Goal: Transaction & Acquisition: Purchase product/service

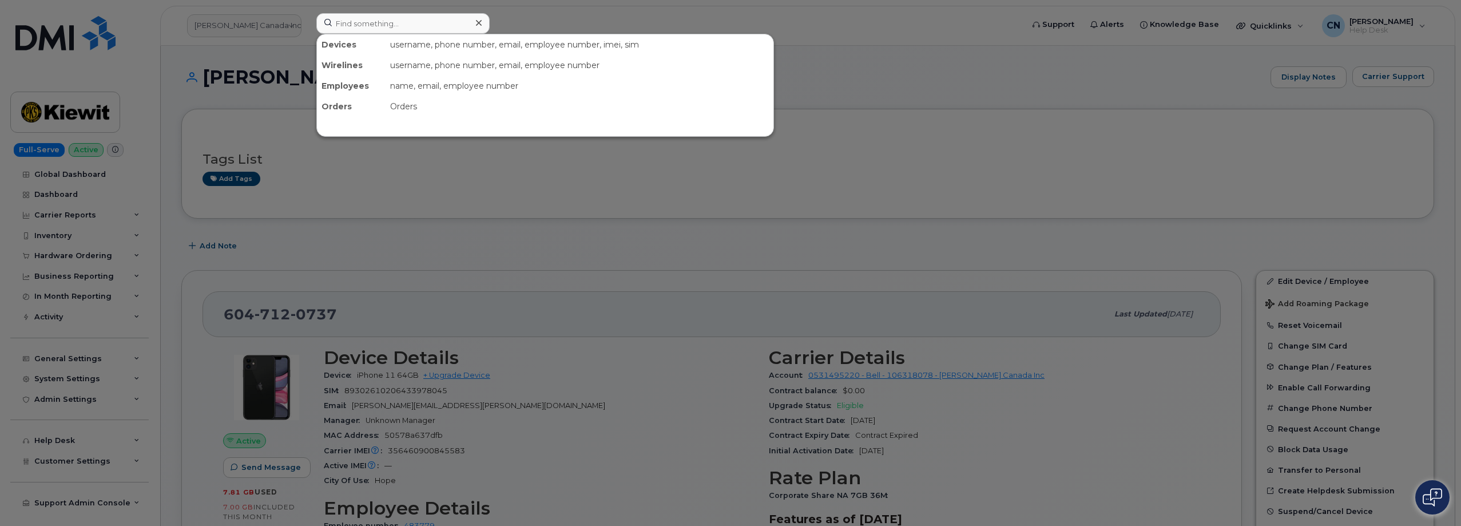
scroll to position [343, 0]
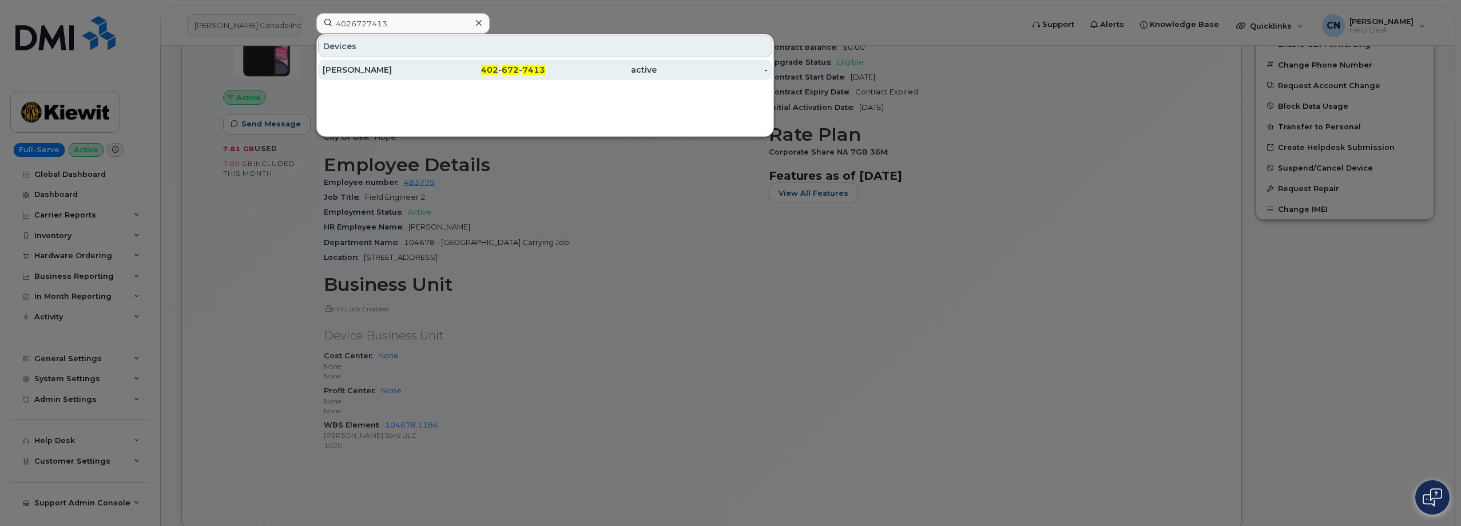
type input "4026727413"
click at [370, 74] on div "Carrie Chambers" at bounding box center [379, 69] width 112 height 11
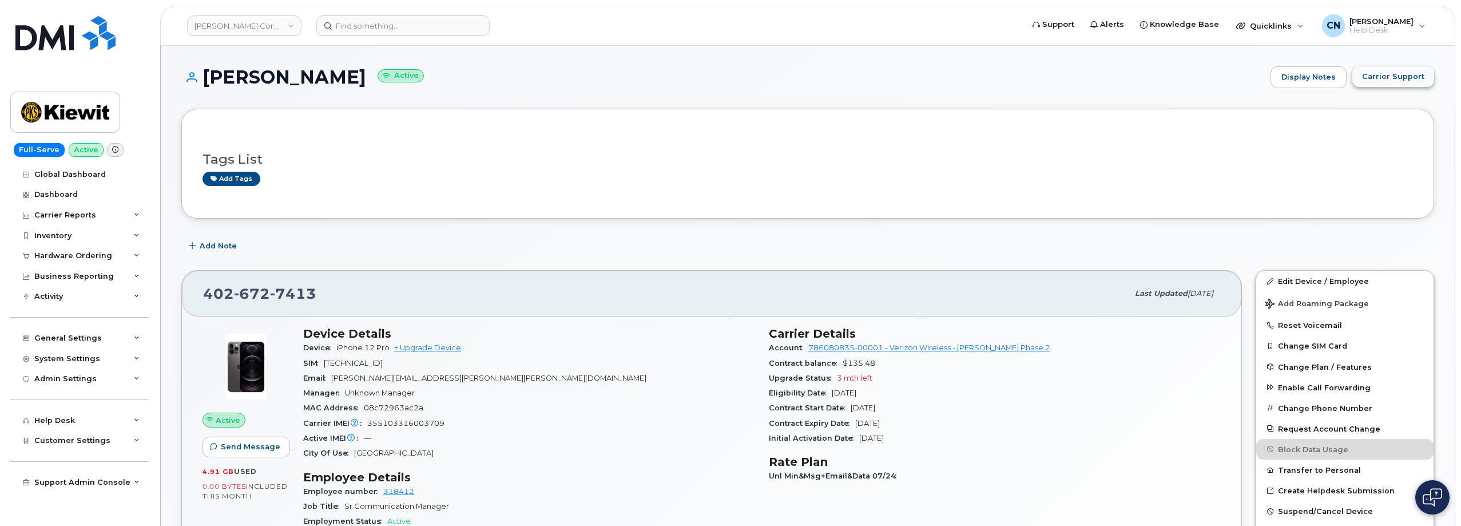
click at [1398, 78] on span "Carrier Support" at bounding box center [1393, 76] width 62 height 11
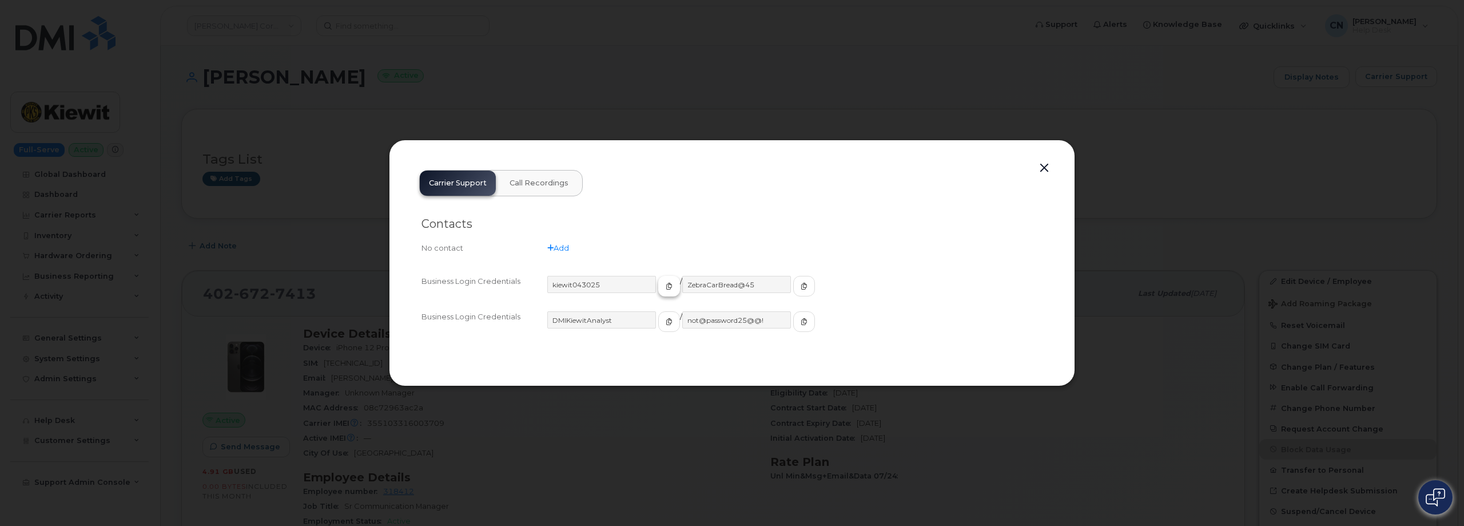
click at [666, 288] on icon "button" at bounding box center [669, 286] width 7 height 7
click at [801, 288] on icon "button" at bounding box center [804, 286] width 7 height 7
click at [1044, 168] on button "button" at bounding box center [1044, 168] width 17 height 16
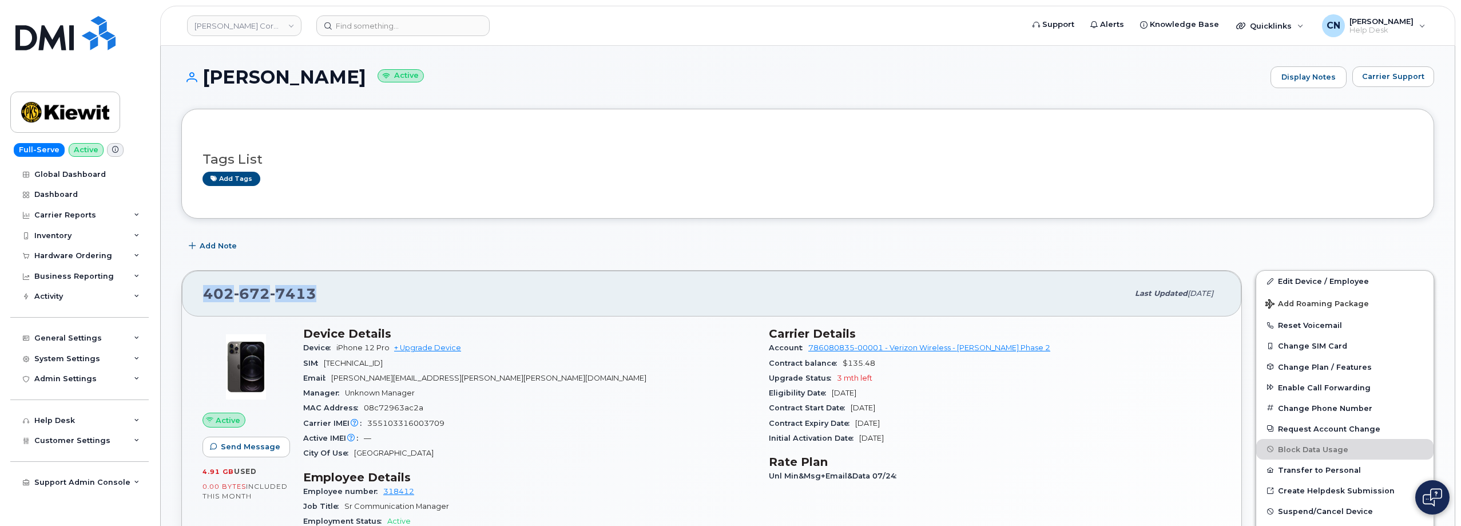
drag, startPoint x: 320, startPoint y: 293, endPoint x: 181, endPoint y: 299, distance: 138.5
copy span "402 672 7413"
click at [223, 25] on link "Kiewit Corporation" at bounding box center [244, 25] width 114 height 21
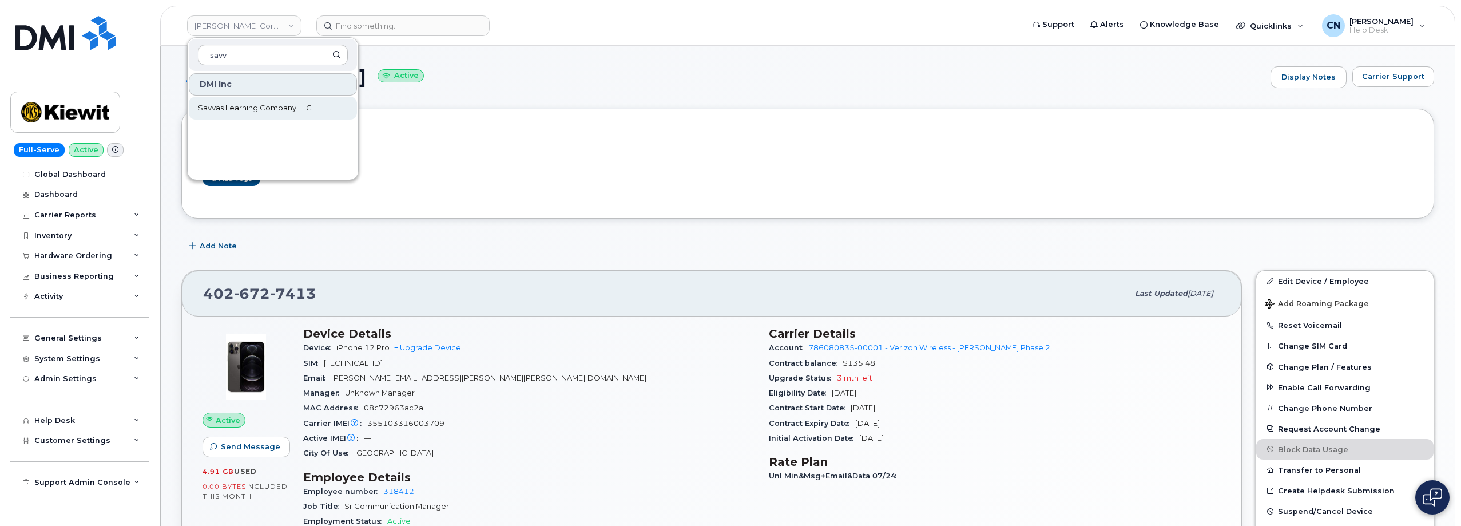
type input "savv"
click at [215, 106] on span "Savvas Learning Company LLC" at bounding box center [255, 107] width 114 height 11
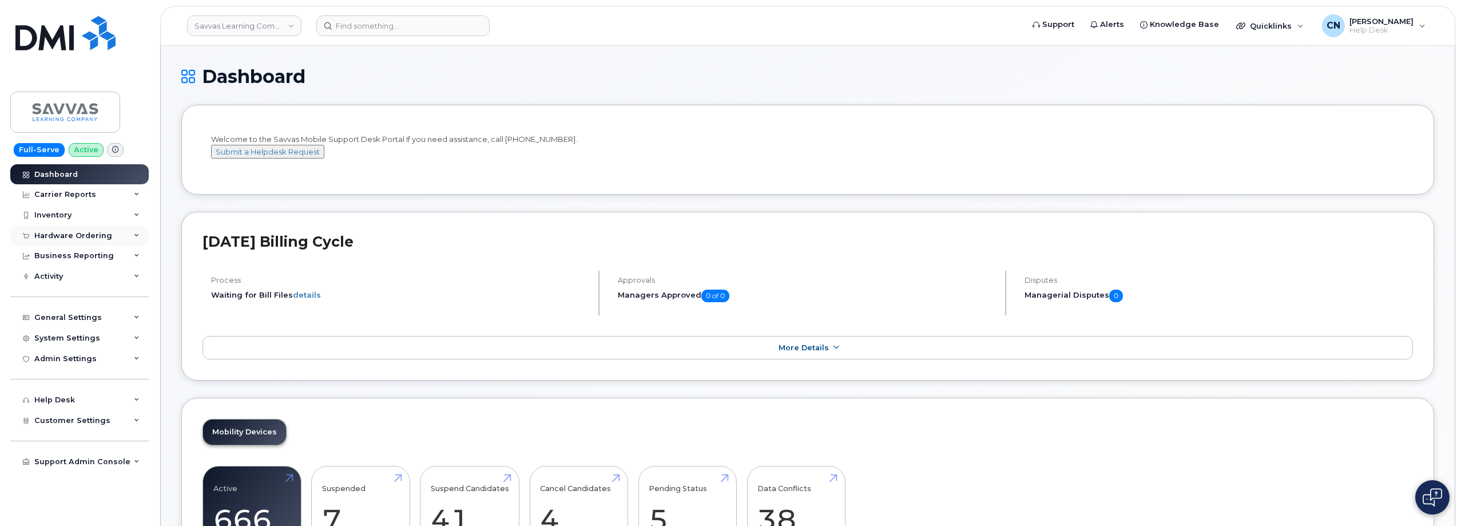
click at [71, 231] on div "Hardware Ordering" at bounding box center [73, 235] width 78 height 9
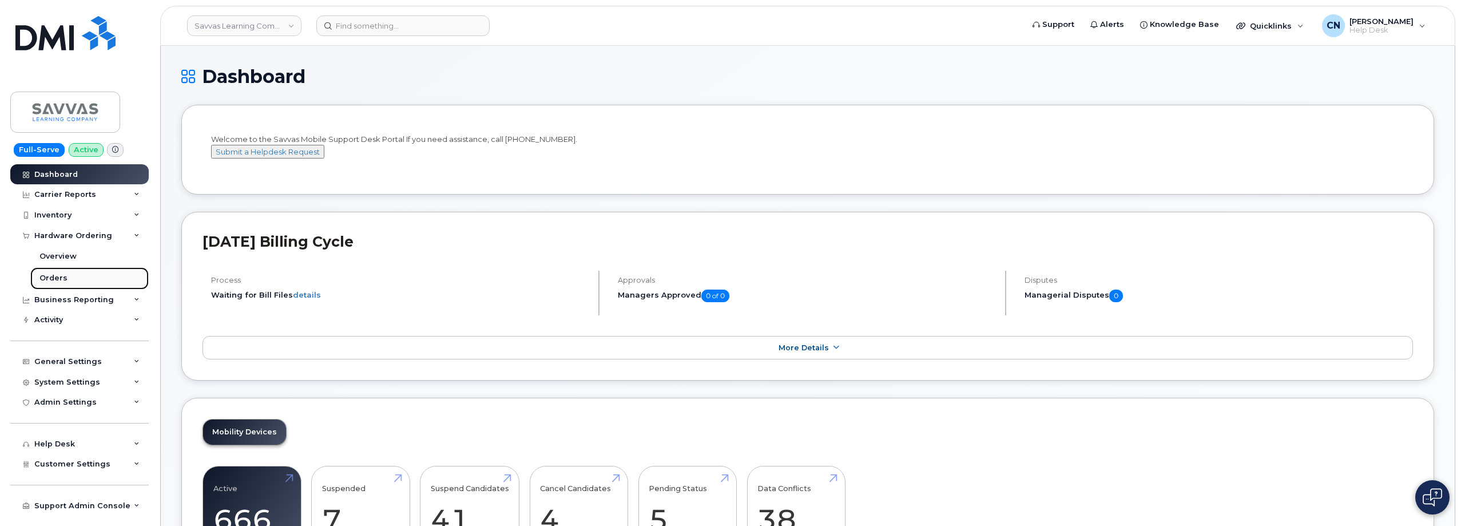
click at [50, 271] on link "Orders" at bounding box center [89, 278] width 118 height 22
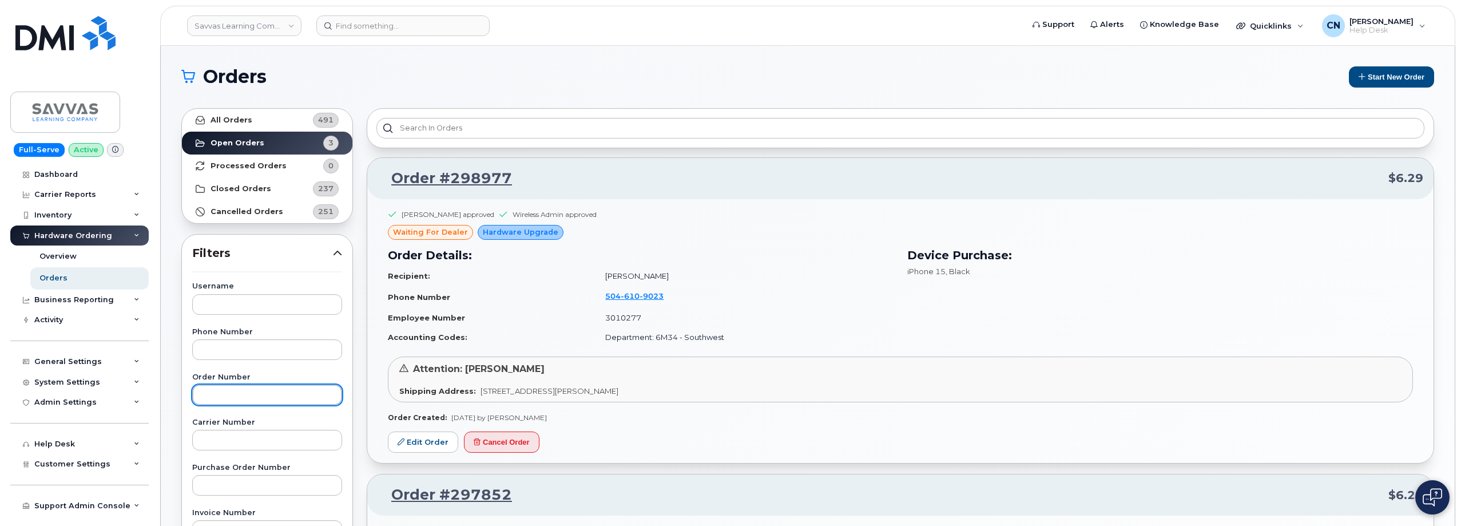
click at [222, 394] on input "text" at bounding box center [267, 394] width 150 height 21
paste input "298663"
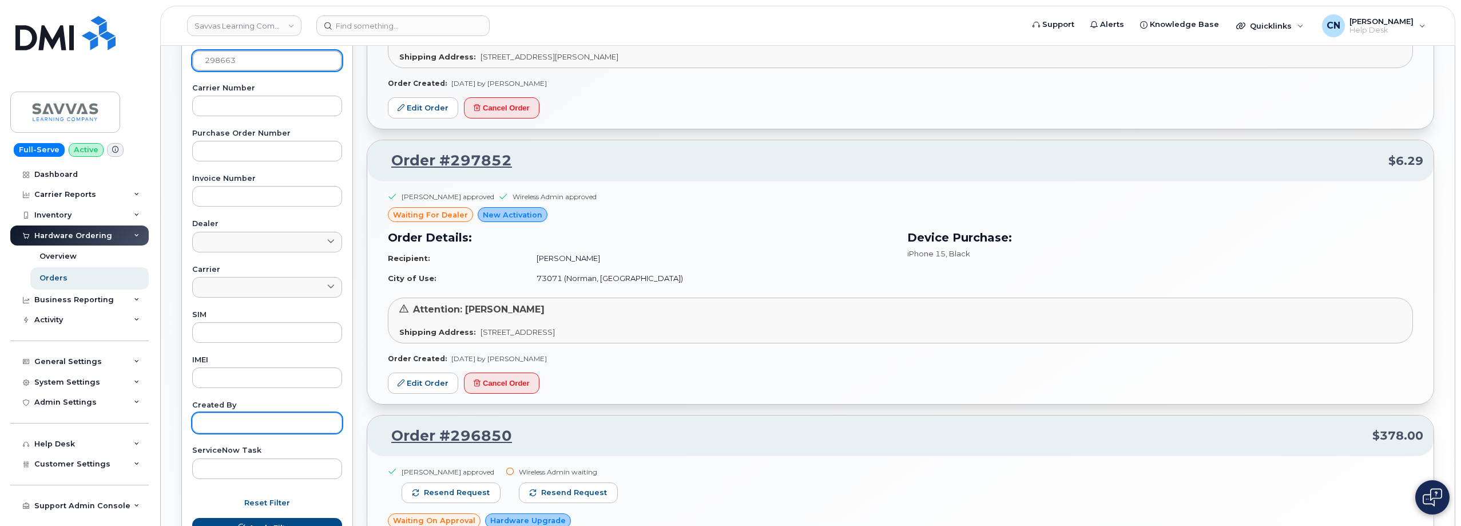
scroll to position [343, 0]
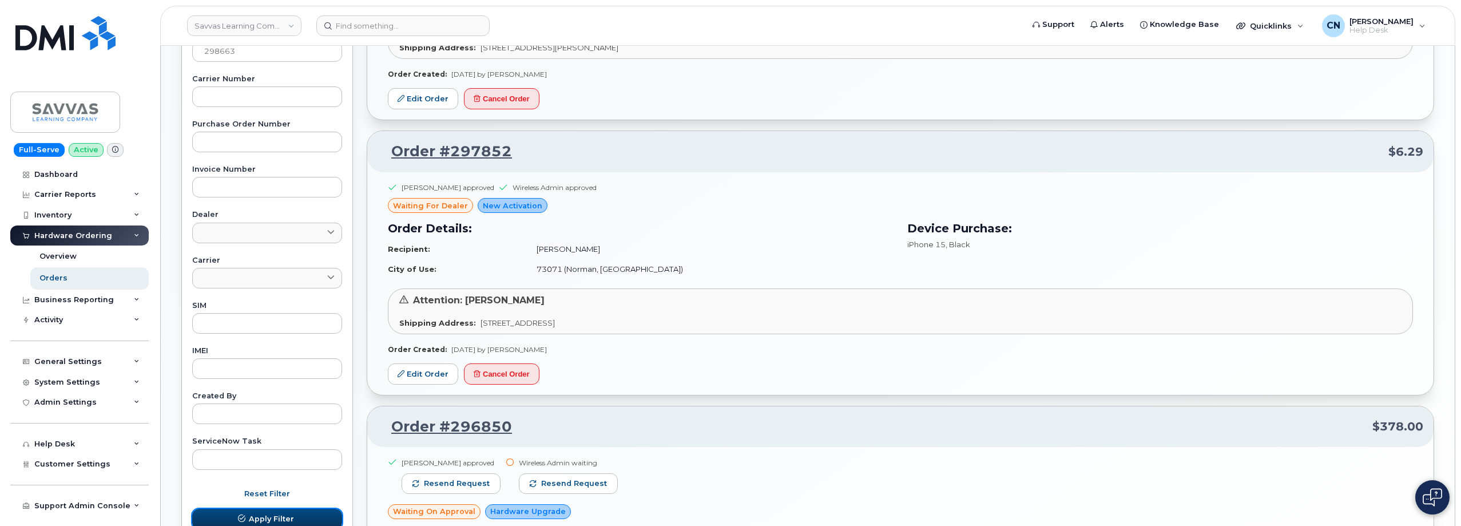
click at [252, 519] on span "Apply Filter" at bounding box center [271, 518] width 45 height 11
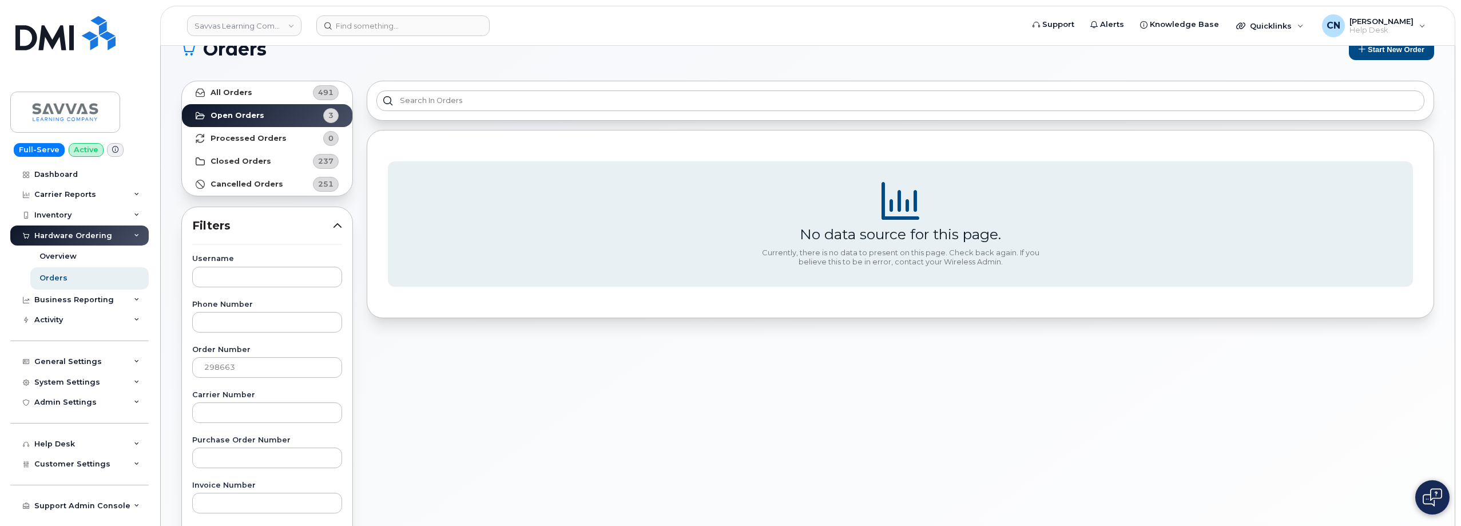
scroll to position [0, 0]
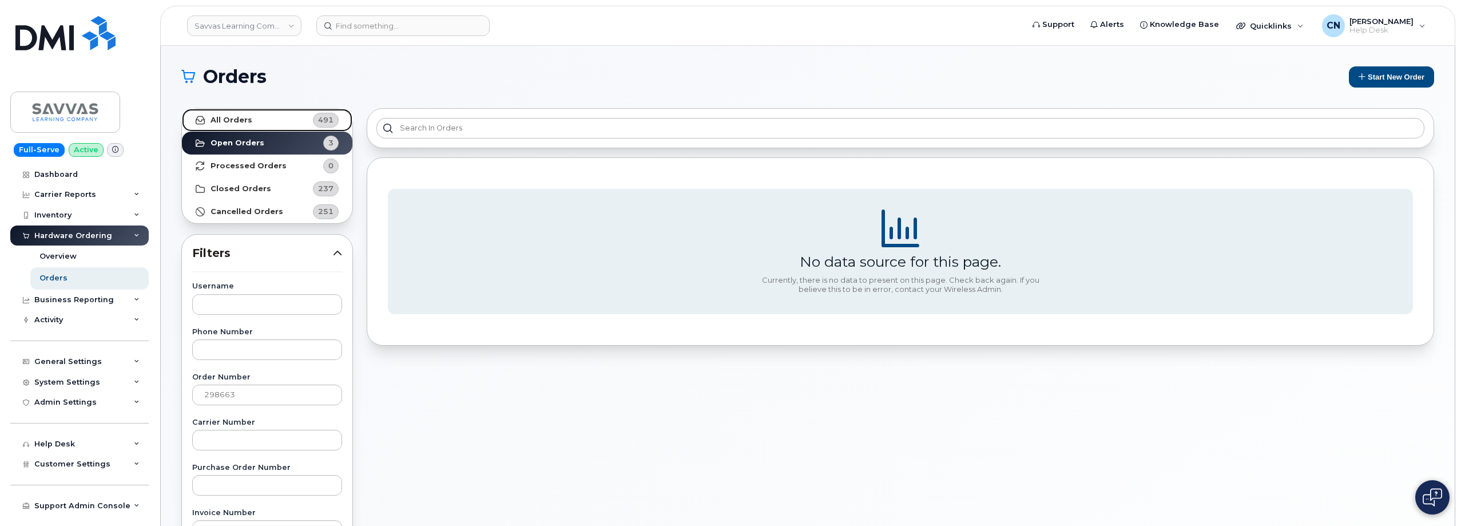
click at [265, 123] on link "All Orders 491" at bounding box center [267, 120] width 170 height 23
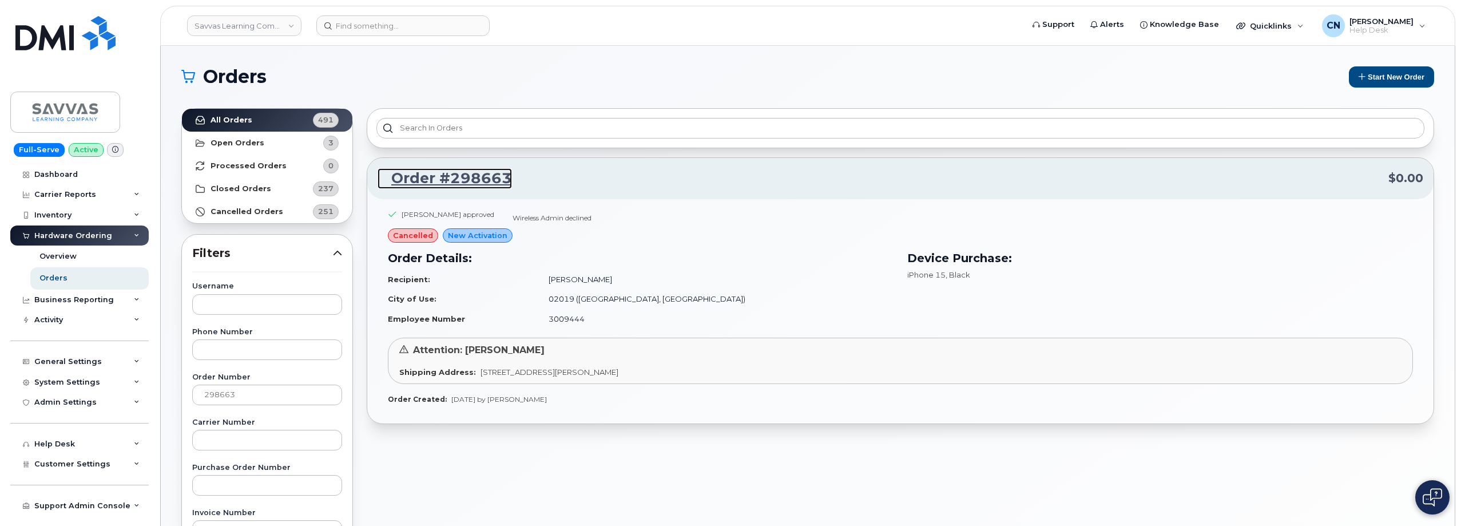
click at [441, 177] on link "Order #298663" at bounding box center [444, 178] width 134 height 21
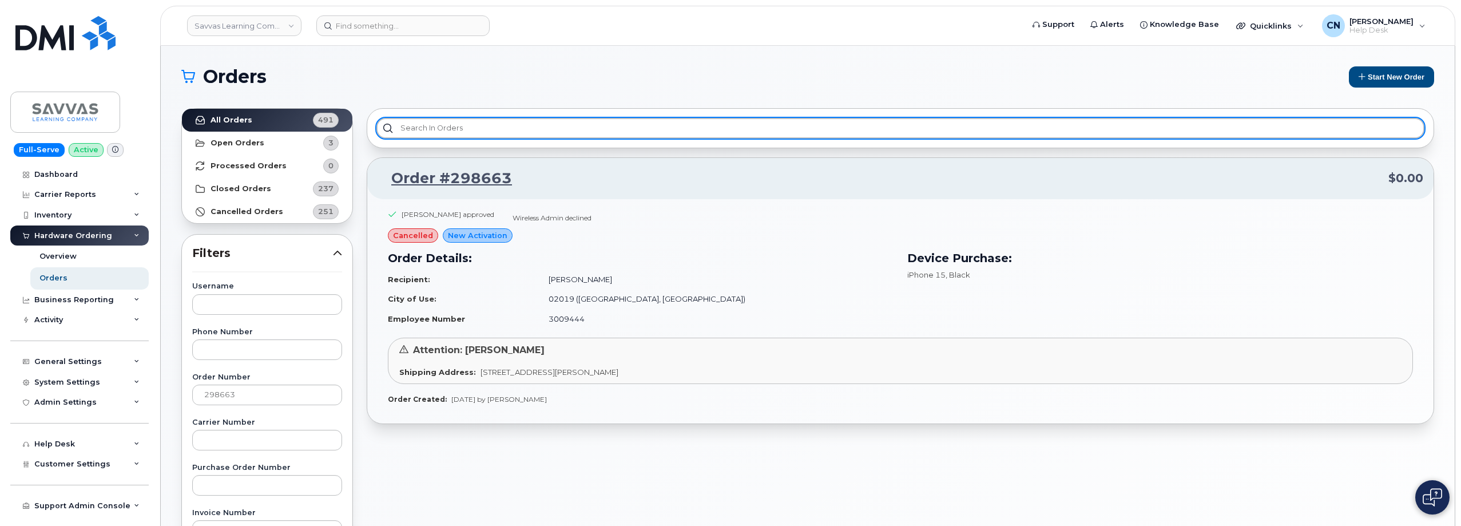
click at [412, 121] on input "text" at bounding box center [900, 128] width 1048 height 21
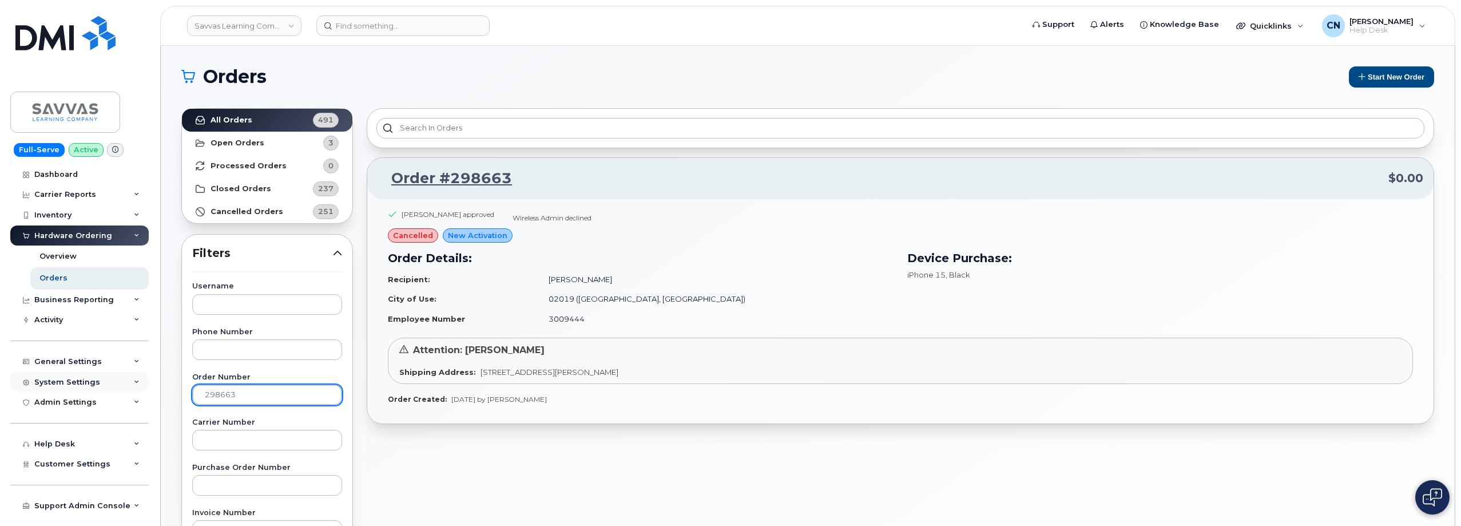
drag, startPoint x: 253, startPoint y: 386, endPoint x: 63, endPoint y: 388, distance: 190.5
click at [161, 389] on div "Savvas Learning Company LLC Support Alerts Knowledge Base Quicklinks Suspend / …" at bounding box center [808, 482] width 1294 height 873
paste input "89611"
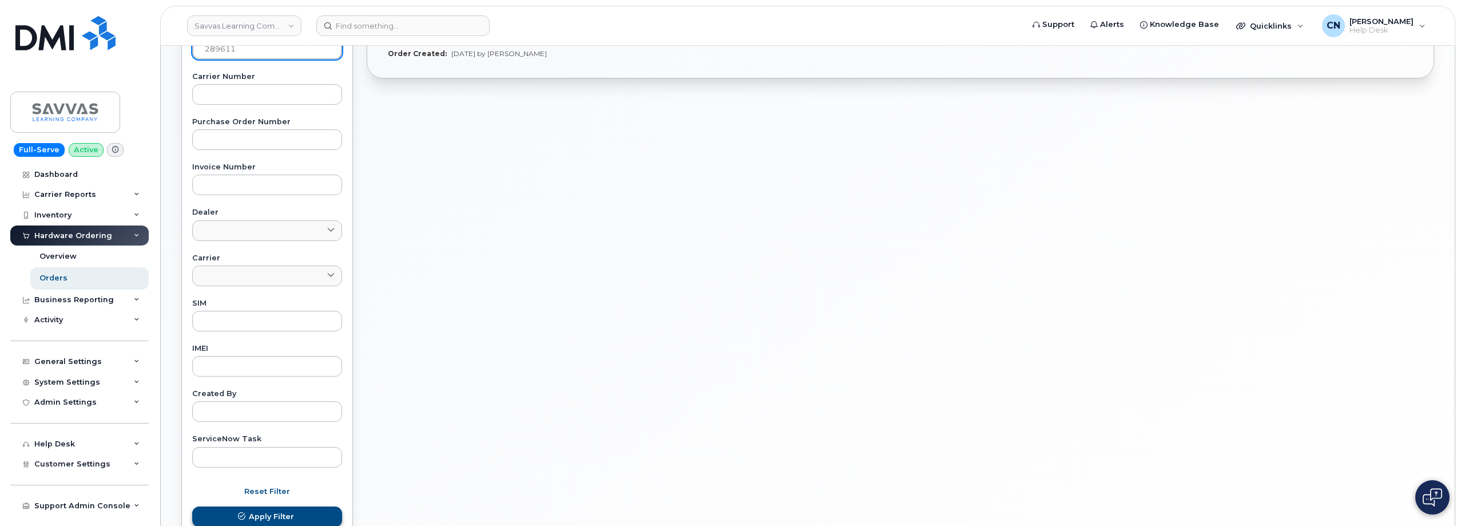
scroll to position [430, 0]
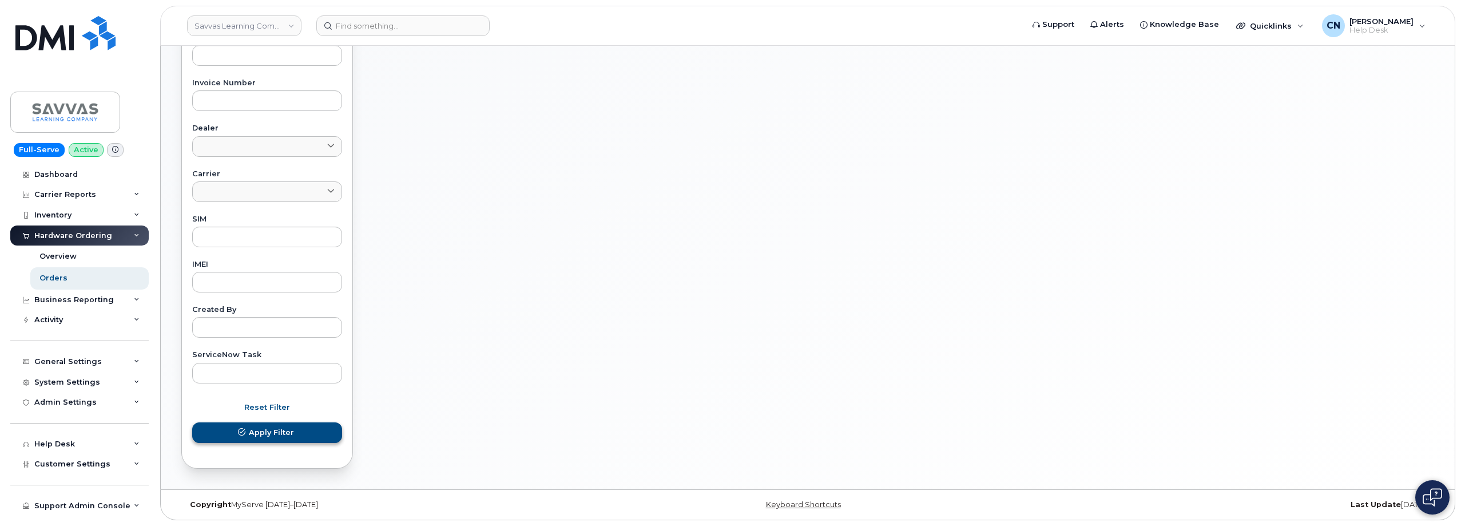
type input "289611"
click at [244, 438] on button "Apply Filter" at bounding box center [267, 432] width 150 height 21
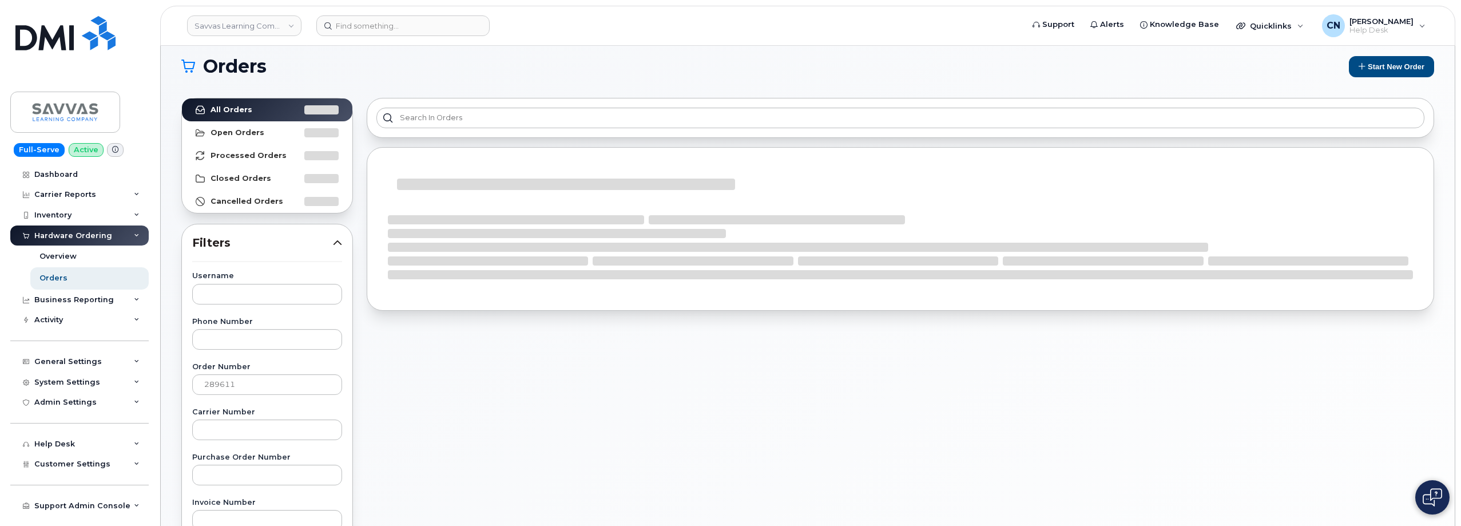
scroll to position [0, 0]
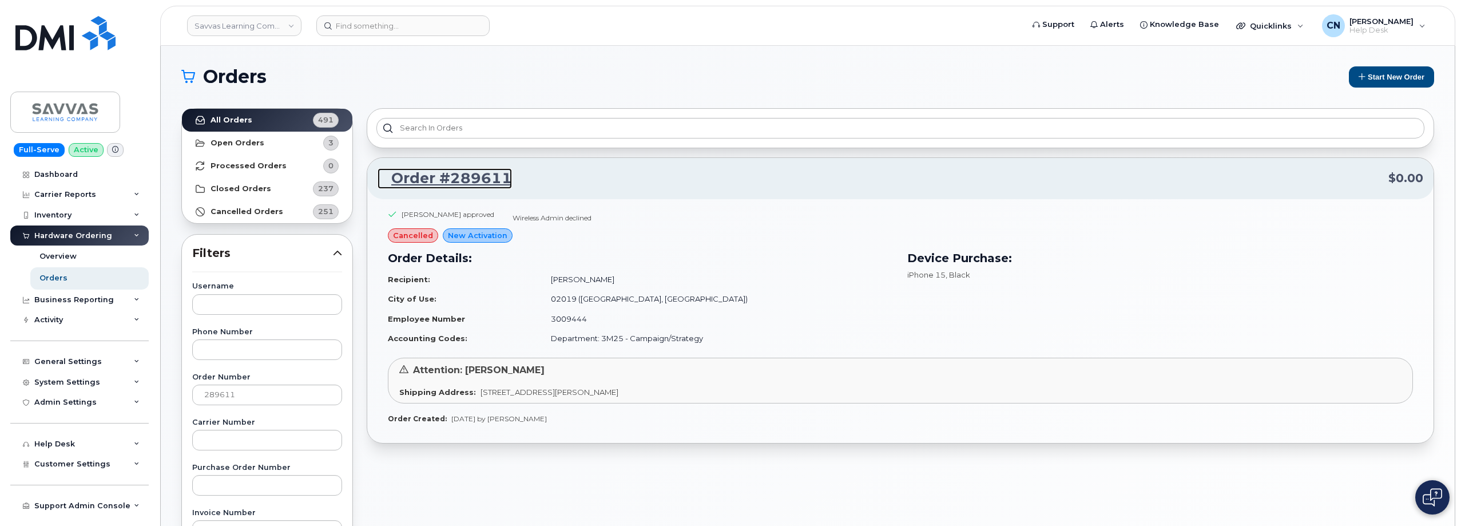
click at [433, 180] on link "Order #289611" at bounding box center [444, 178] width 134 height 21
click at [70, 281] on link "Orders" at bounding box center [89, 278] width 118 height 22
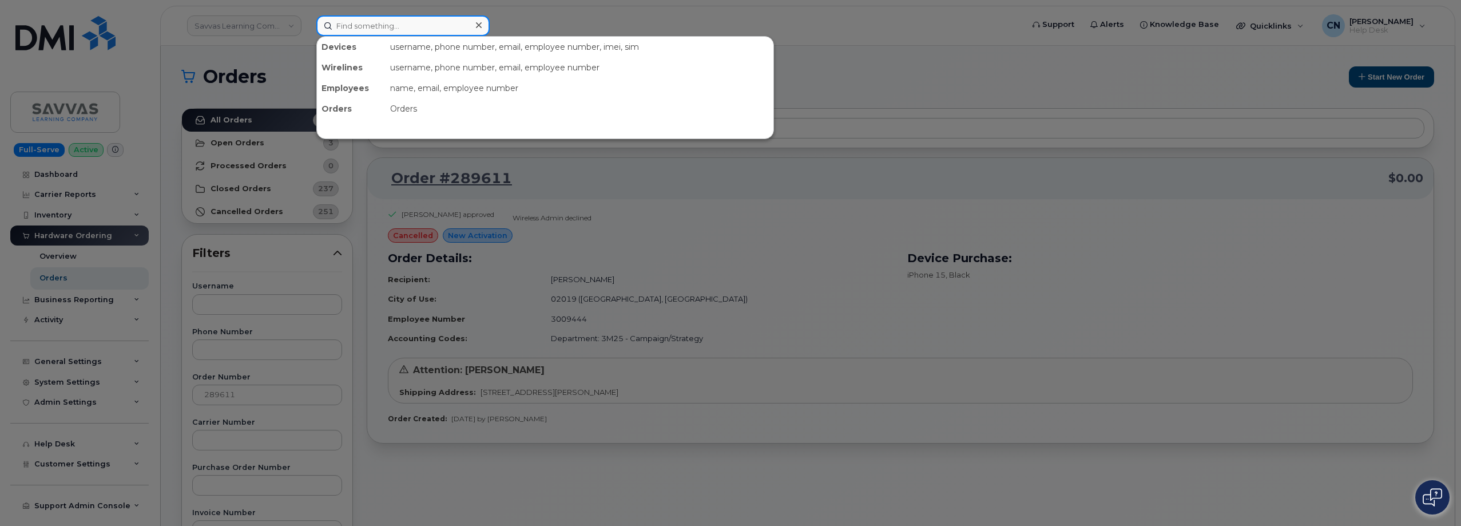
click at [367, 27] on input at bounding box center [402, 25] width 173 height 21
paste input "6178947514"
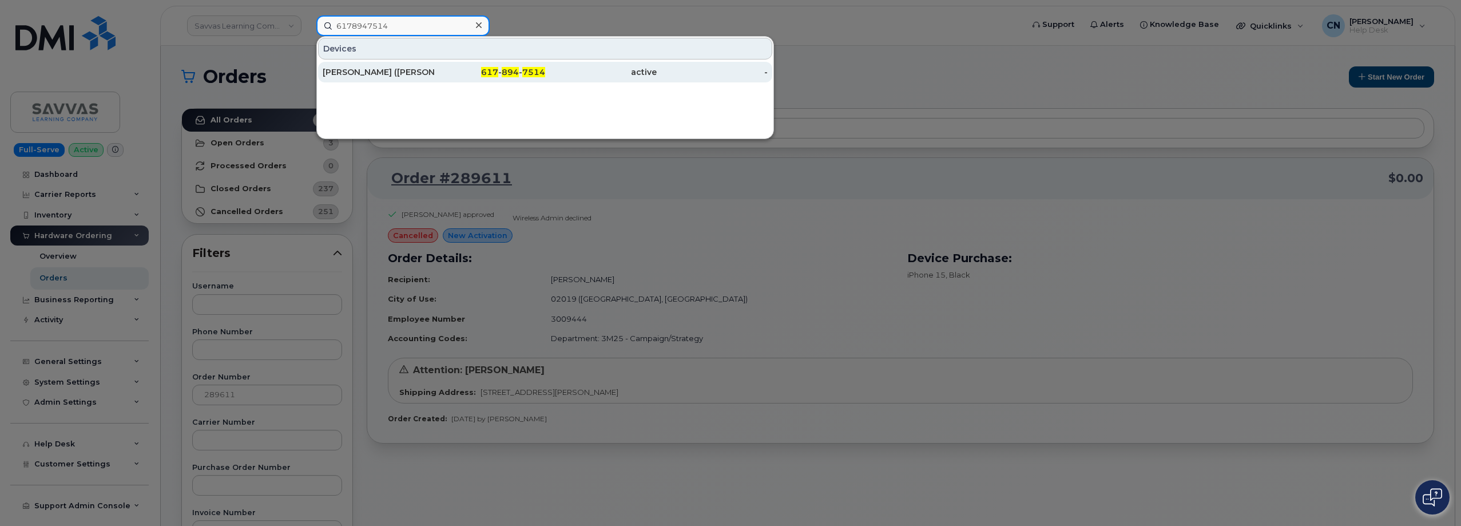
type input "6178947514"
click at [379, 72] on div "[PERSON_NAME] ([PERSON_NAME]) [PERSON_NAME]" at bounding box center [379, 71] width 112 height 11
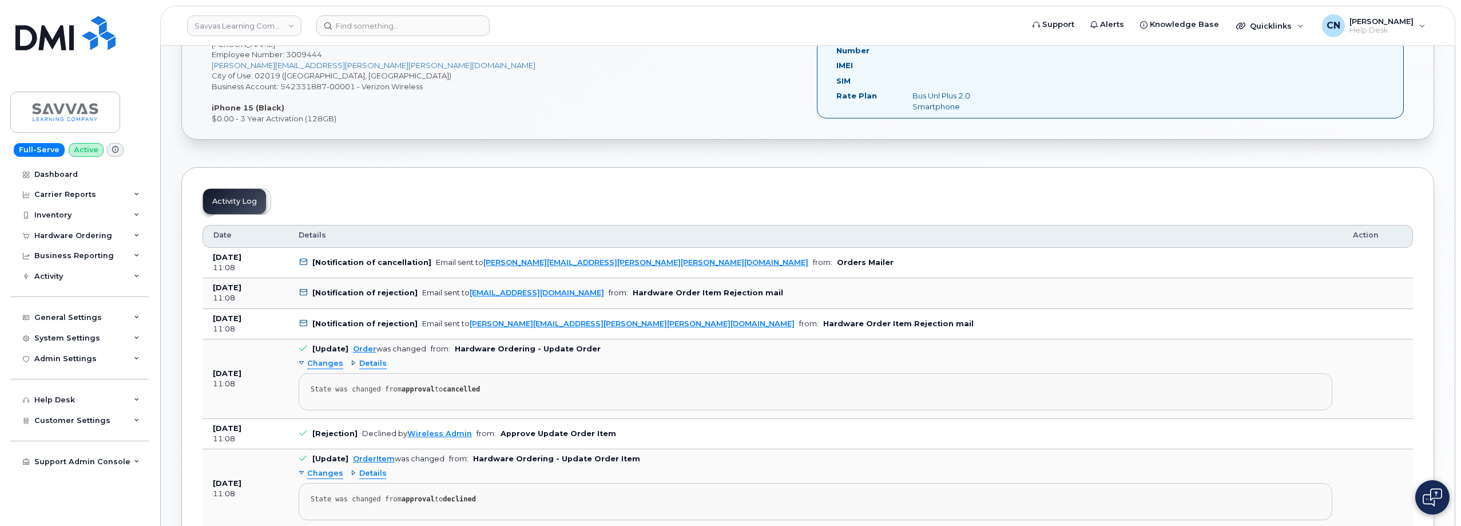
scroll to position [435, 0]
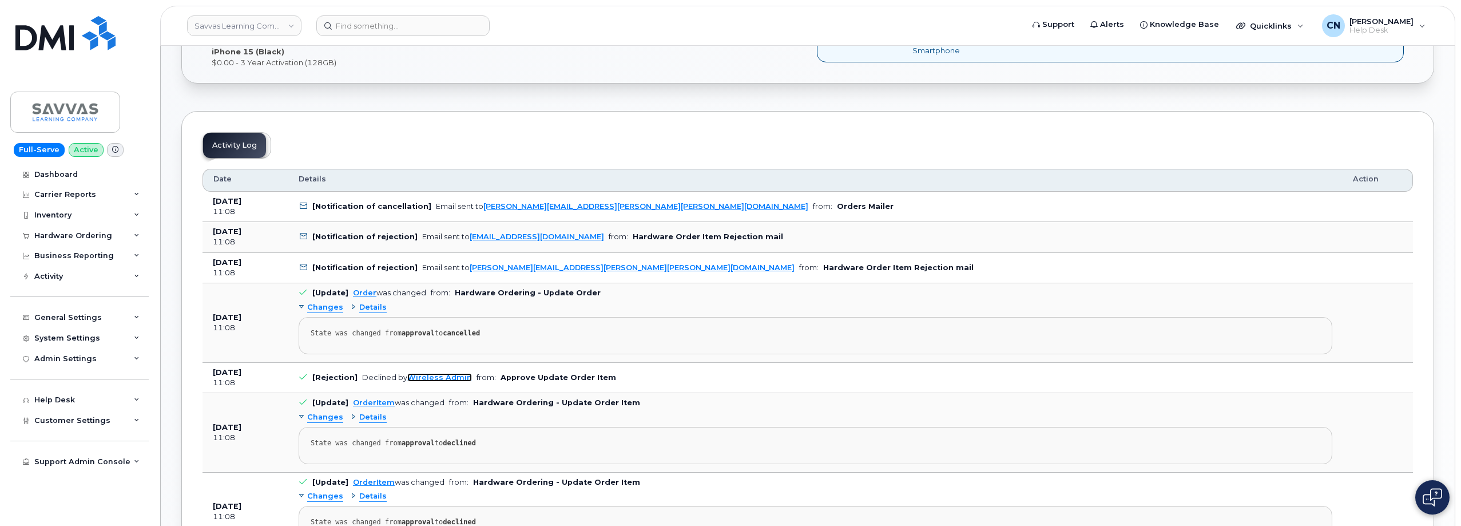
click at [420, 381] on link "Wireless Admin" at bounding box center [439, 377] width 65 height 9
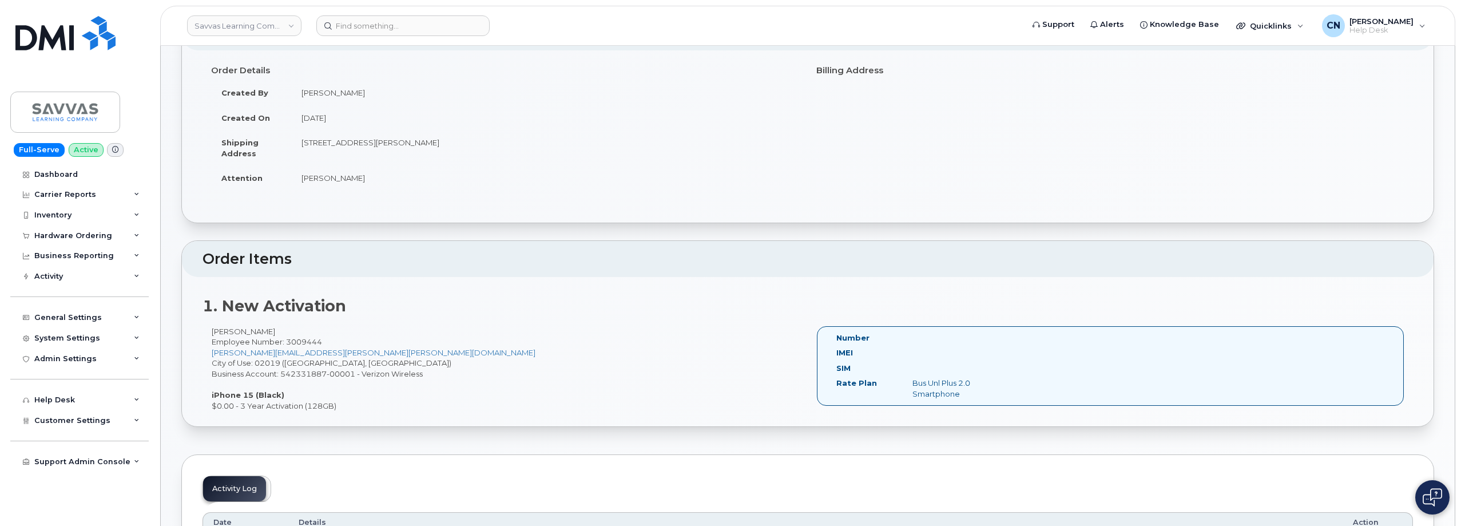
scroll to position [0, 0]
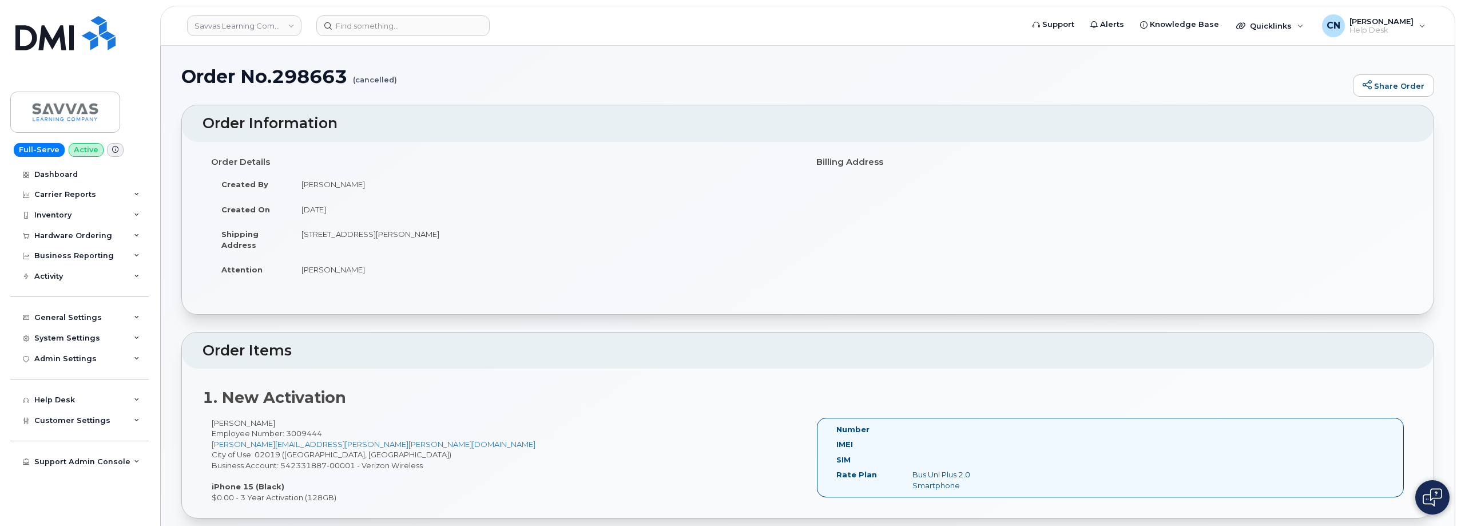
click at [308, 77] on h1 "Order No.298663 (cancelled)" at bounding box center [764, 76] width 1166 height 20
copy h1 "298663"
drag, startPoint x: 129, startPoint y: 240, endPoint x: 135, endPoint y: 238, distance: 6.5
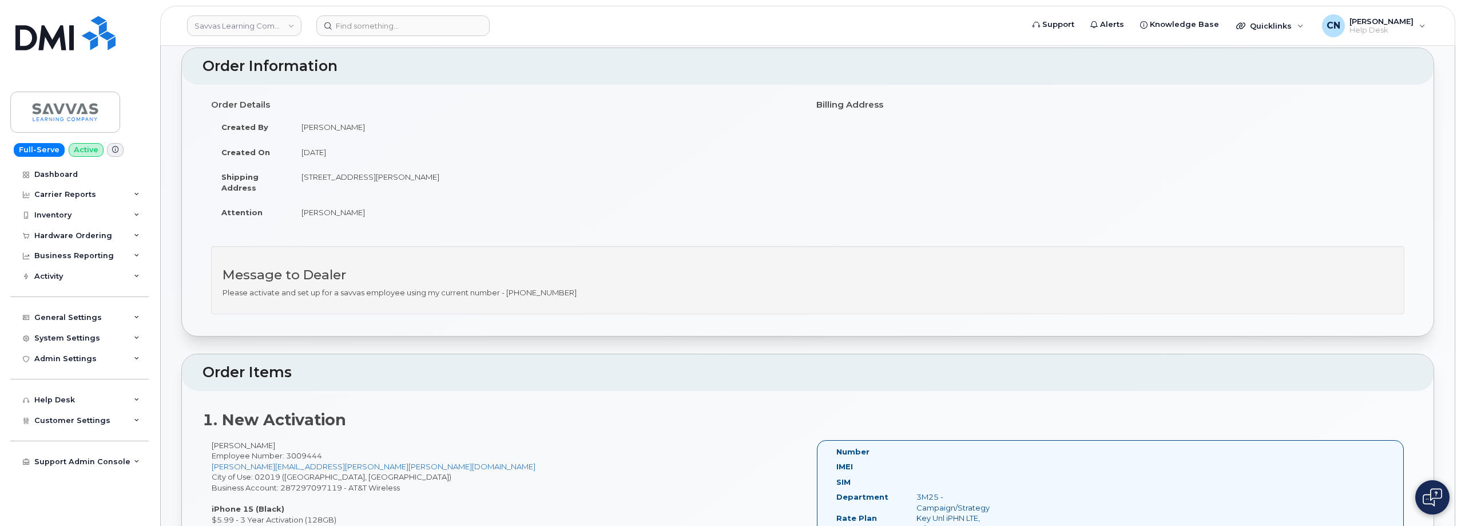
scroll to position [172, 0]
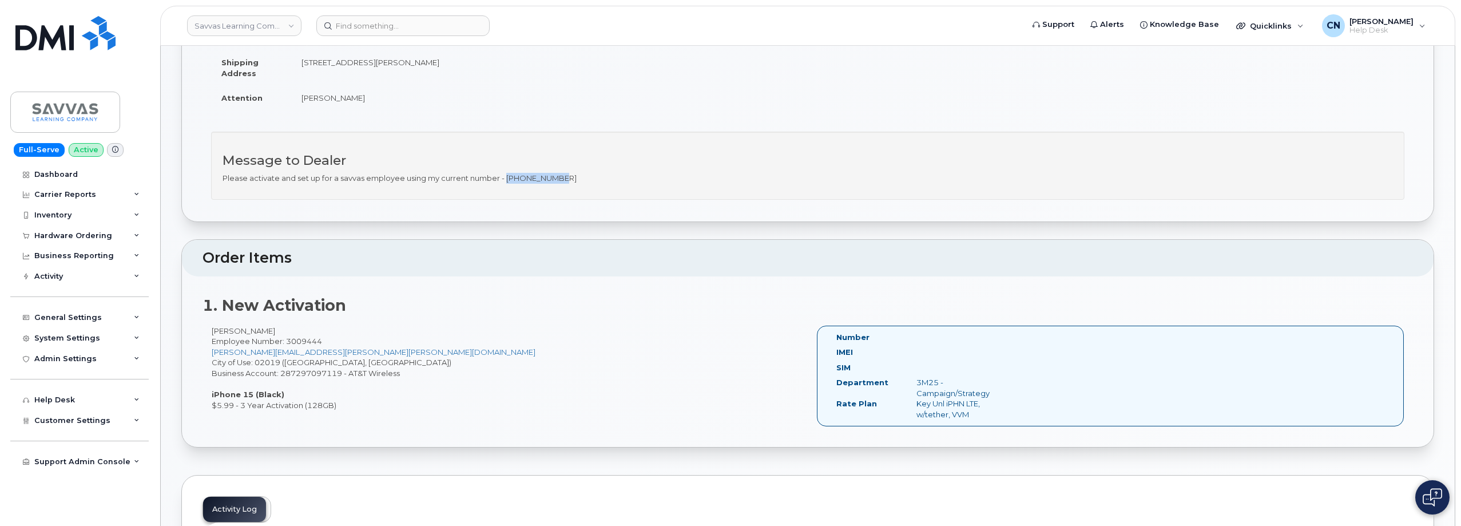
drag, startPoint x: 508, startPoint y: 182, endPoint x: 576, endPoint y: 181, distance: 68.1
click at [576, 181] on p "Please activate and set up for a savvas employee using my current number - 617-…" at bounding box center [807, 178] width 1170 height 11
copy p "617-894-7514"
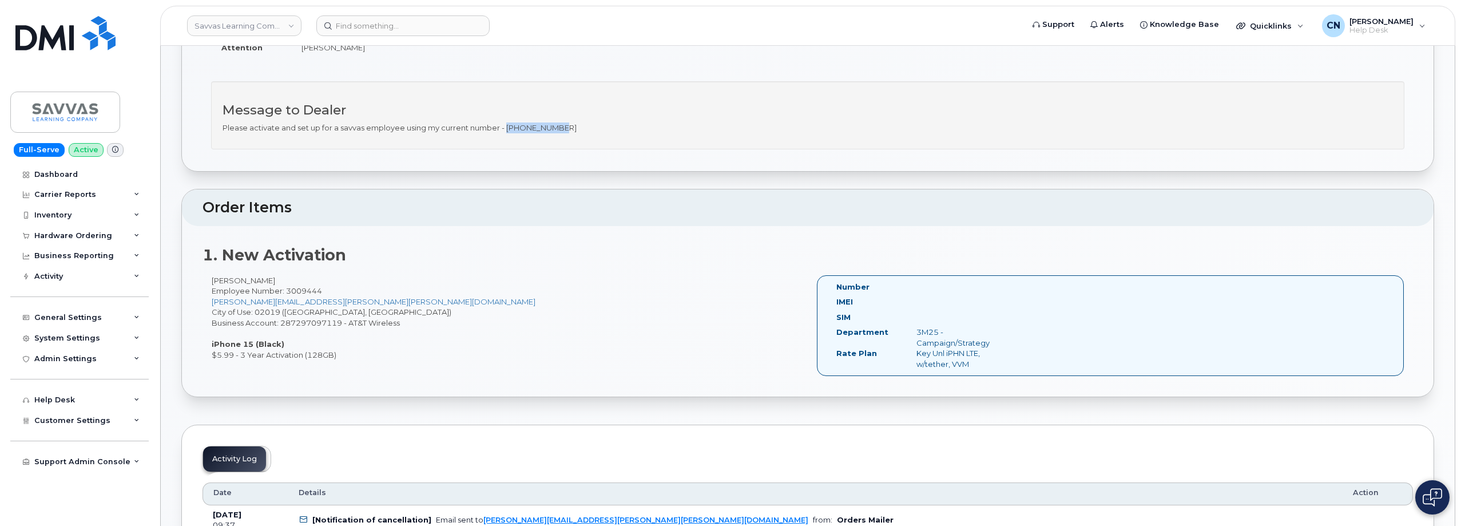
scroll to position [229, 0]
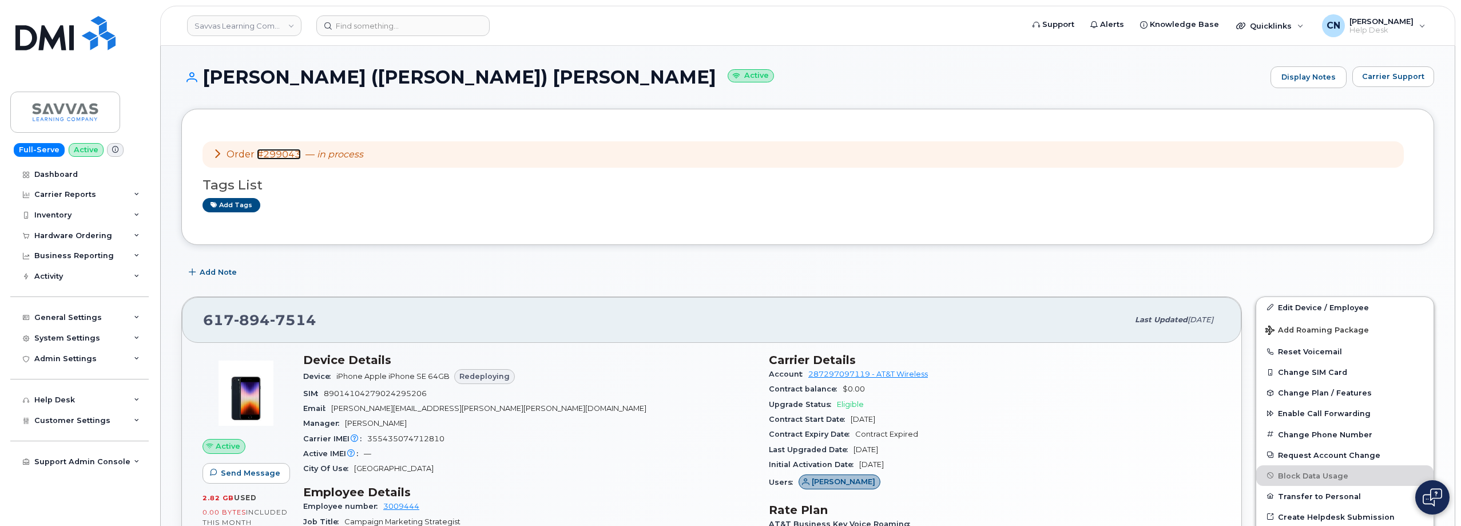
click at [275, 156] on link "#299043" at bounding box center [279, 154] width 44 height 11
click at [357, 26] on input at bounding box center [402, 25] width 173 height 21
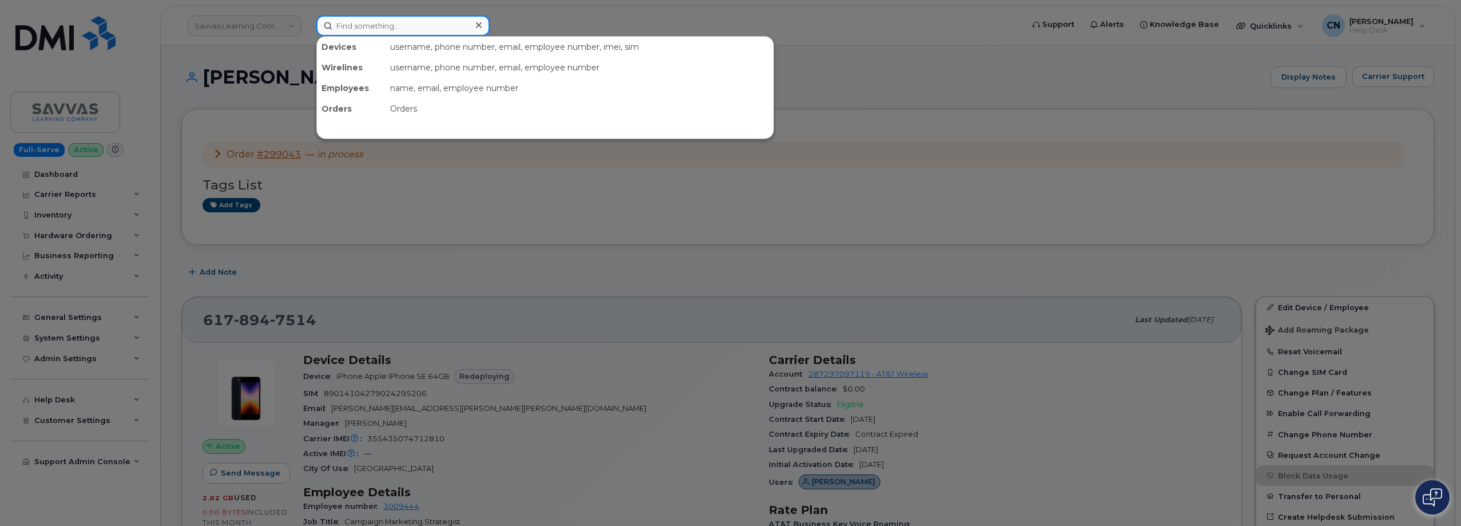
paste input "4023194564"
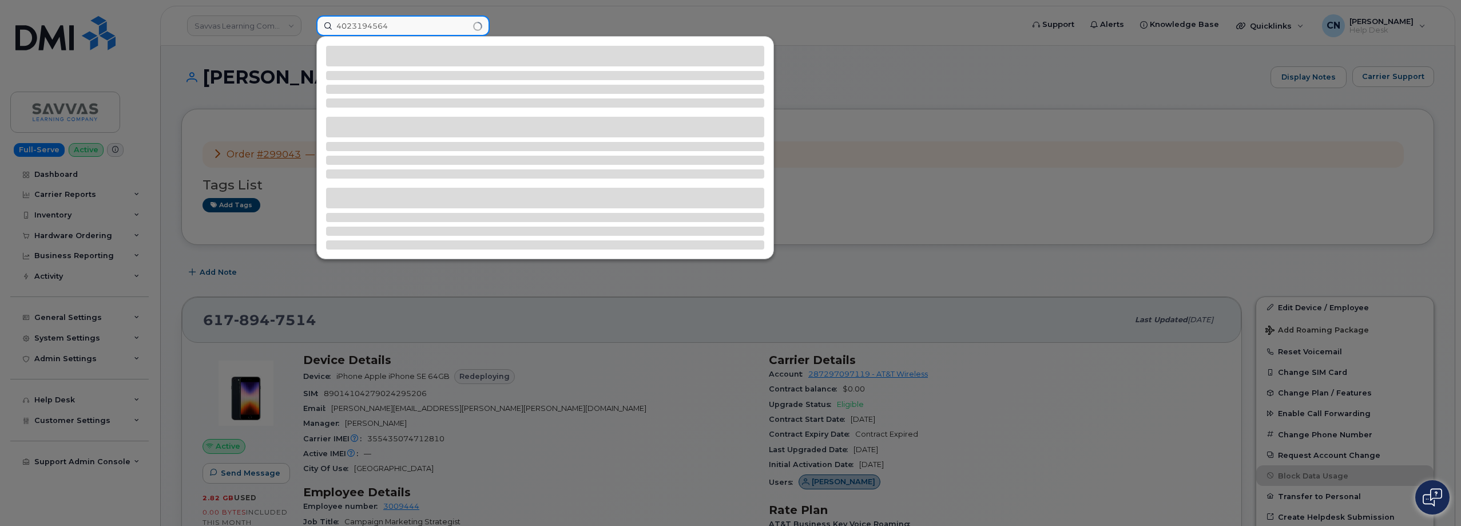
type input "4023194564"
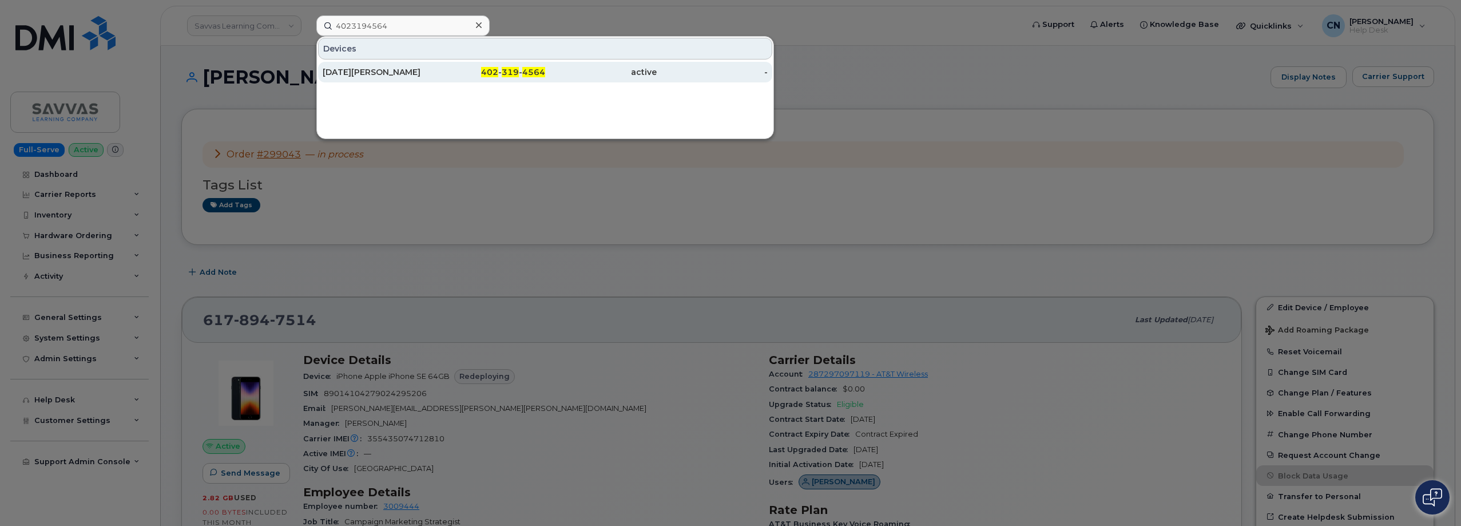
click at [336, 70] on div "[DATE][PERSON_NAME]" at bounding box center [379, 71] width 112 height 11
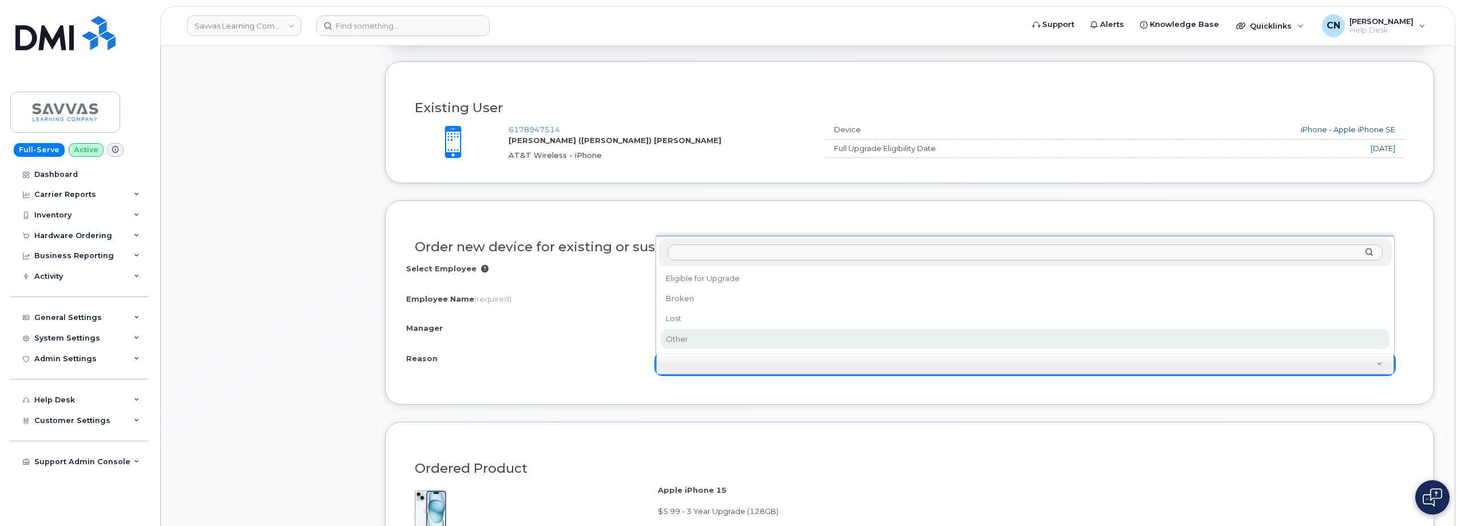
scroll to position [458, 0]
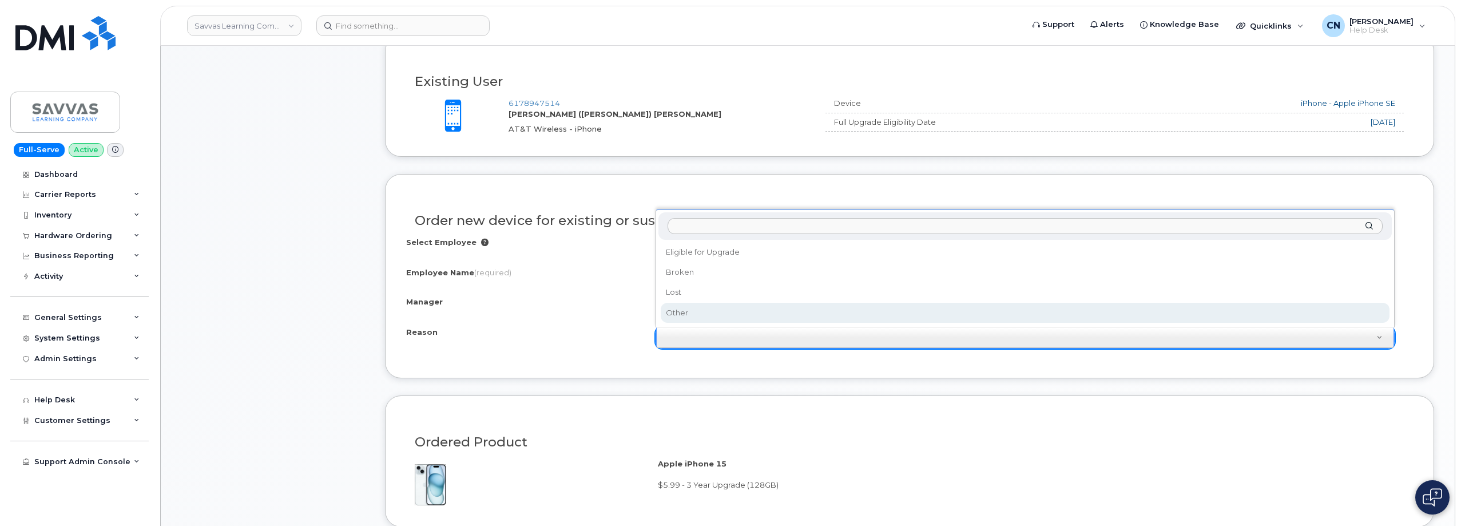
drag, startPoint x: 529, startPoint y: 304, endPoint x: 544, endPoint y: 299, distance: 15.7
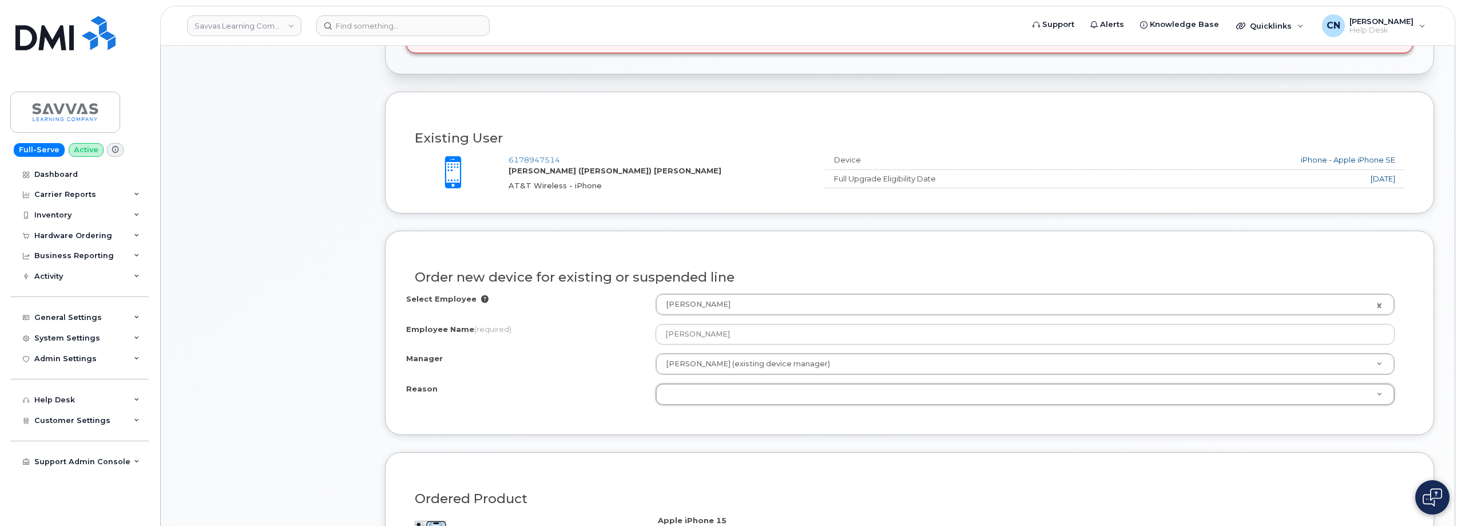
scroll to position [229, 0]
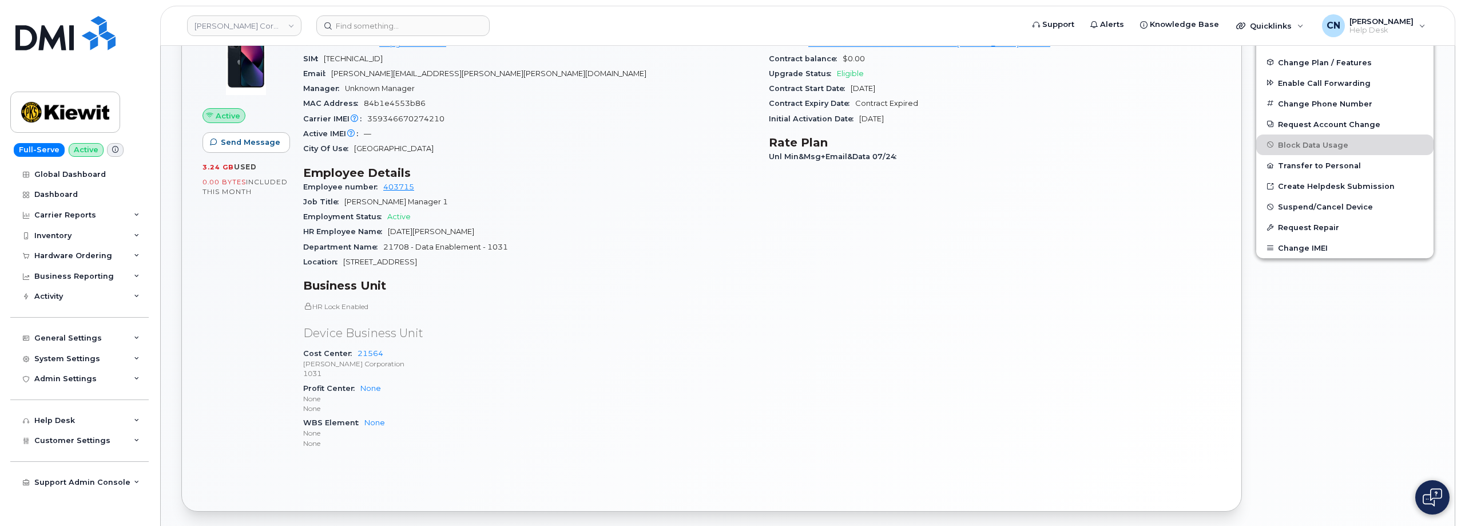
scroll to position [114, 0]
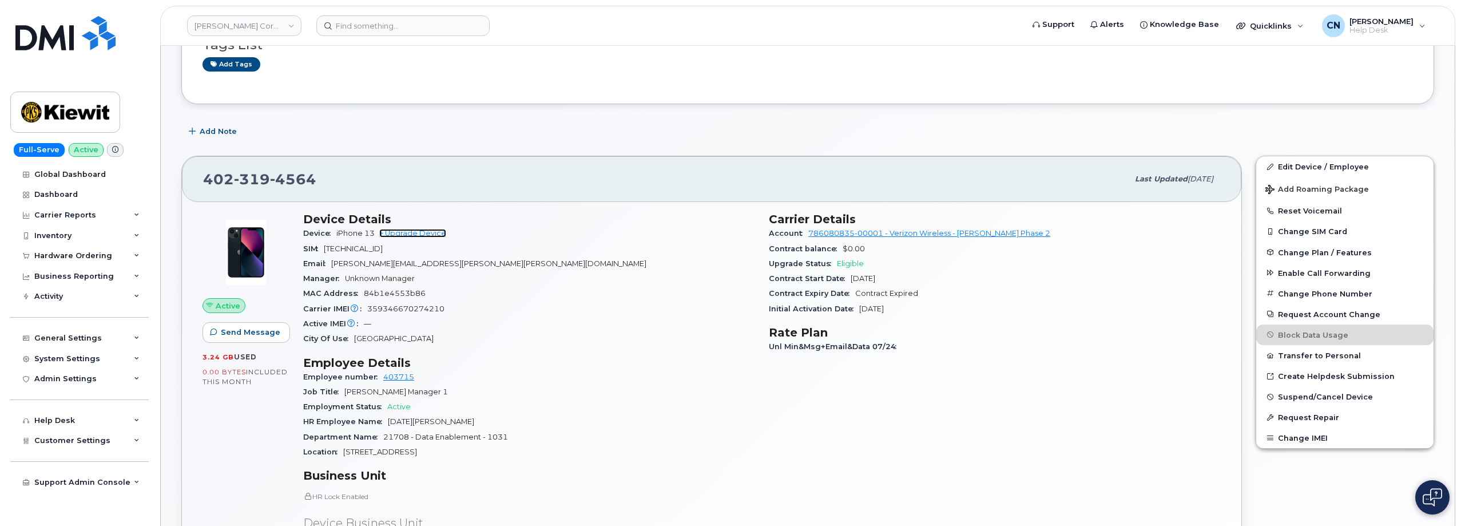
drag, startPoint x: 418, startPoint y: 229, endPoint x: 404, endPoint y: 233, distance: 13.8
drag, startPoint x: 404, startPoint y: 233, endPoint x: 553, endPoint y: 196, distance: 153.1
click at [553, 196] on div "402 319 4564 Last updated Aug 09, 2025" at bounding box center [711, 179] width 1059 height 46
drag, startPoint x: 266, startPoint y: 180, endPoint x: 173, endPoint y: 182, distance: 93.3
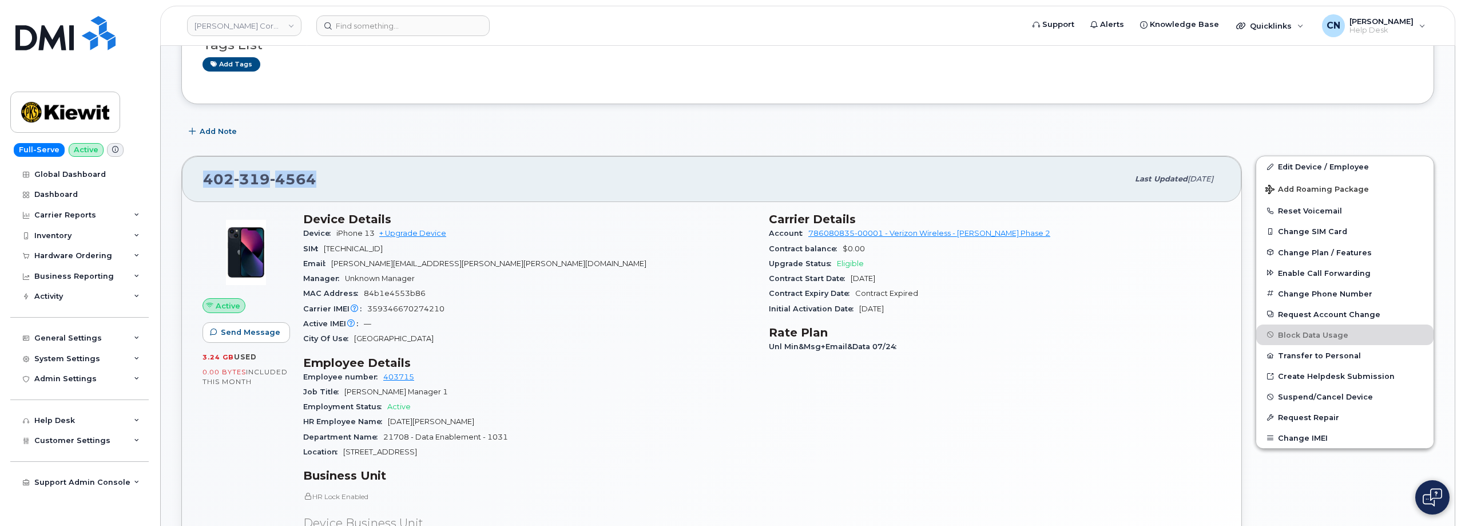
copy span "402 319 4564"
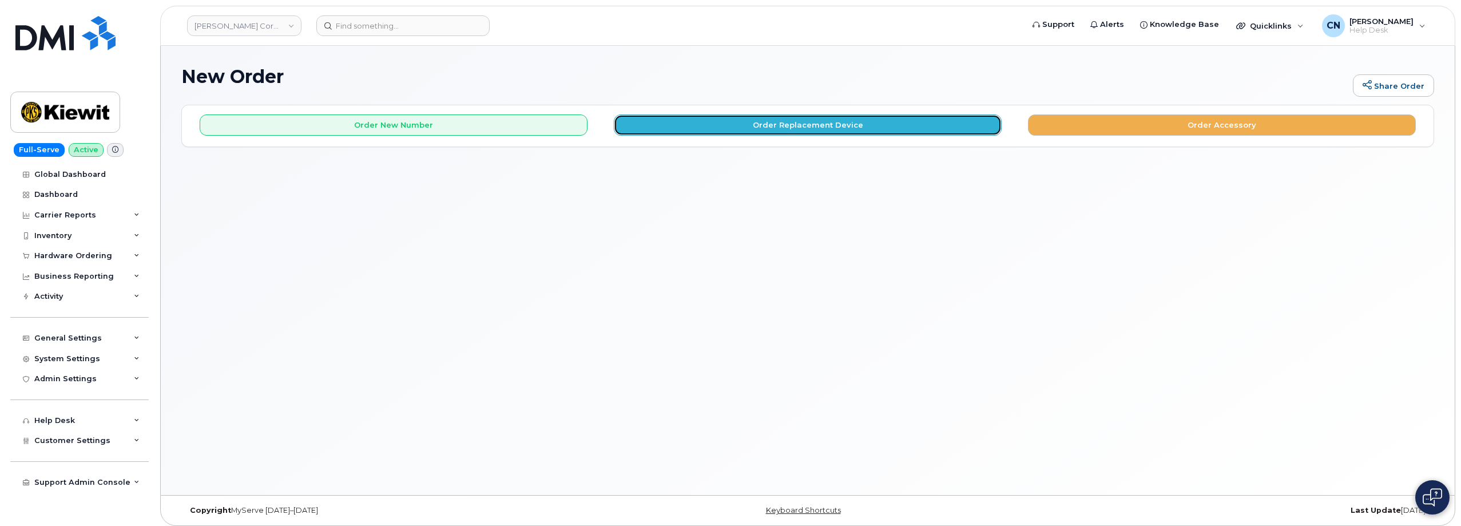
click at [770, 130] on button "Order Replacement Device" at bounding box center [808, 124] width 388 height 21
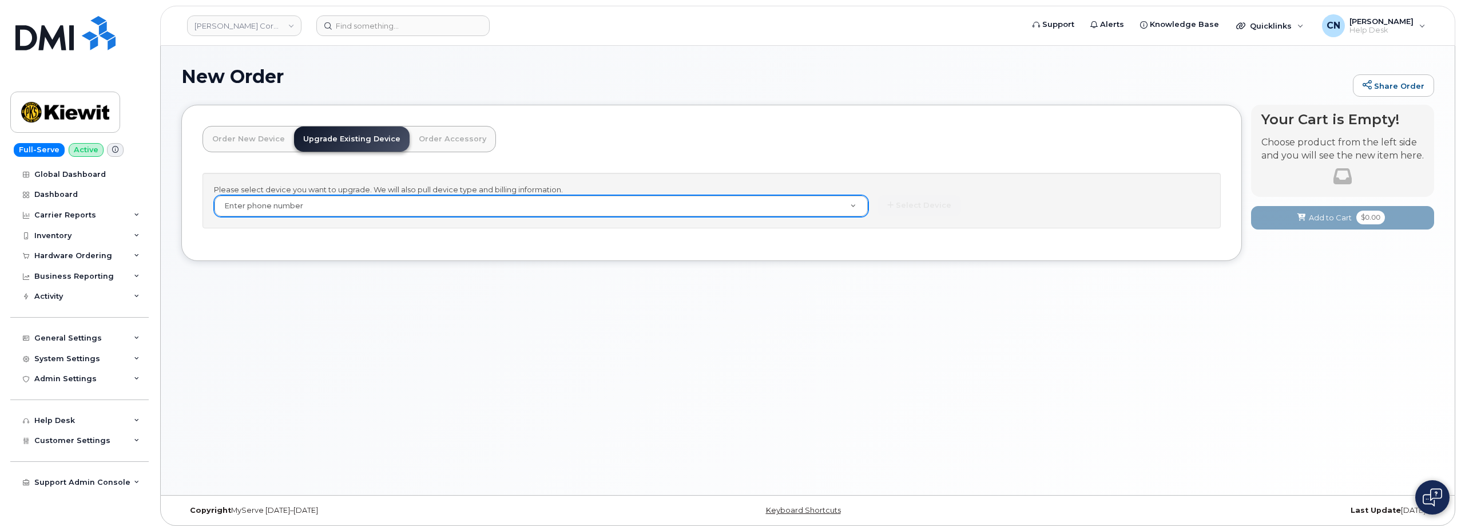
paste input "4023194564"
type input "4023194564"
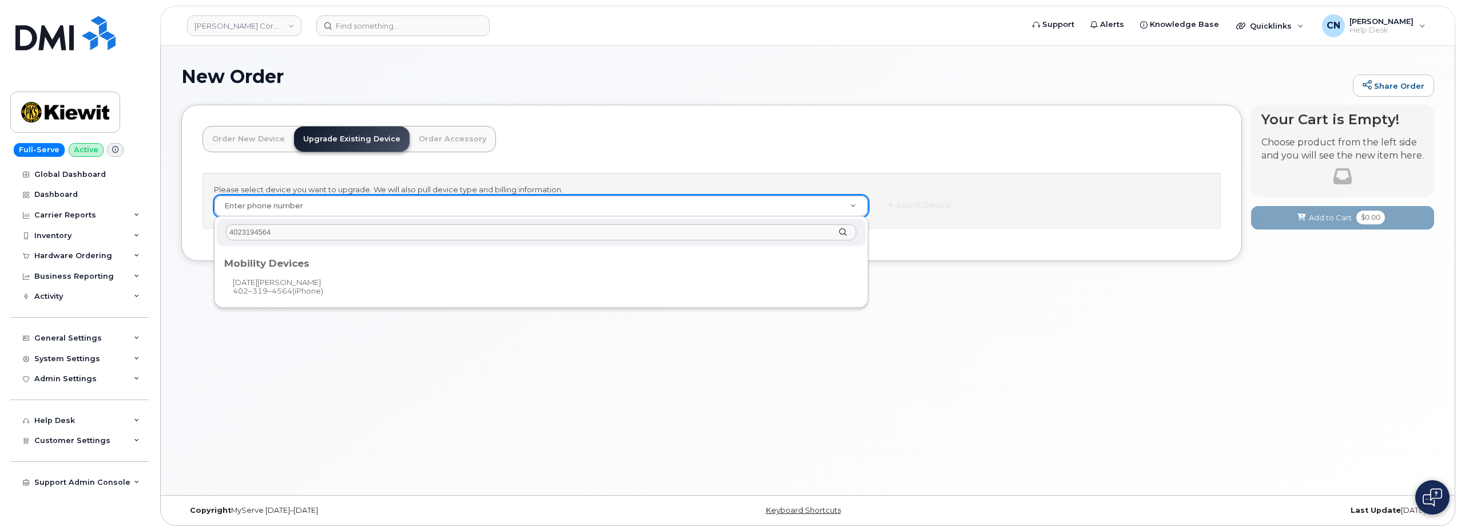
type input "4023194564"
click at [325, 264] on div "Mobility Devices" at bounding box center [541, 261] width 634 height 14
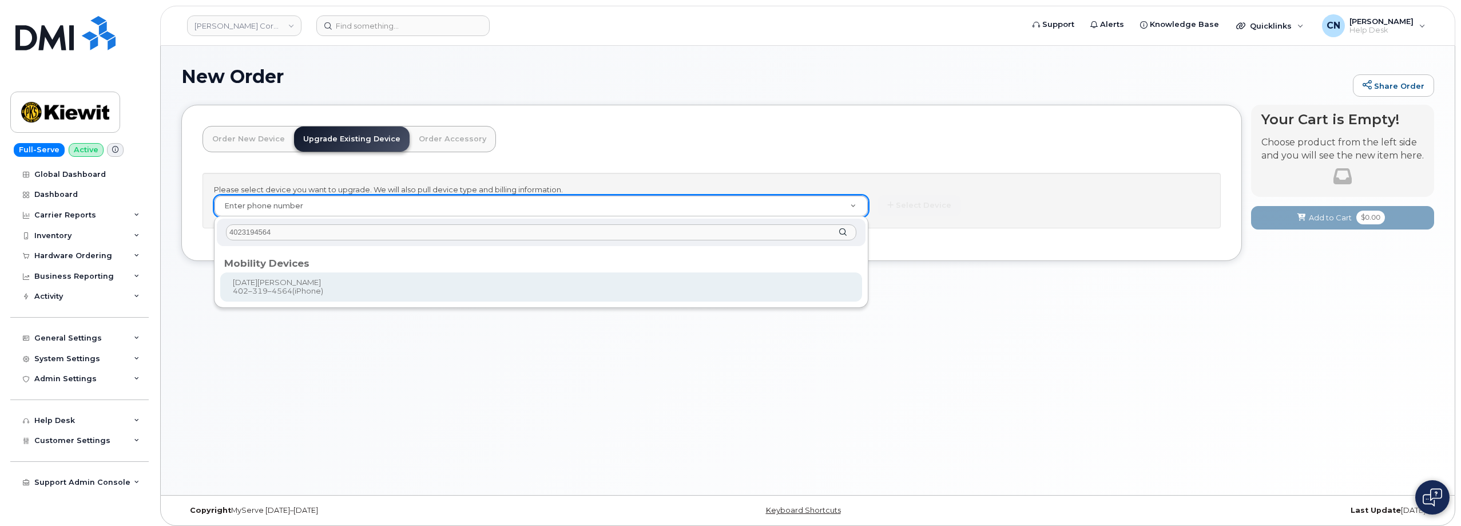
type input "1167446"
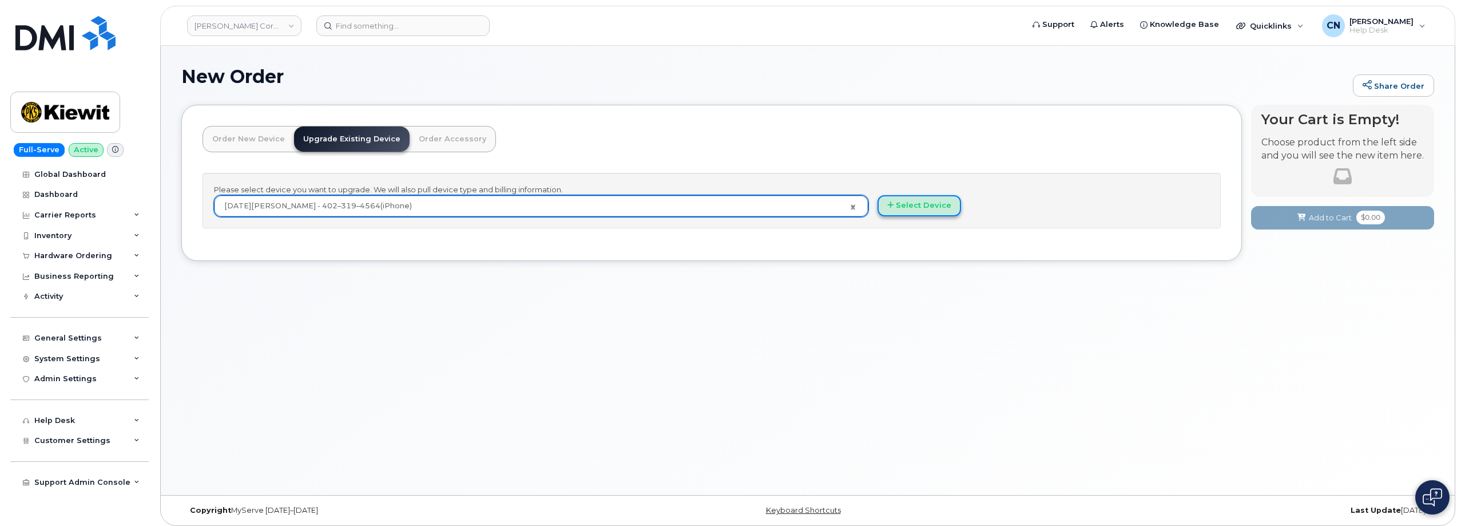
click at [919, 206] on button "Select Device" at bounding box center [919, 205] width 84 height 21
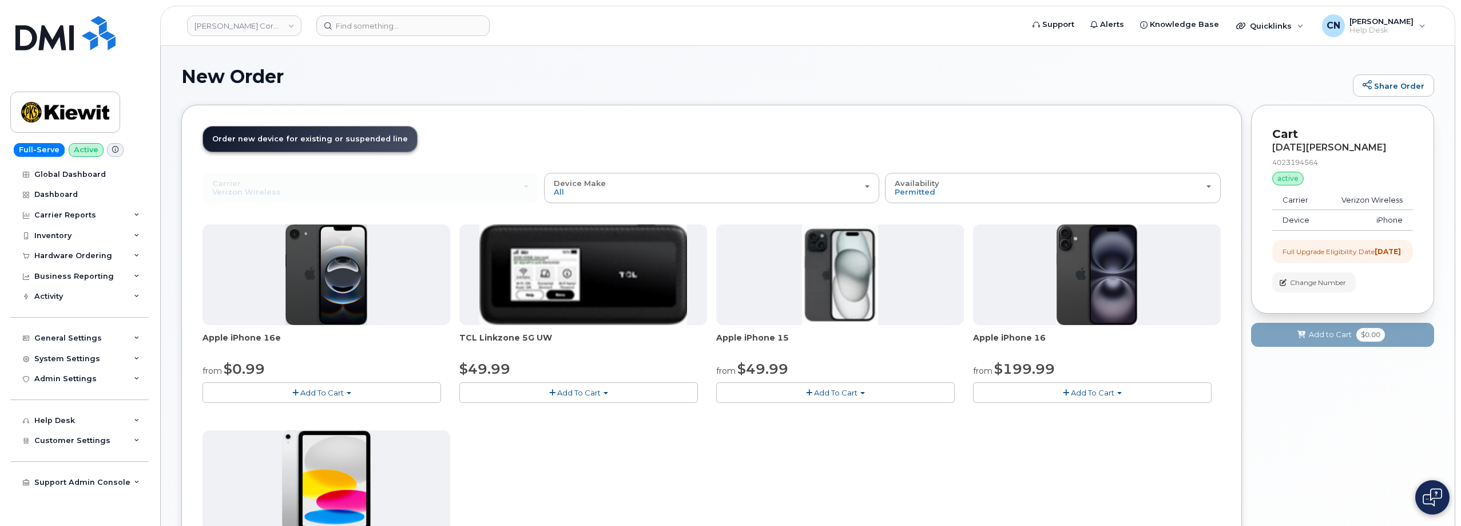
click at [833, 393] on span "Add To Cart" at bounding box center [835, 392] width 43 height 9
click at [757, 409] on link "$49.99 - 2 Year Upgrade (128GB)" at bounding box center [793, 414] width 149 height 14
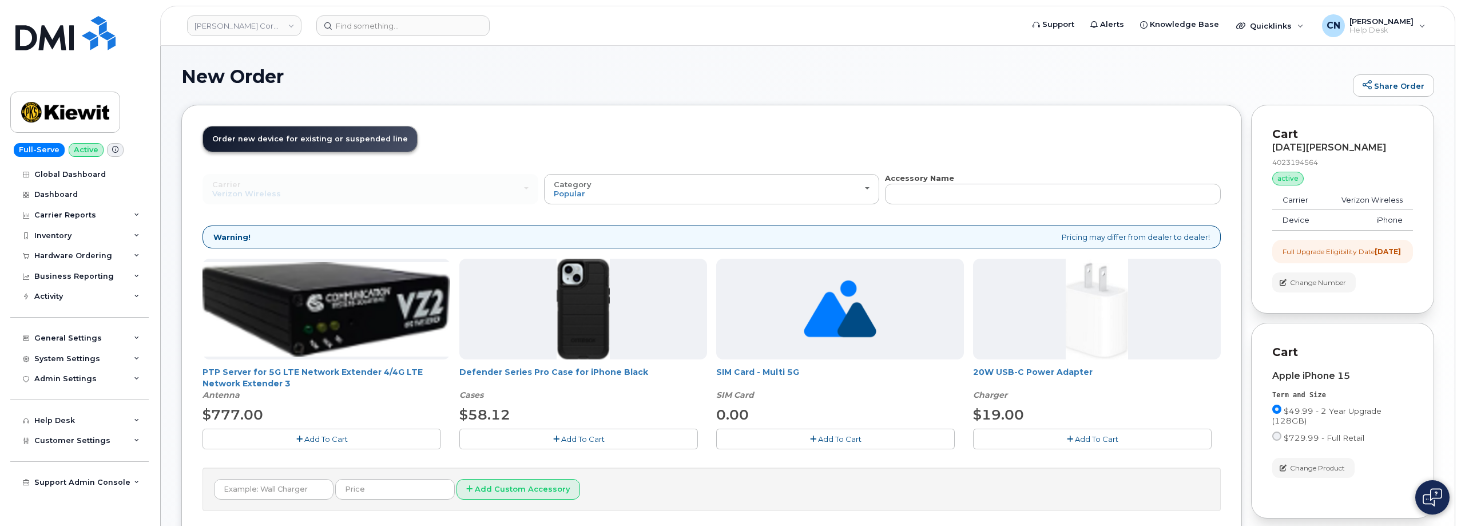
click at [548, 440] on button "Add To Cart" at bounding box center [578, 438] width 239 height 20
click at [1044, 436] on button "Add To Cart" at bounding box center [1092, 438] width 239 height 20
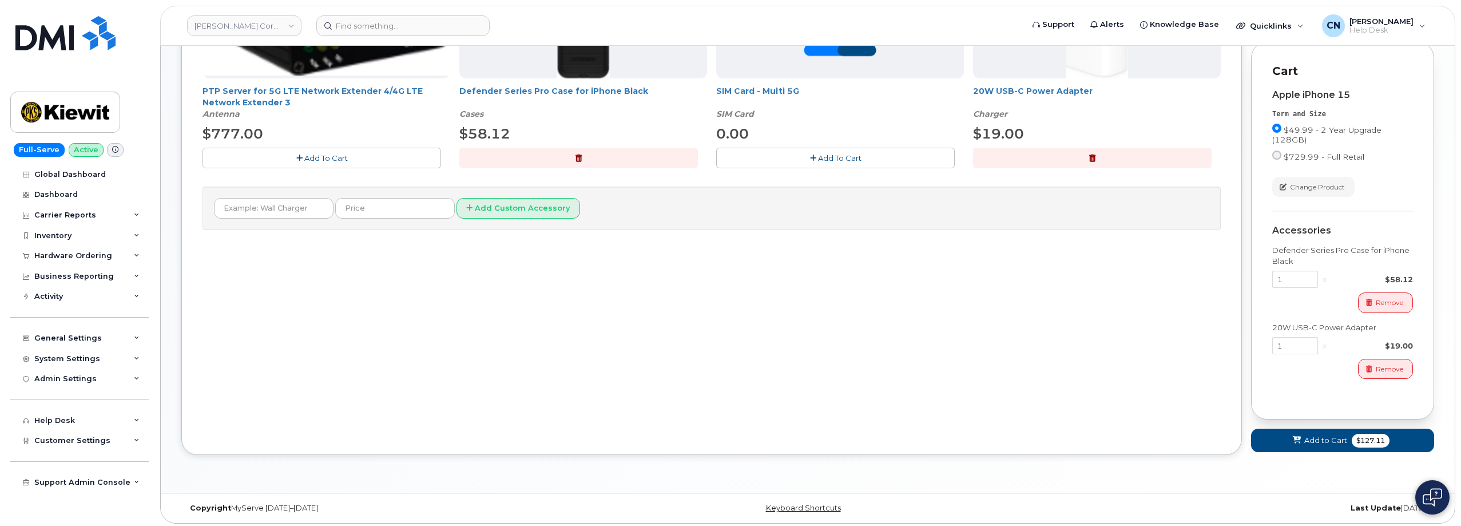
scroll to position [286, 0]
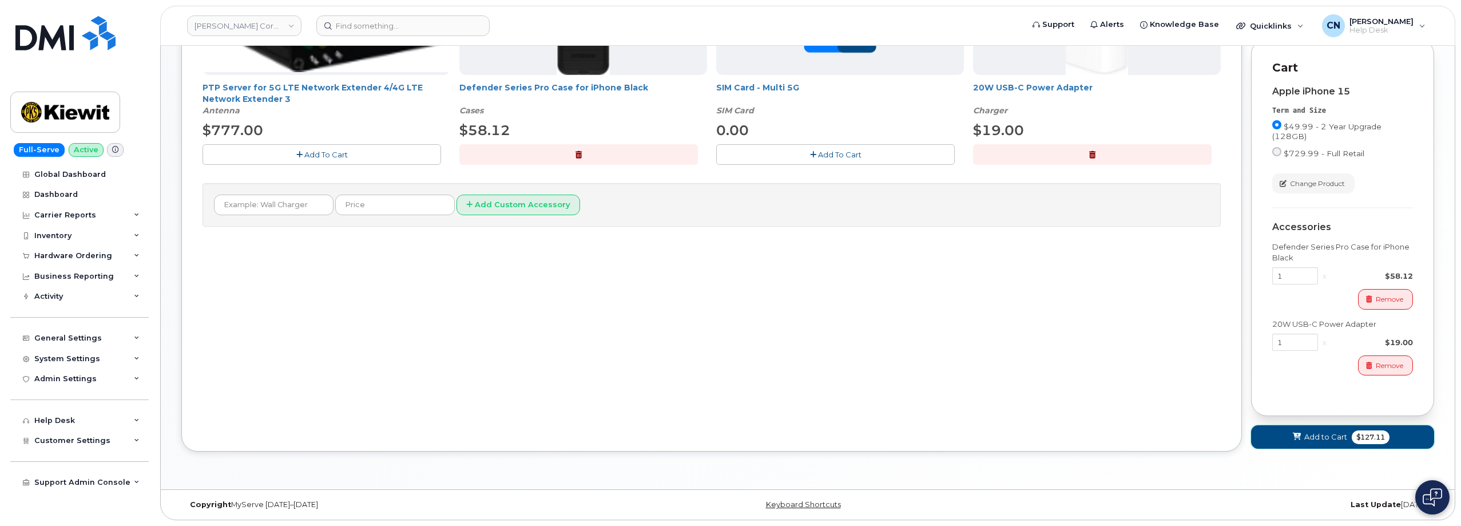
drag, startPoint x: 1325, startPoint y: 447, endPoint x: 1022, endPoint y: 357, distance: 316.5
click at [1315, 441] on span "Add to Cart" at bounding box center [1325, 436] width 43 height 11
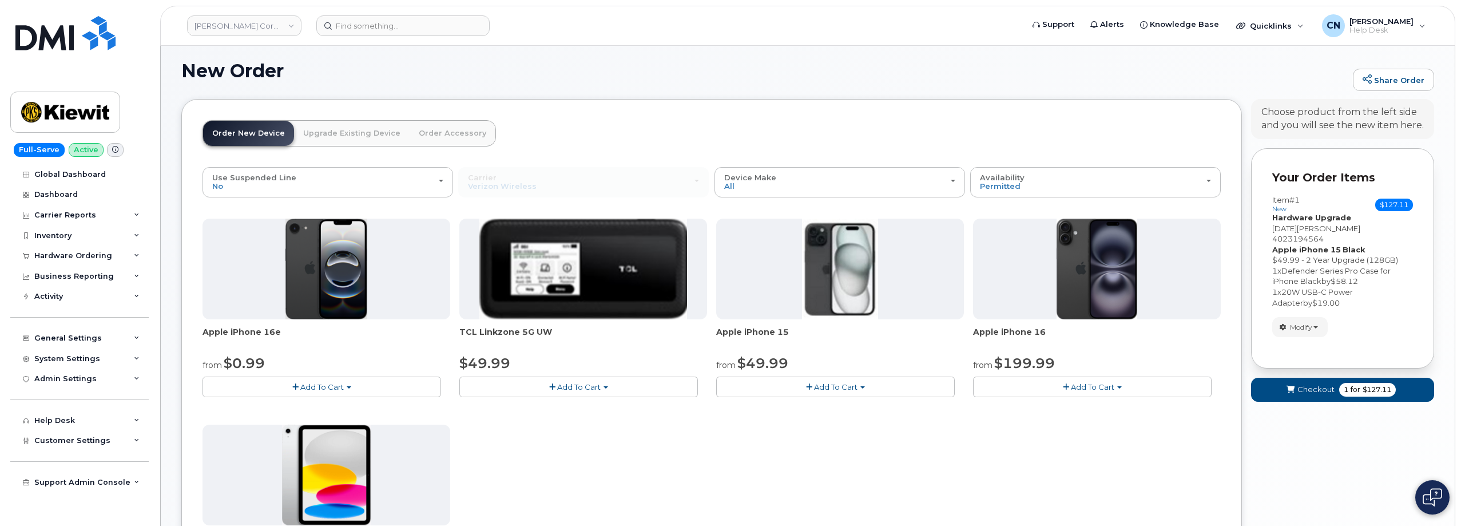
scroll to position [316, 0]
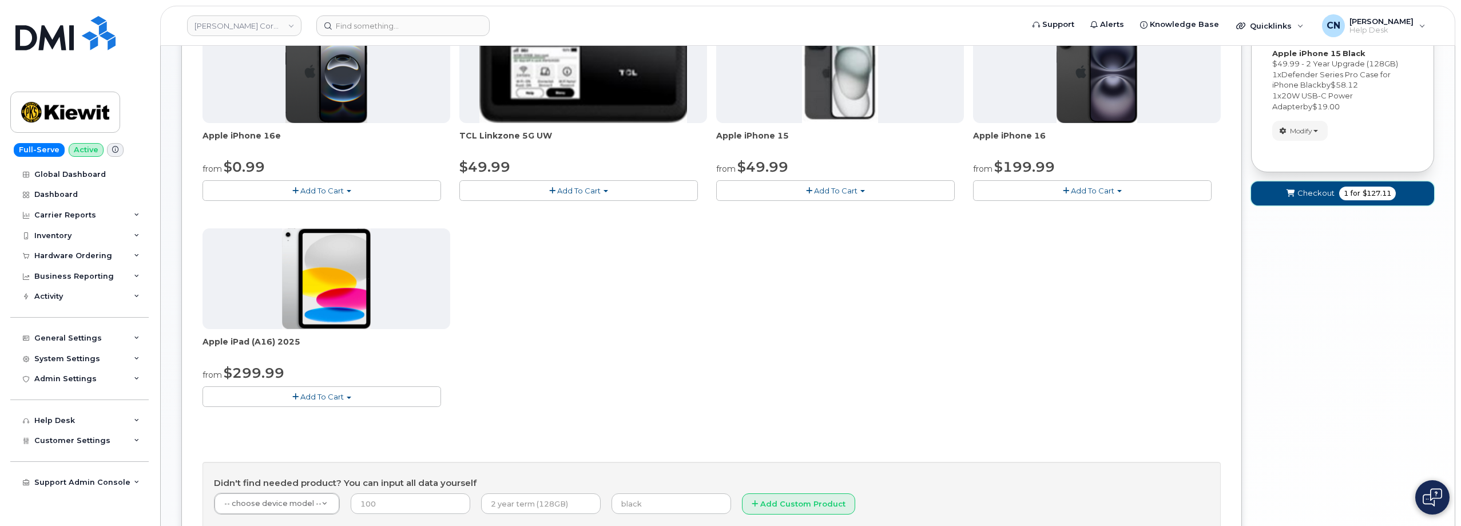
click at [1315, 188] on span "Checkout" at bounding box center [1315, 193] width 37 height 11
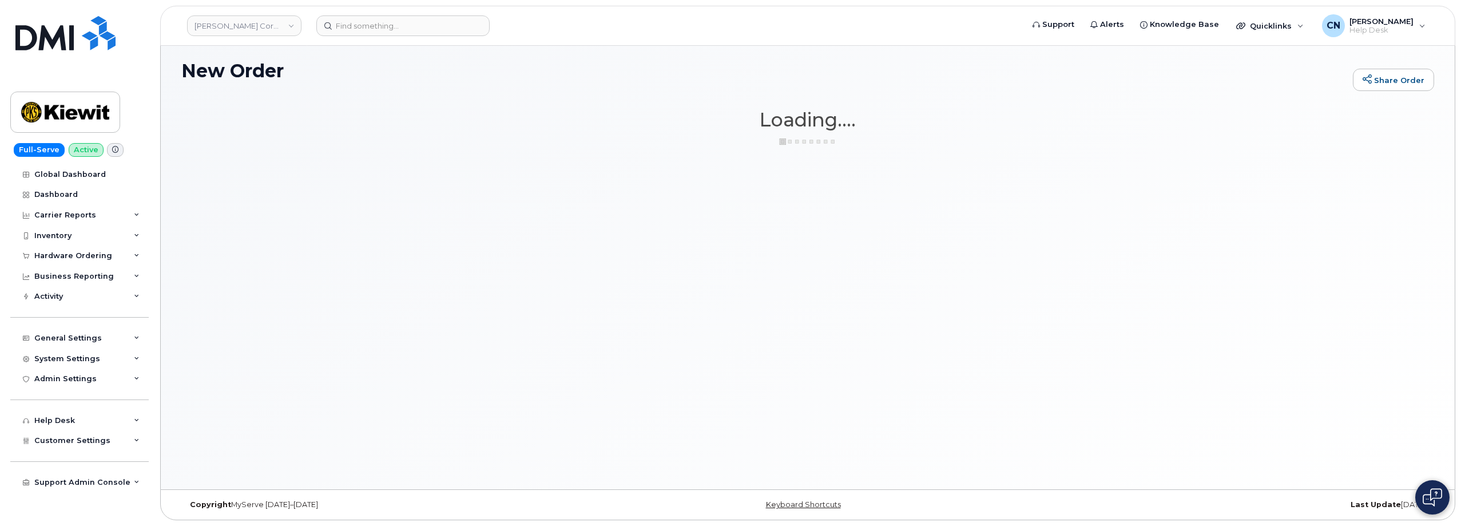
scroll to position [6, 0]
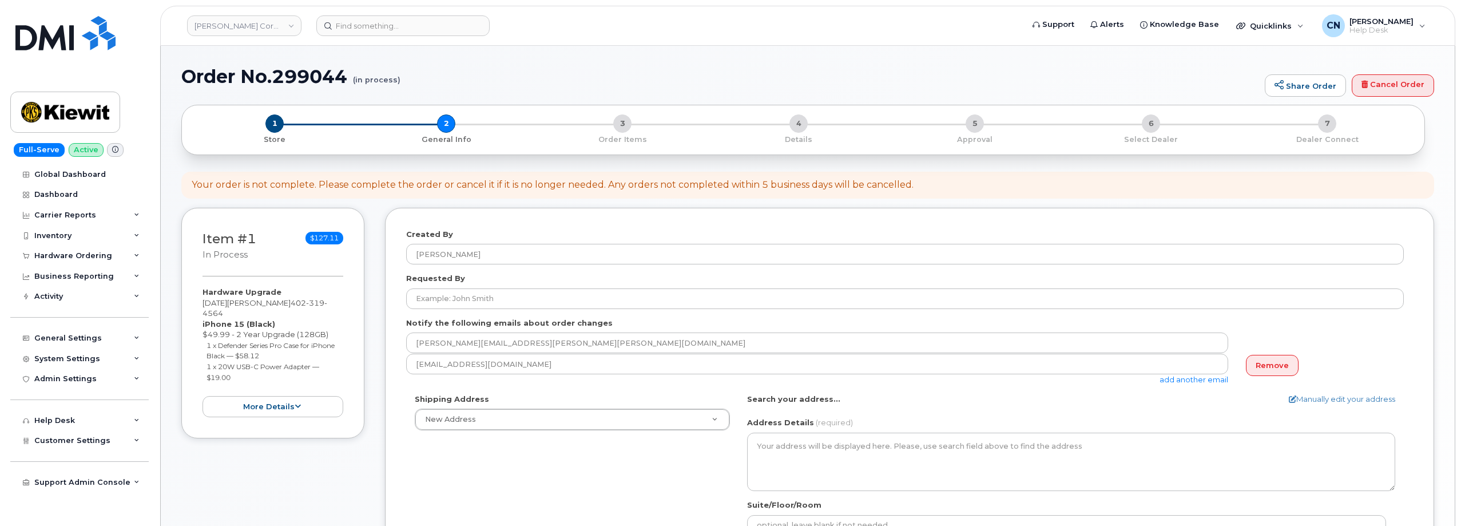
select select
drag, startPoint x: 269, startPoint y: 300, endPoint x: 177, endPoint y: 298, distance: 92.1
click at [177, 298] on div "Order No.299044 (in process) Share Order Cancel Order × Share This Order If you…" at bounding box center [808, 527] width 1294 height 963
copy div "[DATE][PERSON_NAME]"
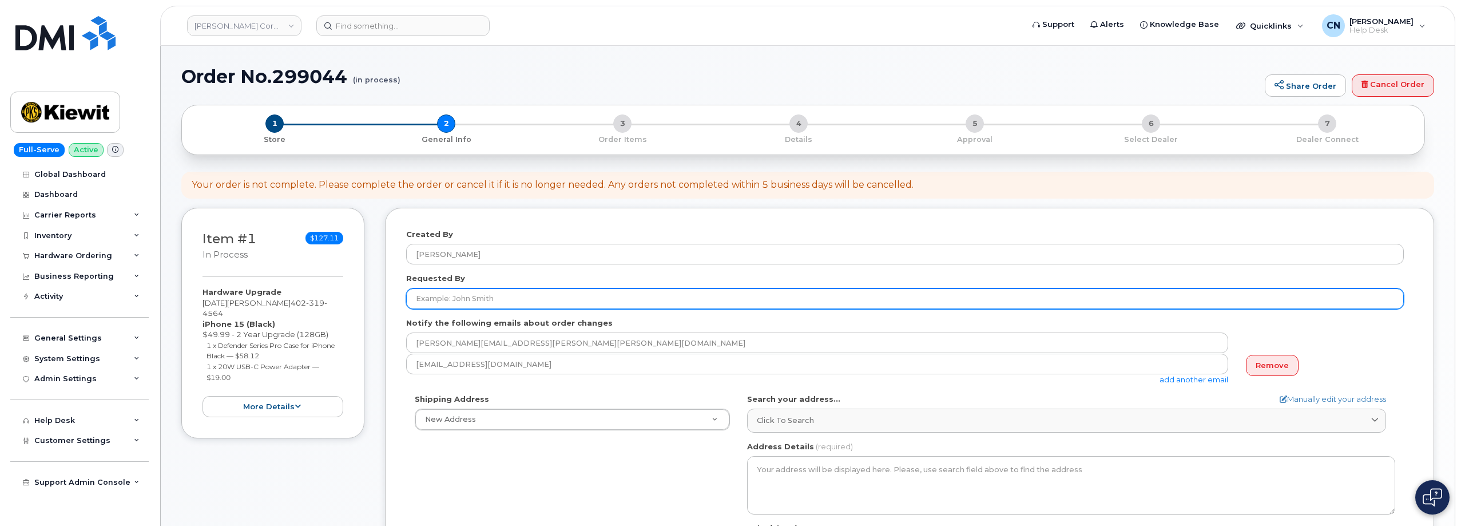
click at [528, 300] on input "Requested By" at bounding box center [905, 298] width 998 height 21
paste input "[DATE][PERSON_NAME]"
type input "[DATE][PERSON_NAME]"
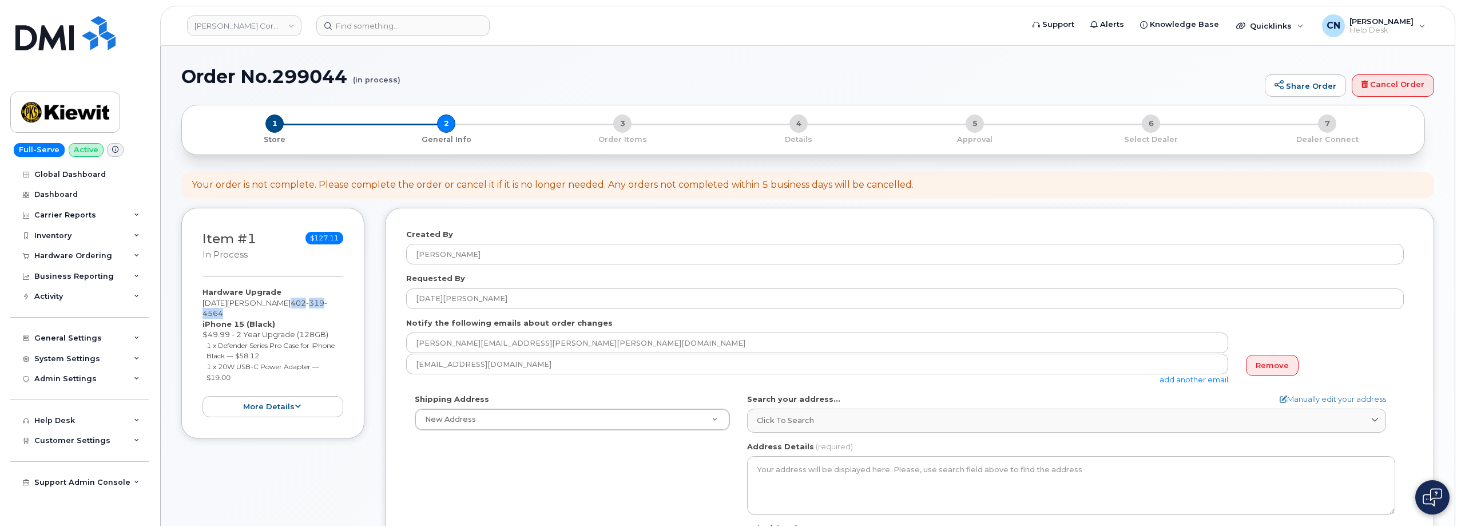
drag, startPoint x: 273, startPoint y: 304, endPoint x: 346, endPoint y: 307, distance: 73.3
click at [331, 301] on div "Hardware Upgrade [DATE][PERSON_NAME] [PHONE_NUMBER] iPhone 15 (Black) $49.99 - …" at bounding box center [272, 352] width 141 height 130
copy span "[PHONE_NUMBER]"
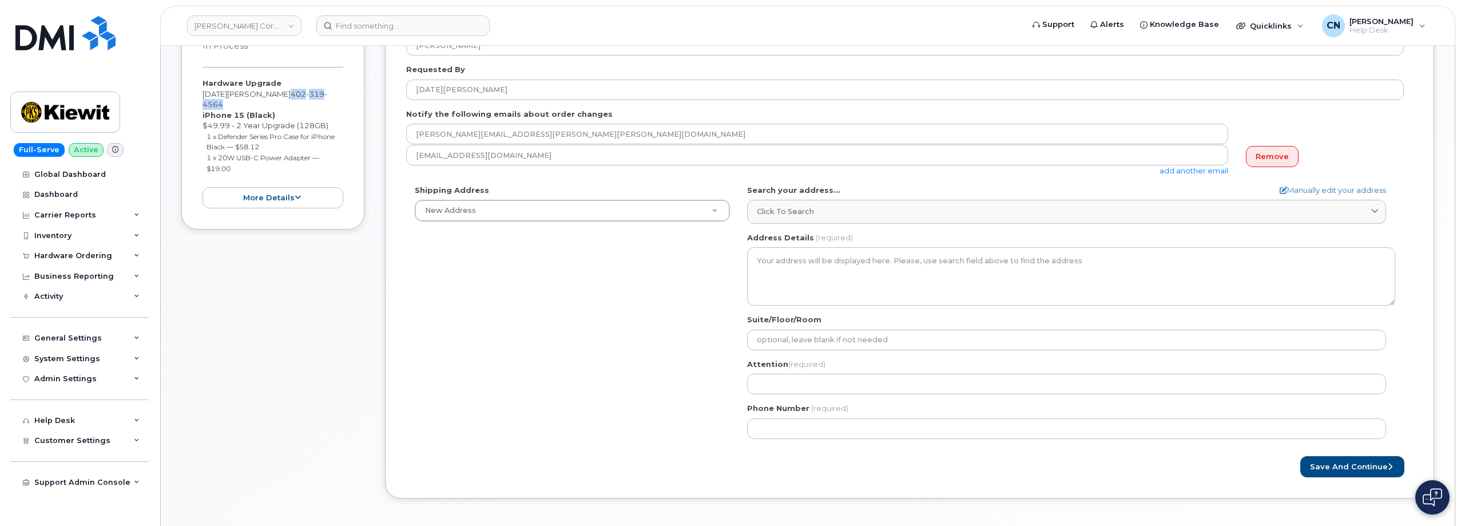
scroll to position [229, 0]
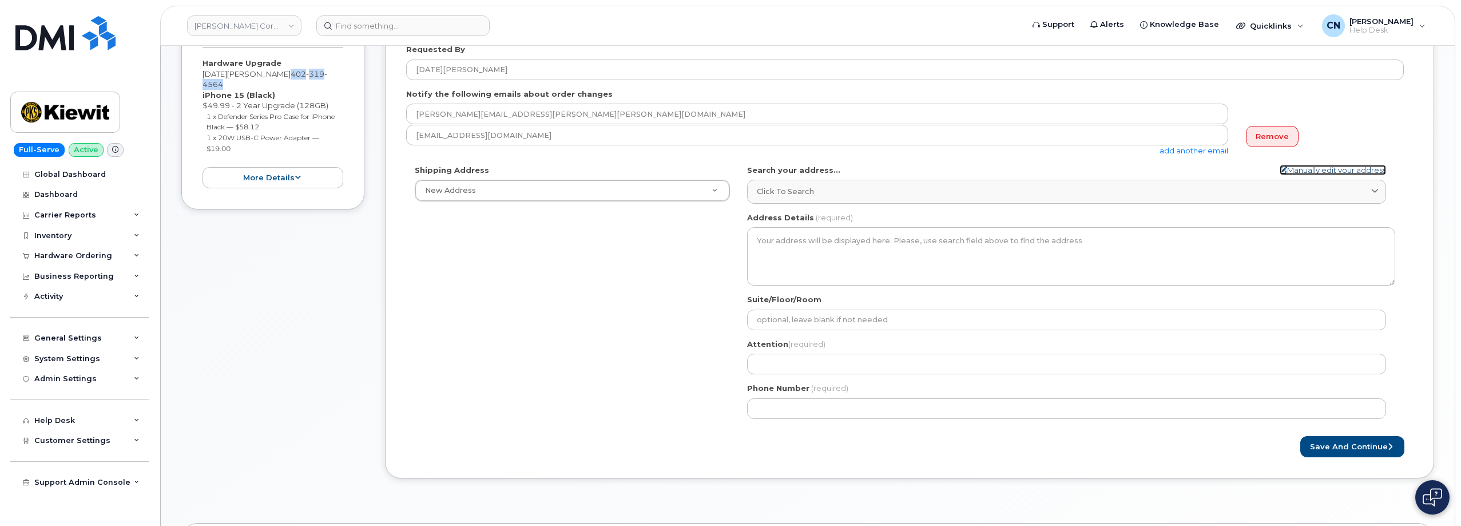
click at [1327, 169] on link "Manually edit your address" at bounding box center [1332, 170] width 106 height 11
select select
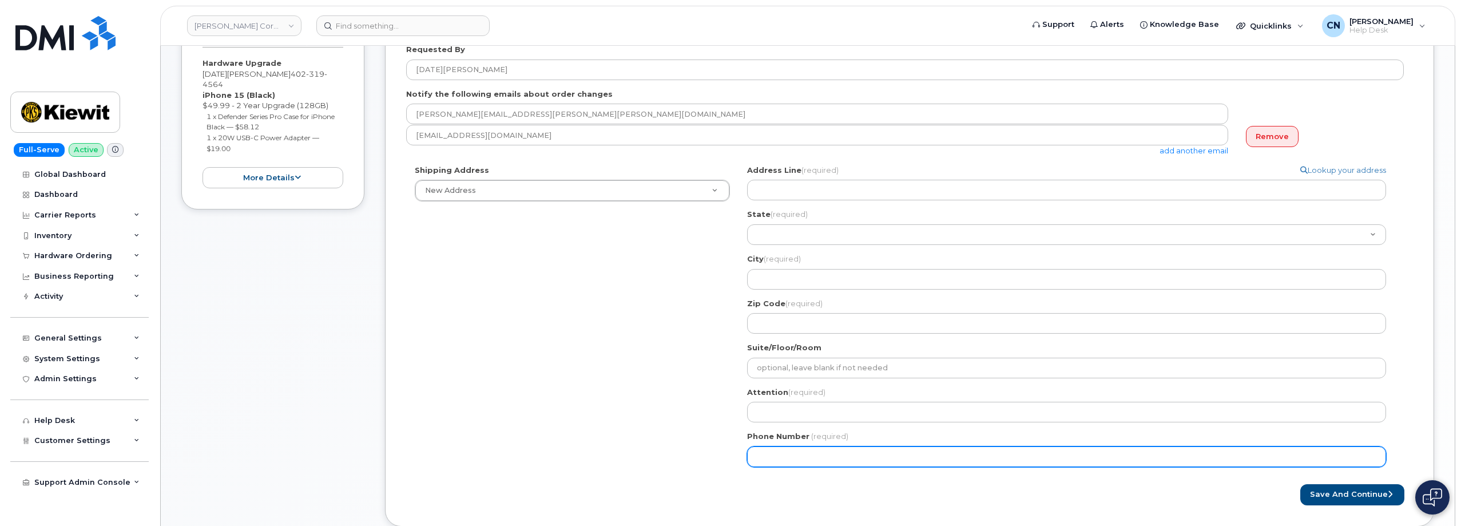
click at [804, 459] on input "Phone Number" at bounding box center [1066, 456] width 639 height 21
paste input "4023194564"
select select
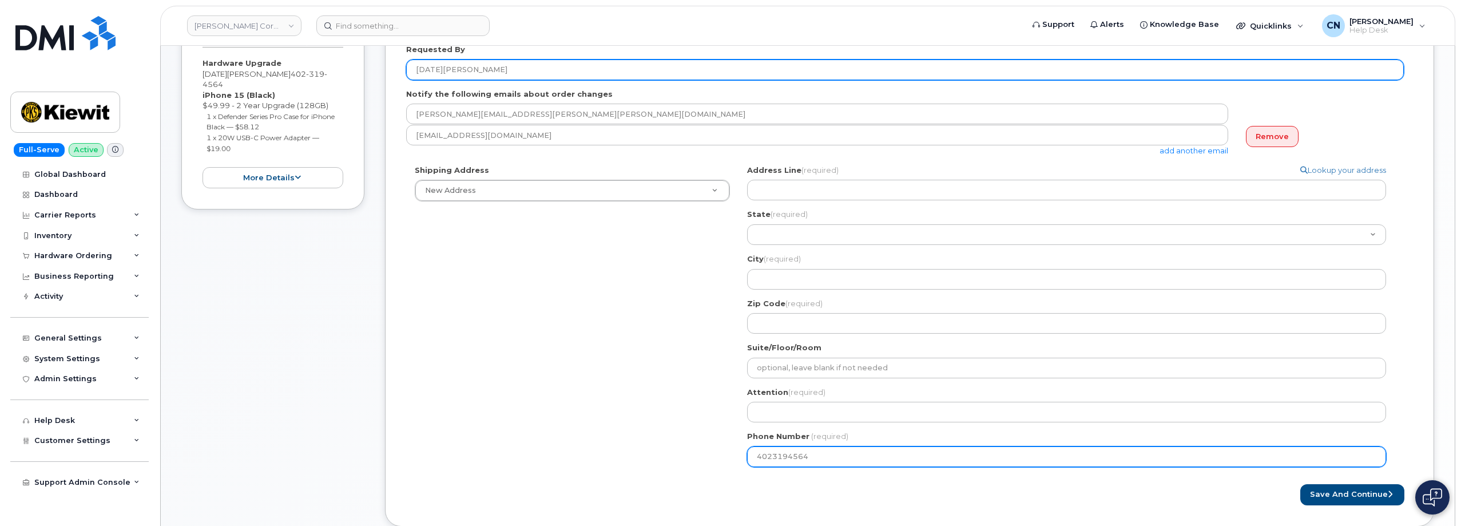
type input "4023194564"
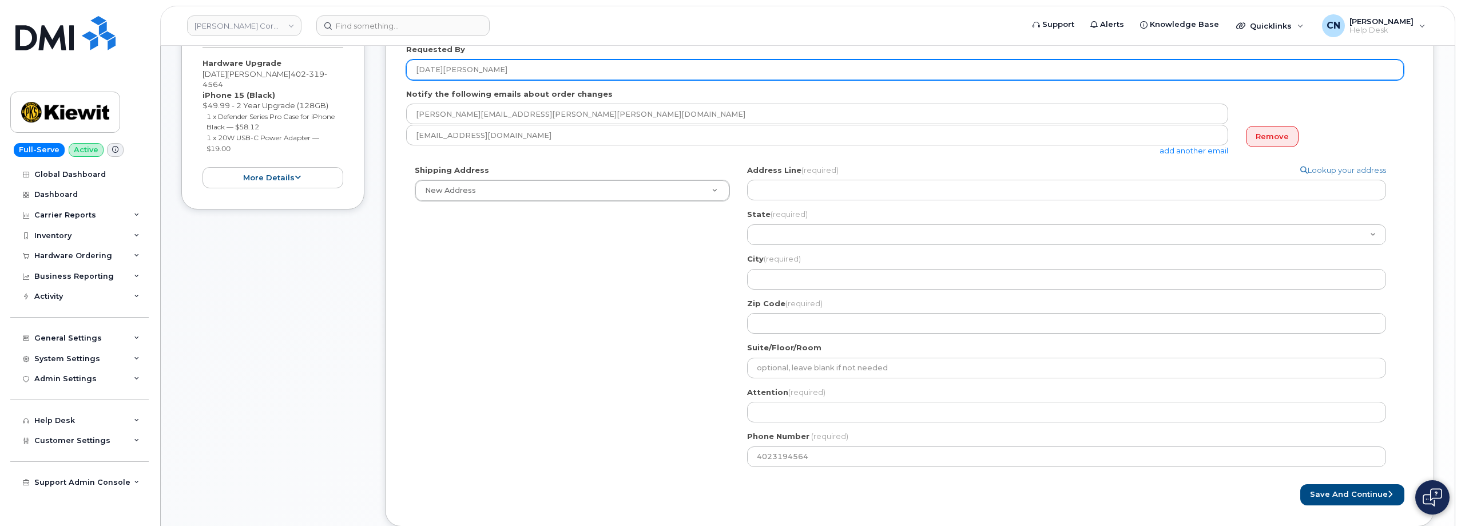
drag, startPoint x: 419, startPoint y: 73, endPoint x: 392, endPoint y: 108, distance: 43.2
click at [393, 74] on div "Created By [PERSON_NAME] Requested By [DATE][PERSON_NAME] Notify the following …" at bounding box center [909, 252] width 1049 height 547
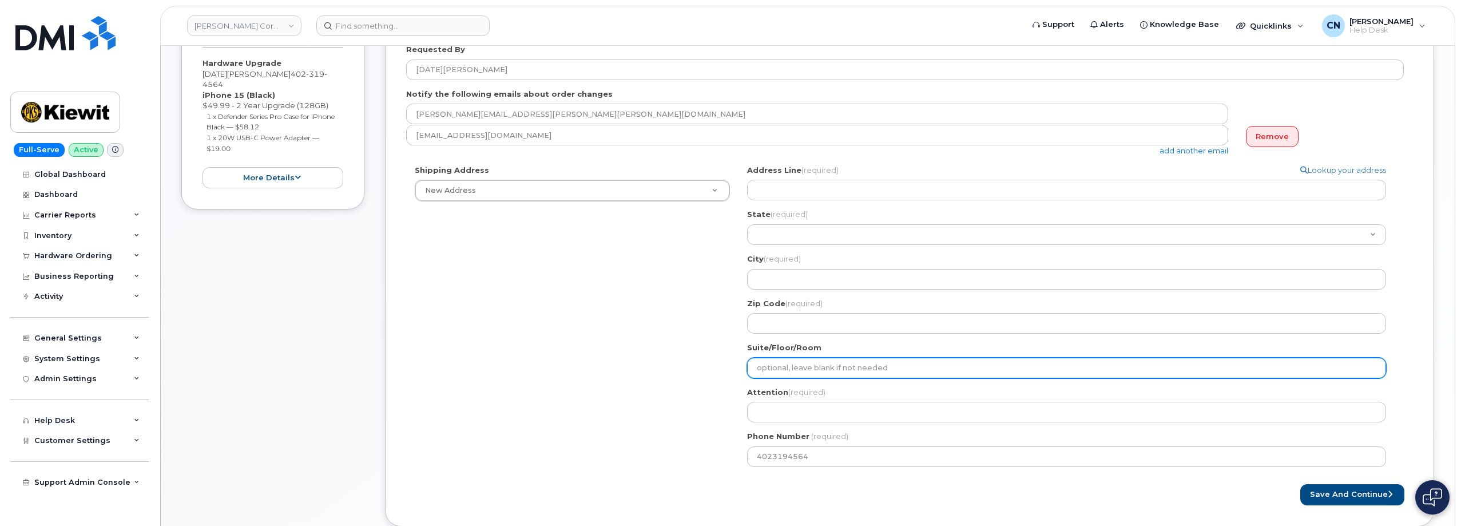
click at [829, 377] on input "Suite/Floor/Room" at bounding box center [1066, 367] width 639 height 21
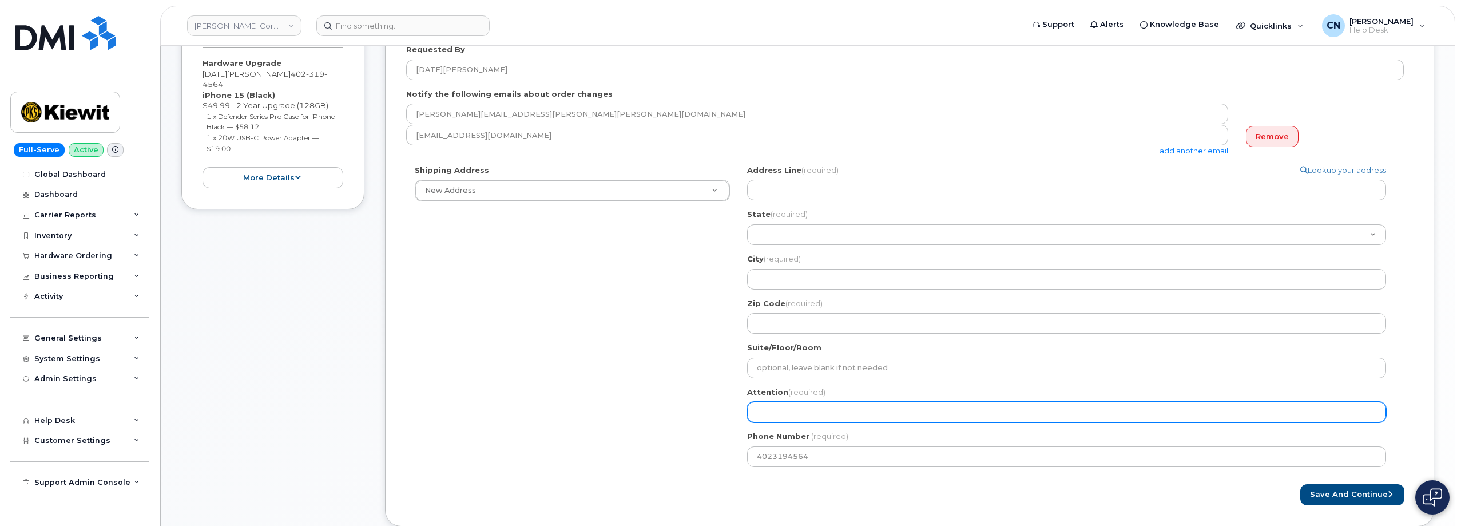
click at [772, 406] on input "Attention (required)" at bounding box center [1066, 412] width 639 height 21
paste input "[DATE][PERSON_NAME]"
select select
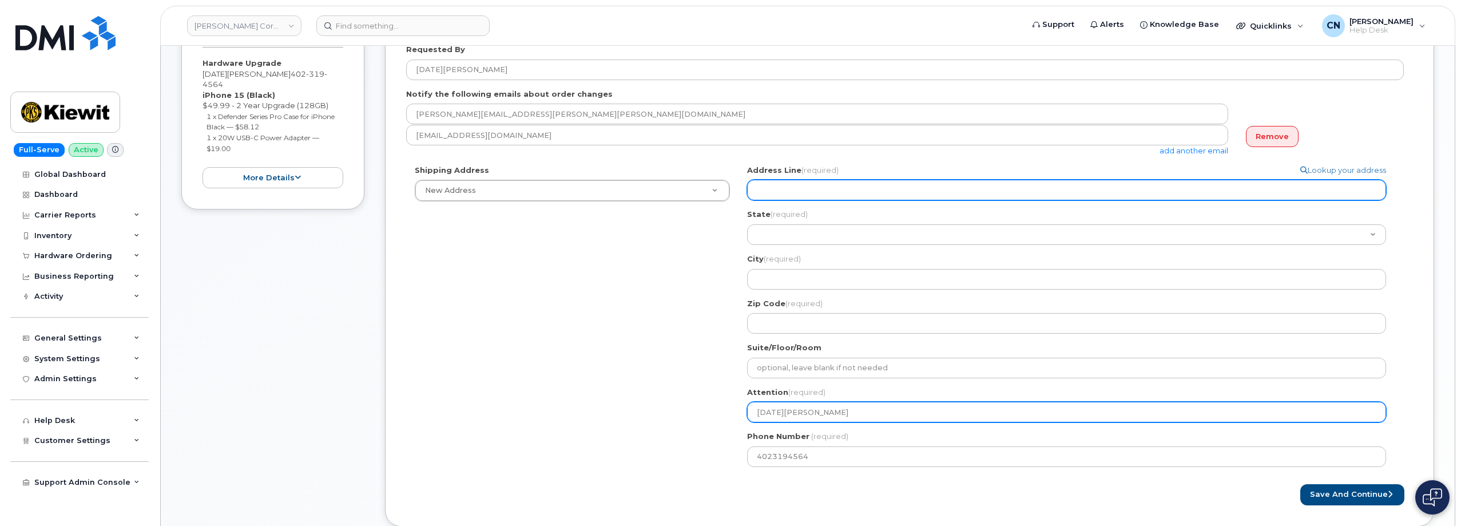
type input "[DATE][PERSON_NAME]"
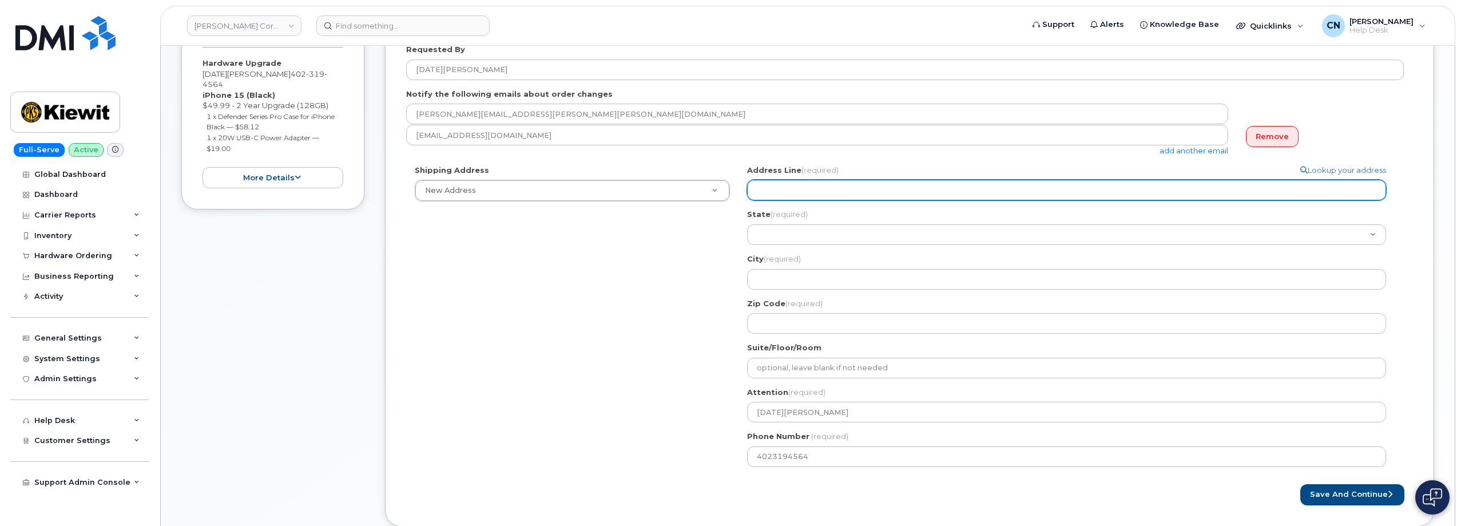
click at [794, 182] on input "Address Line (required)" at bounding box center [1066, 190] width 639 height 21
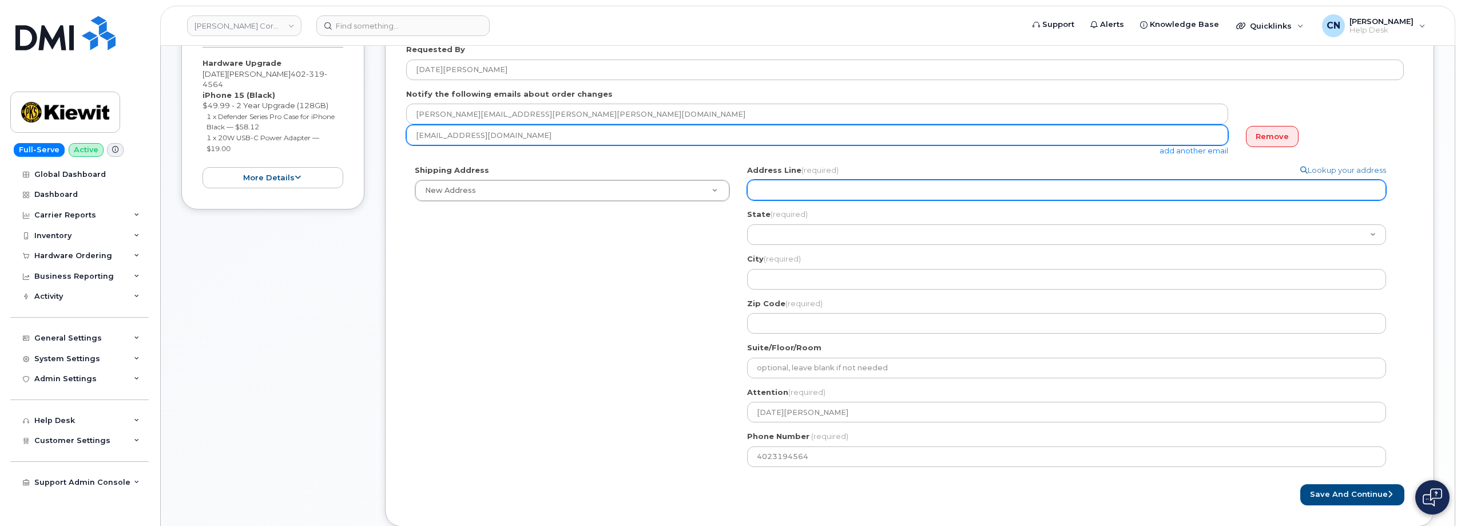
select select
type input "1"
select select
type input "12"
select select
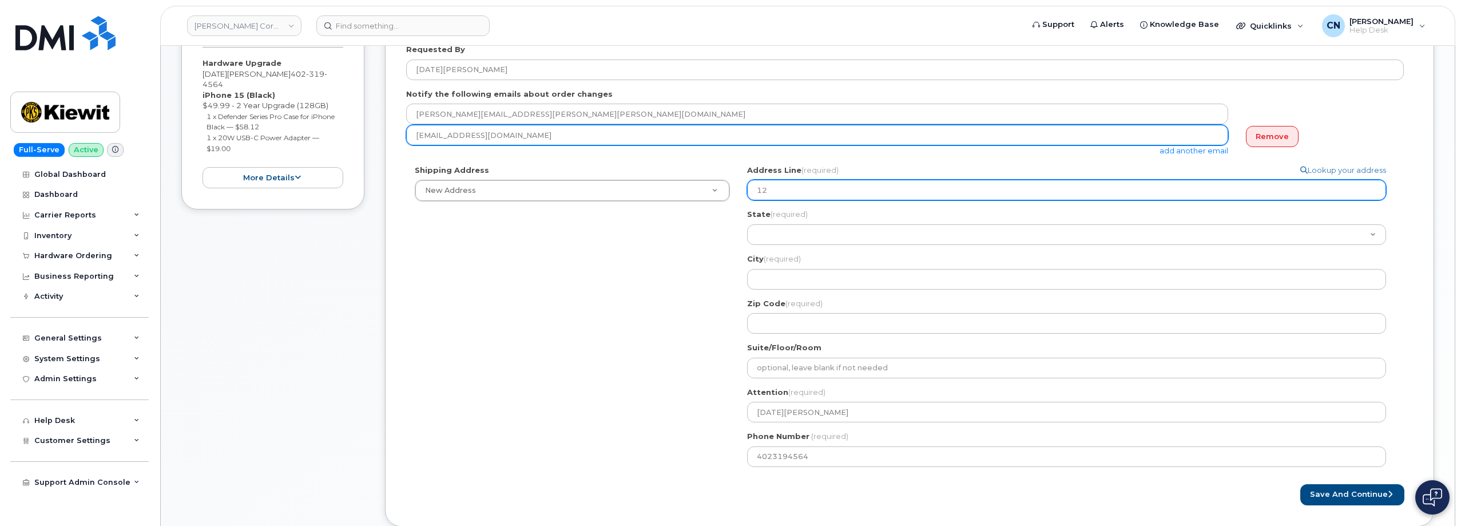
type input "123"
select select
type input "1231"
select select
type input "12312"
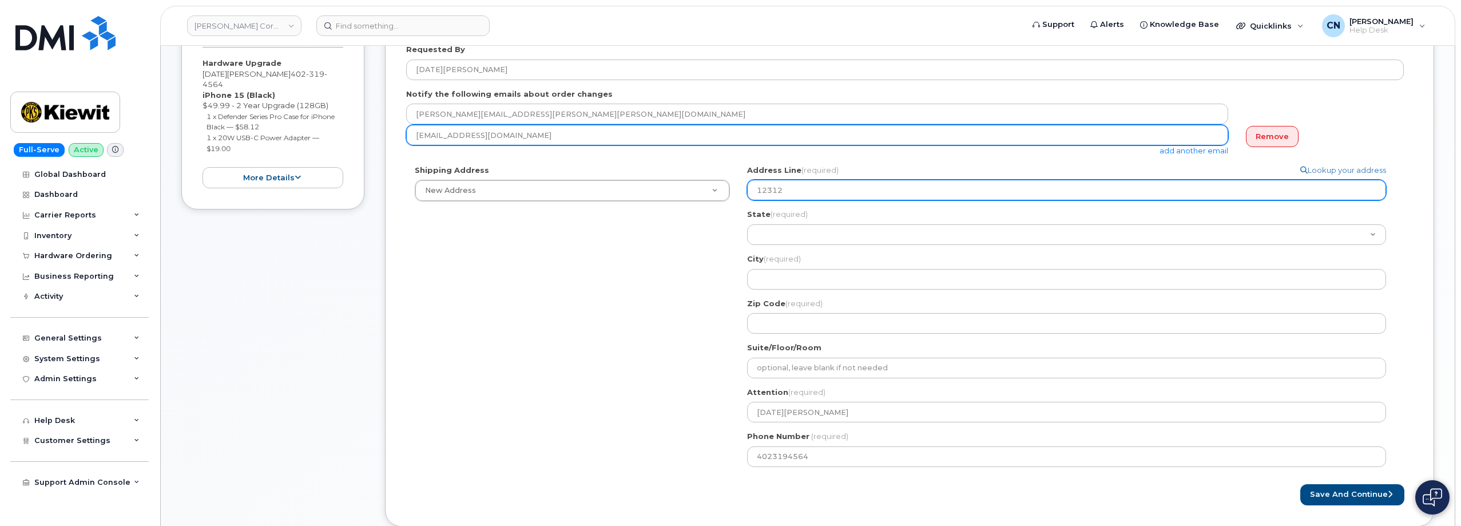
select select
type input "12312 P"
select select
type input "12312 Po"
select select
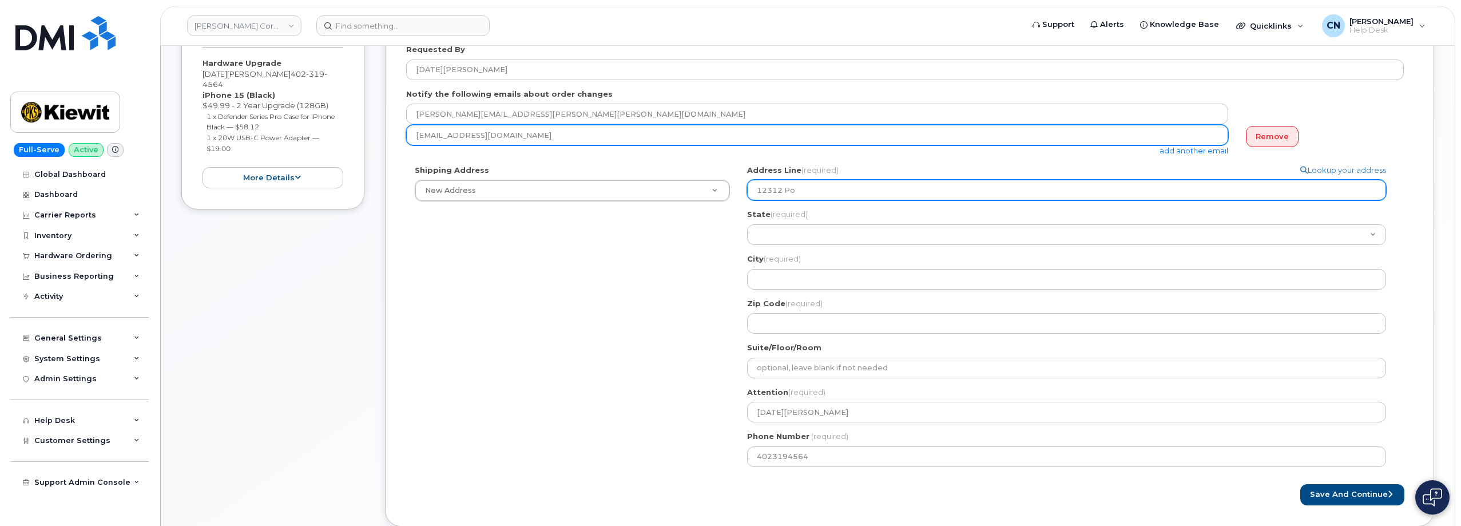
type input "12312 Por"
select select
type input "12312 Port"
select select
type input "12312 Port G"
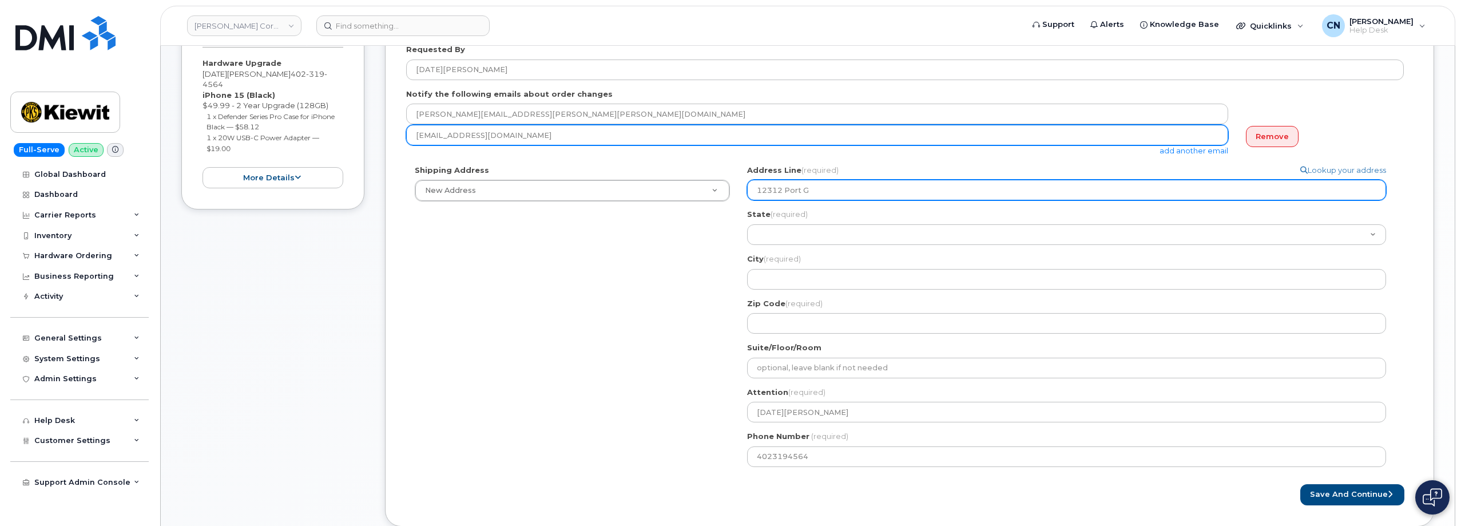
select select
type input "12312 Port Gr"
select select
type input "12312 Port Gre"
select select
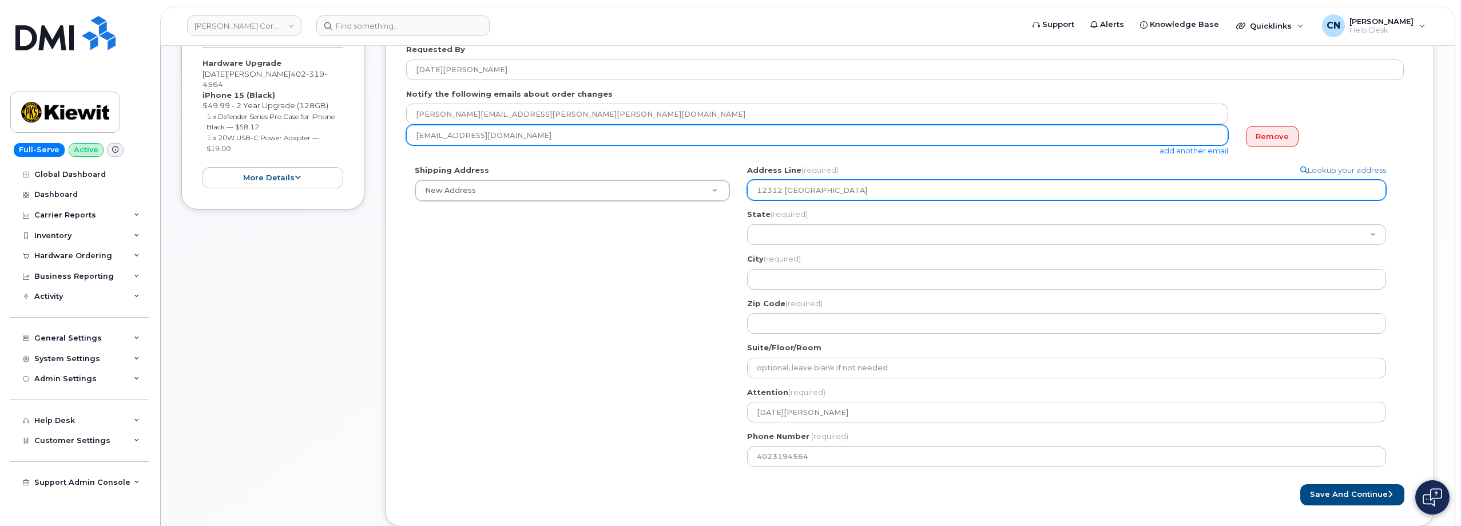
type input "12312 Port Grey"
select select
type input "12312 Port Grey B"
select select
type input "12312 Port Grey"
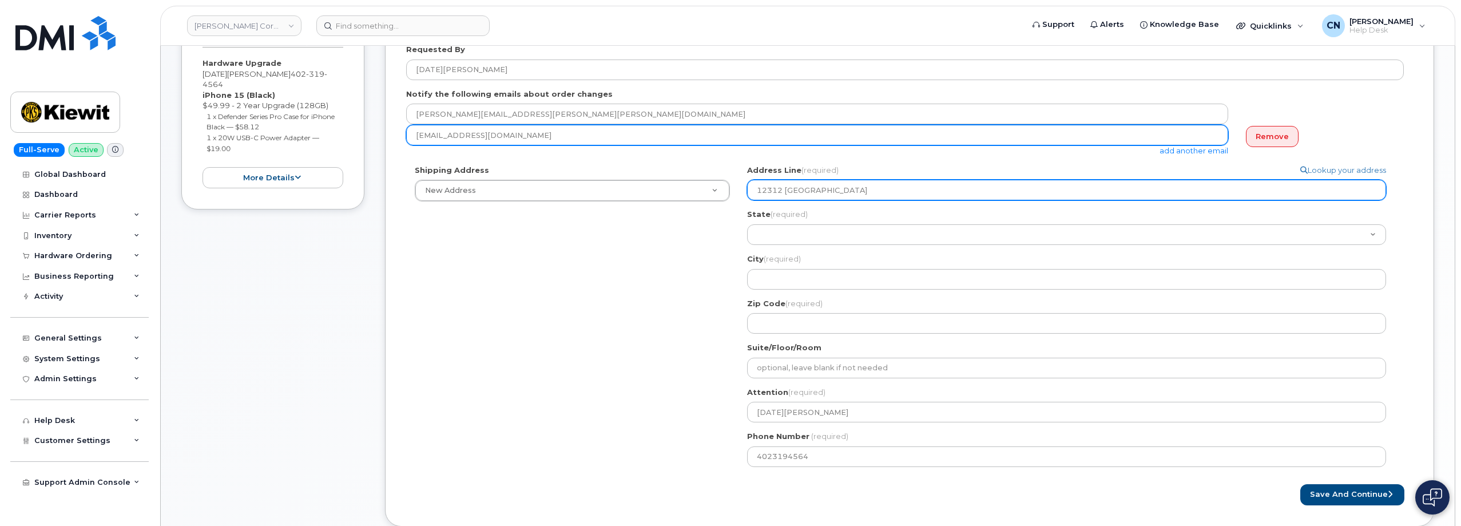
select select
type input "12312 Port Gre"
select select
type input "12312 Port Gr"
select select
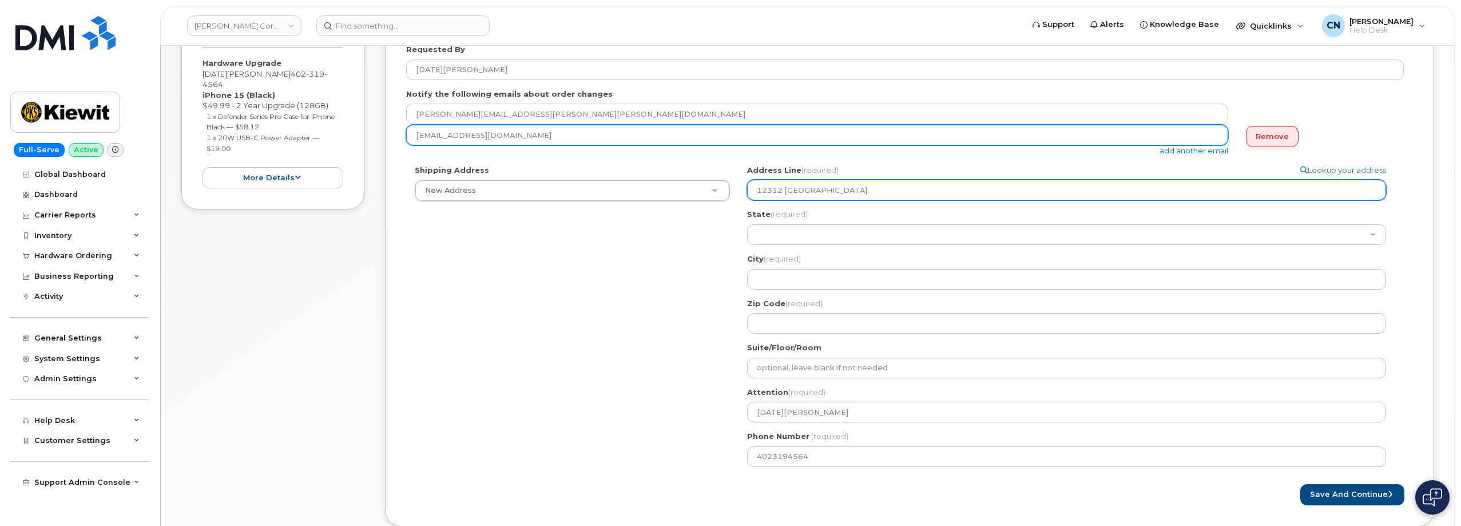
type input "12312 Port Gra"
select select
type input "12312 Port Grac"
select select
type input "12312 Port Gracc"
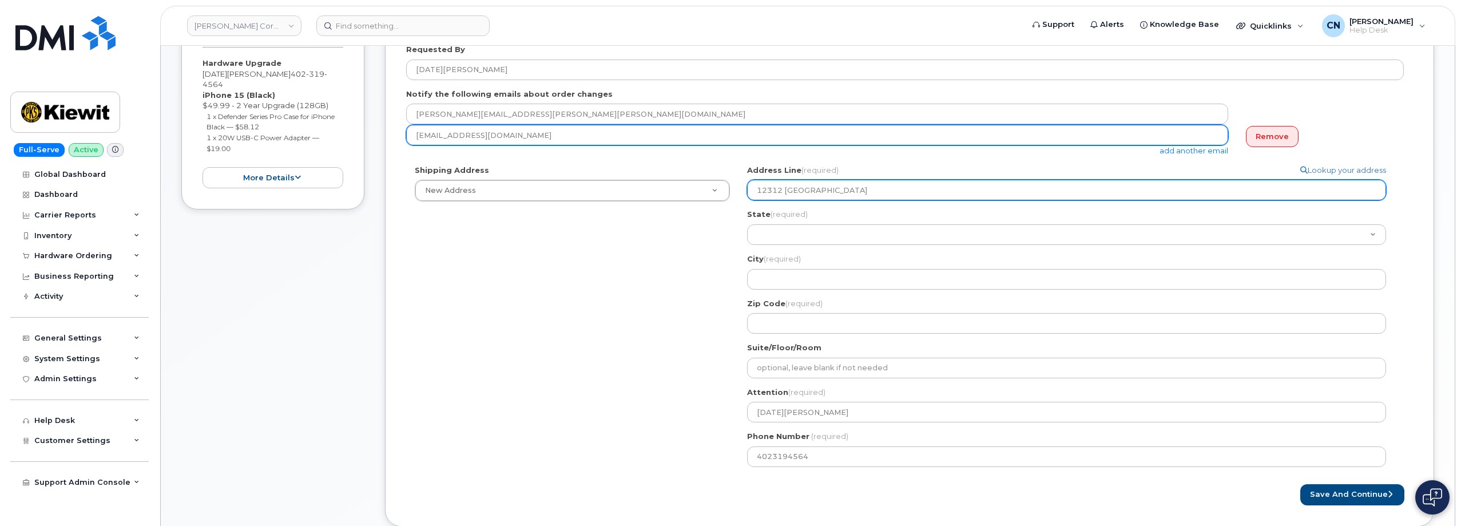
select select
type input "12312 Port Gracce"
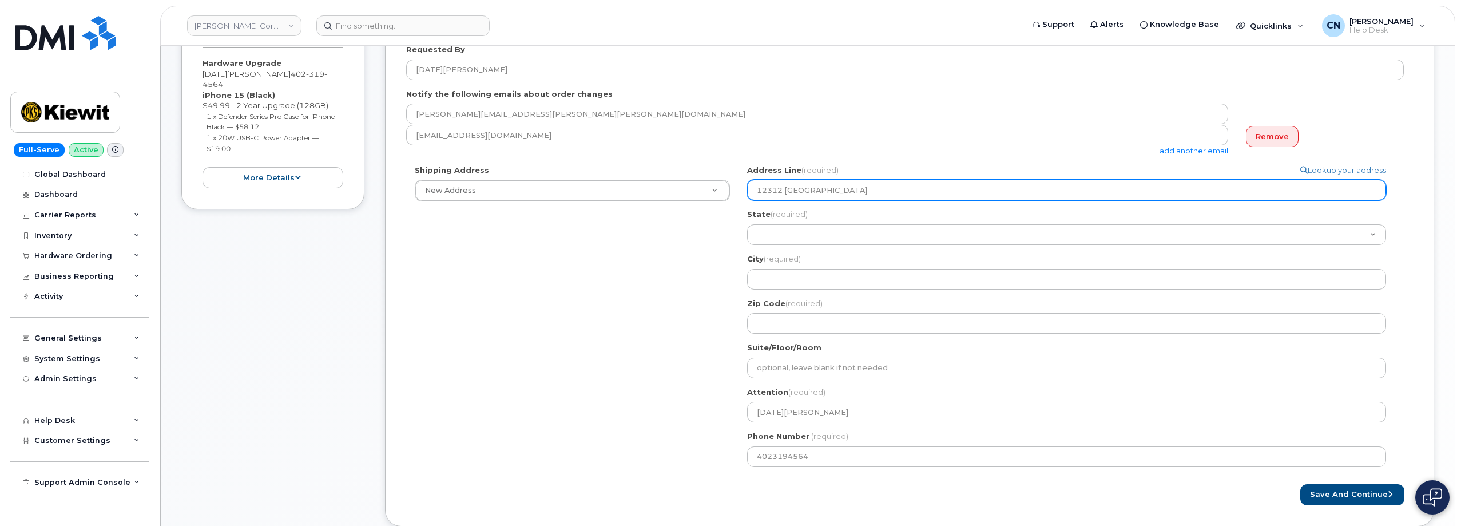
select select
drag, startPoint x: 706, startPoint y: 190, endPoint x: 653, endPoint y: 193, distance: 53.3
click at [653, 193] on div "Shipping Address New Address New Address 801 FM 694 20251 CR 300 508 Omega Stre…" at bounding box center [905, 320] width 998 height 311
click at [829, 182] on input "12312 Port Grace" at bounding box center [1066, 190] width 639 height 21
click at [841, 189] on input "12312 Port Grace" at bounding box center [1066, 190] width 639 height 21
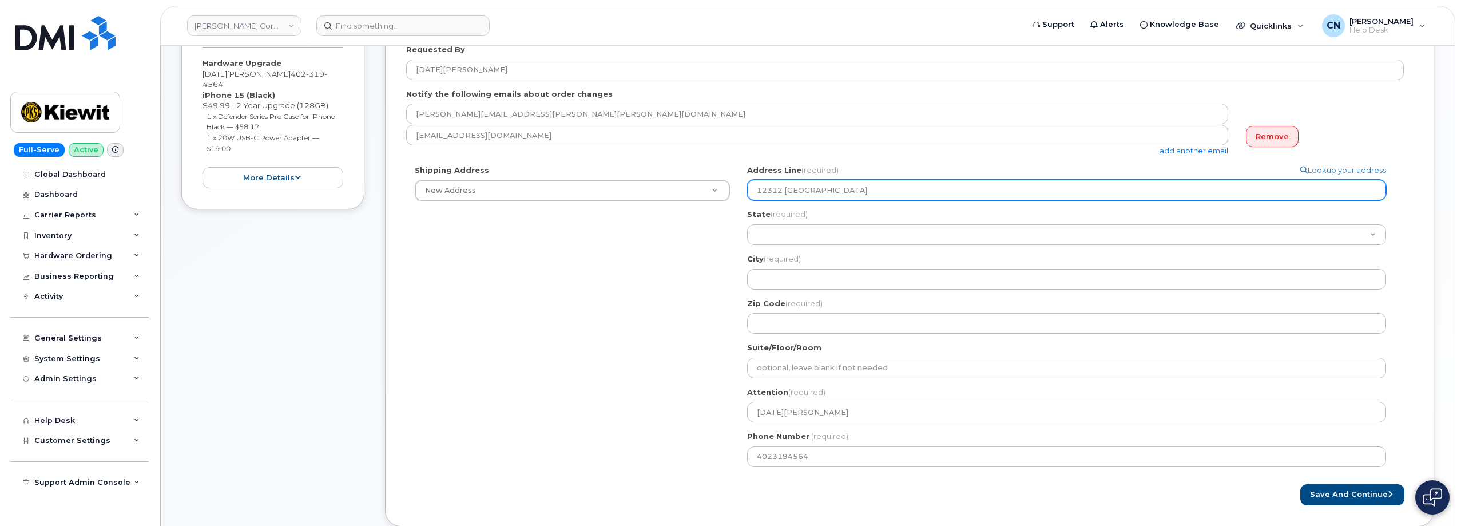
type input "12312 Port Grace"
paste input "Blvd"
select select
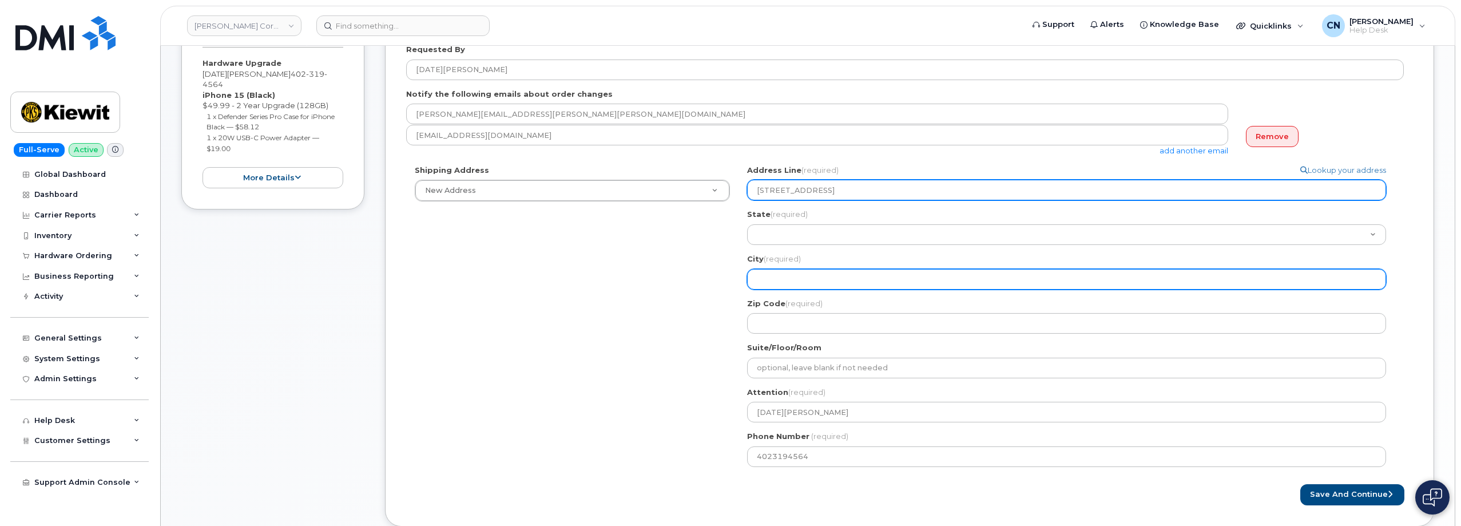
type input "12312 Port Grace Blvd"
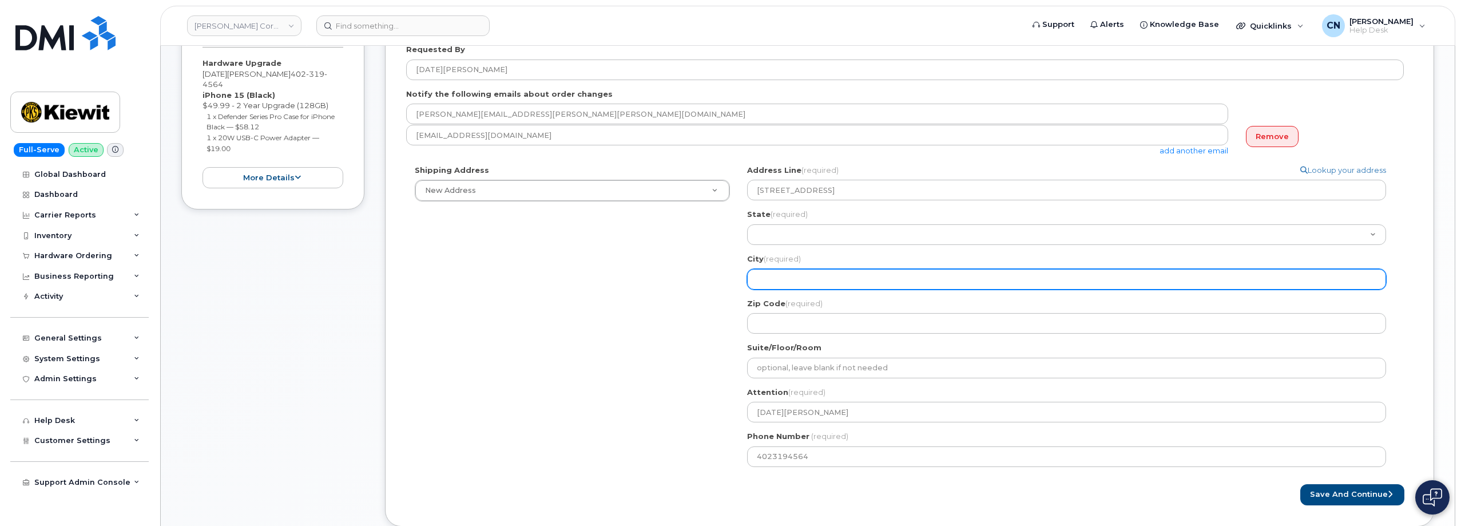
click at [769, 275] on input "City (required)" at bounding box center [1066, 279] width 639 height 21
paste input "12312 Port Grace BlvdLa Vista"
select select
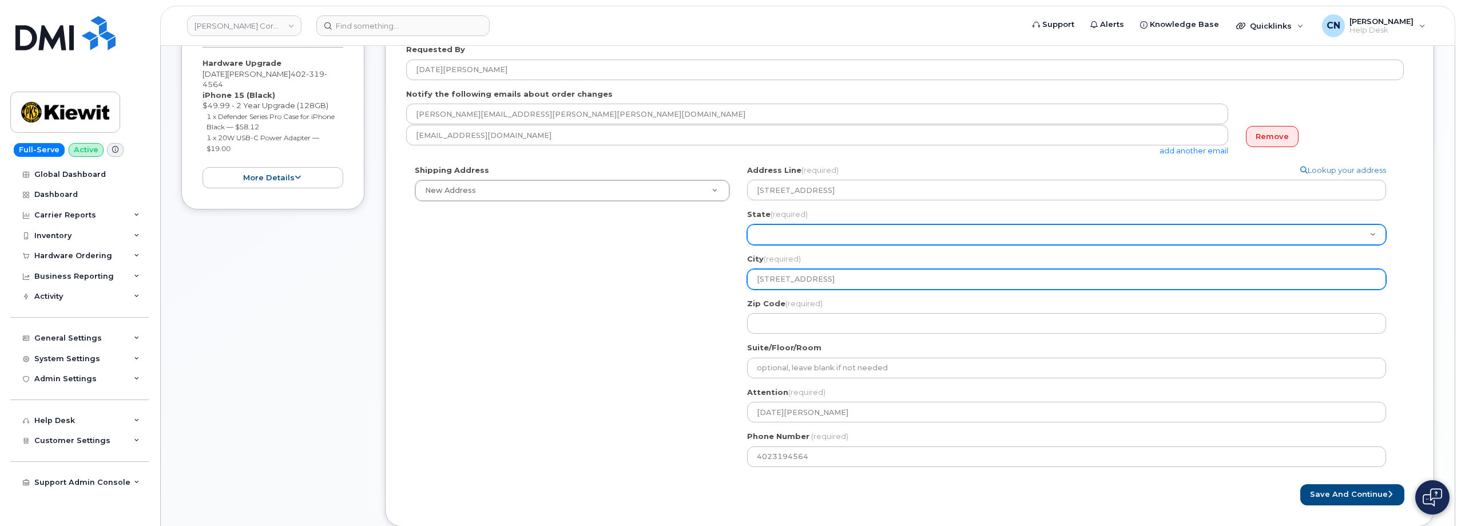
type input "12312 Port Grace BlvdLa Vista"
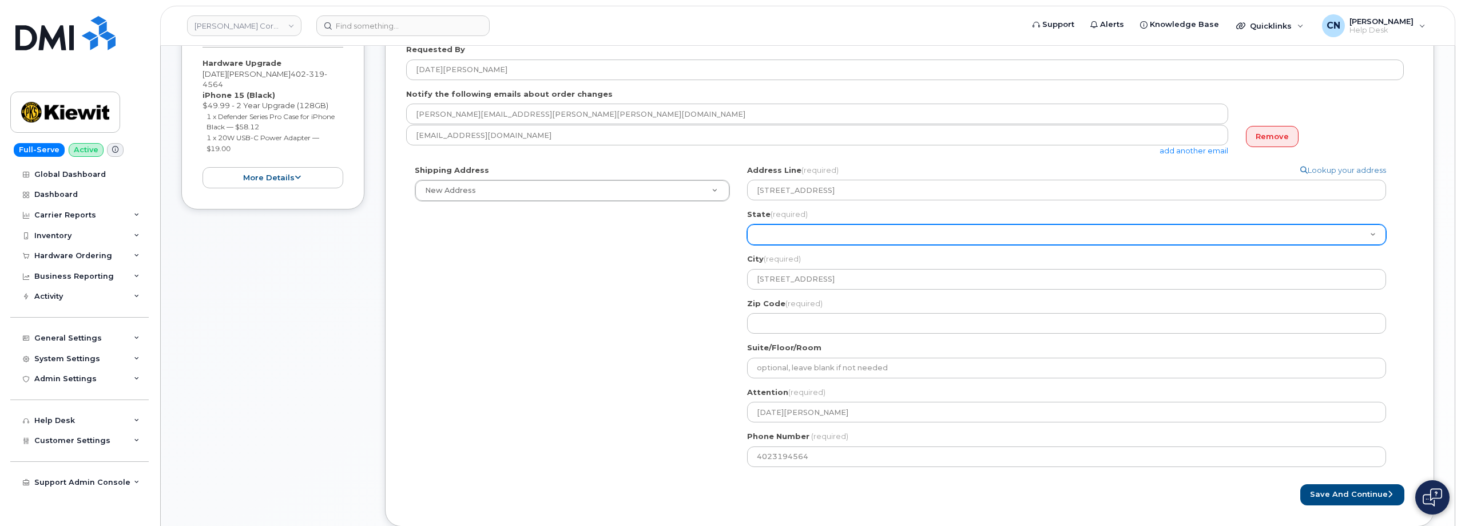
click at [808, 231] on select "Alabama Alaska American Samoa Arizona Arkansas California Colorado Connecticut …" at bounding box center [1066, 234] width 639 height 21
select select "NV"
click at [747, 224] on select "Alabama Alaska American Samoa Arizona Arkansas California Colorado Connecticut …" at bounding box center [1066, 234] width 639 height 21
select select
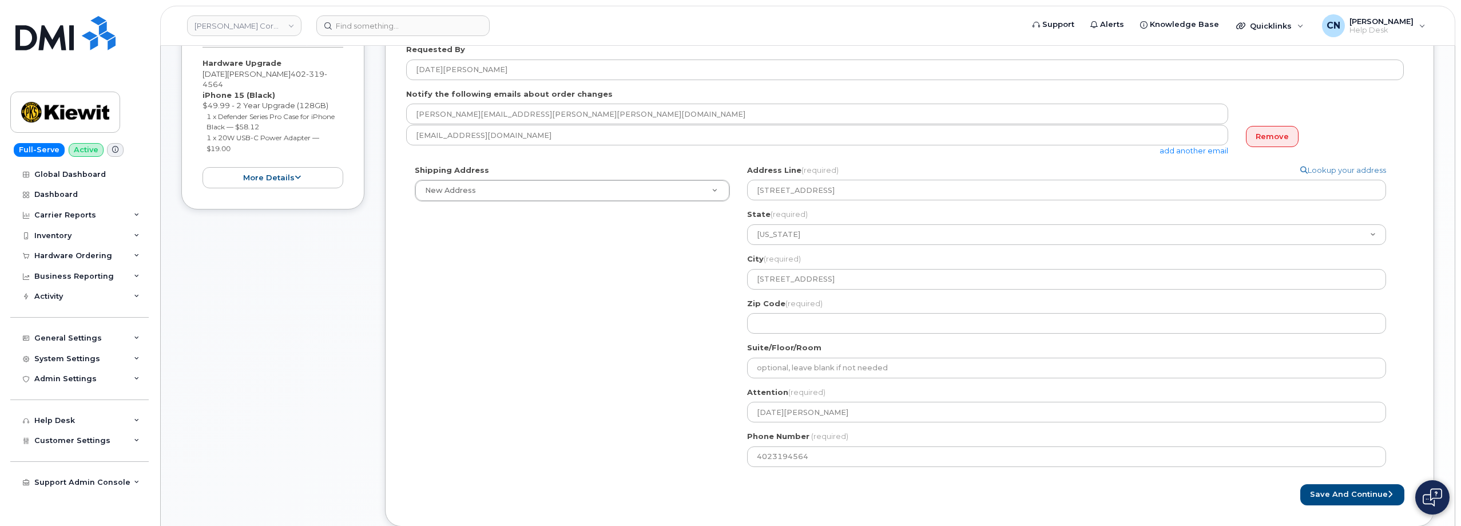
click at [784, 220] on div "State (required) Alabama Alaska American Samoa Arizona Arkansas California Colo…" at bounding box center [1071, 227] width 648 height 36
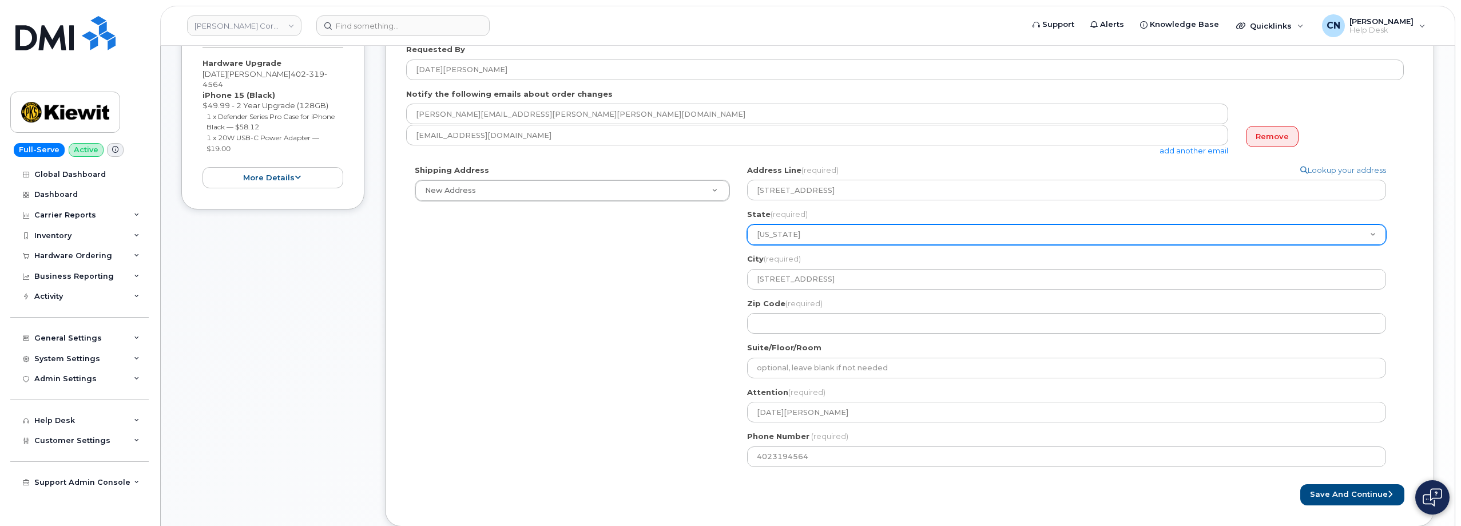
click at [780, 229] on select "Alabama Alaska American Samoa Arizona Arkansas California Colorado Connecticut …" at bounding box center [1066, 234] width 639 height 21
select select "NE"
click at [747, 224] on select "Alabama Alaska American Samoa Arizona Arkansas California Colorado Connecticut …" at bounding box center [1066, 234] width 639 height 21
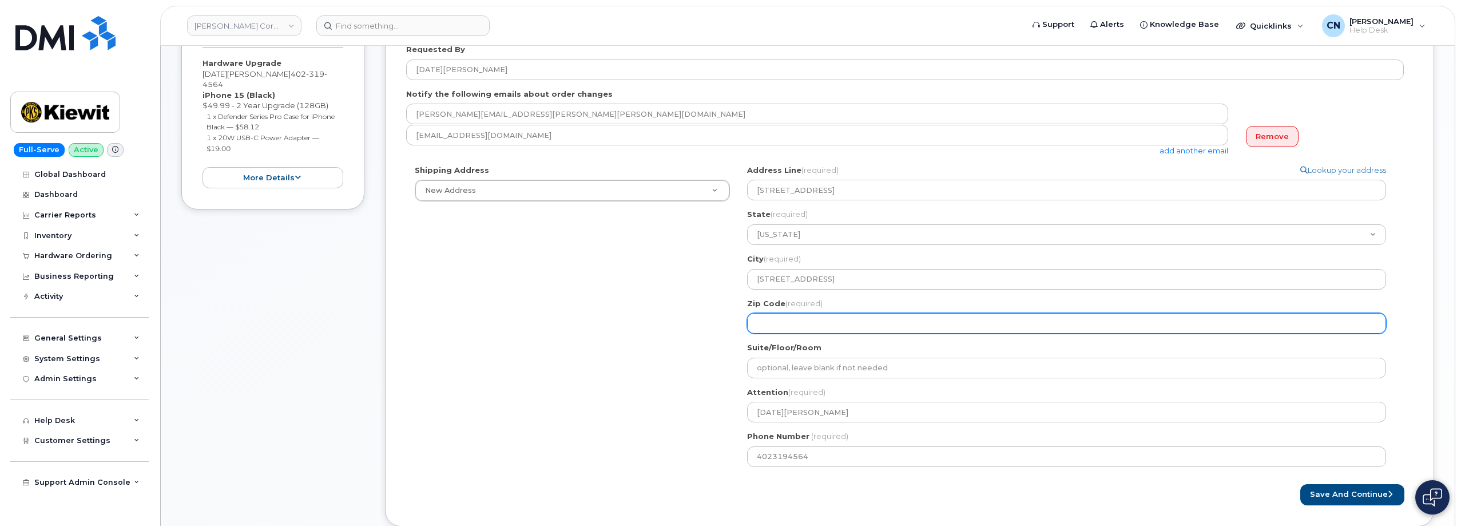
click at [782, 316] on input "Zip Code (required)" at bounding box center [1066, 323] width 639 height 21
paste input "68128"
select select
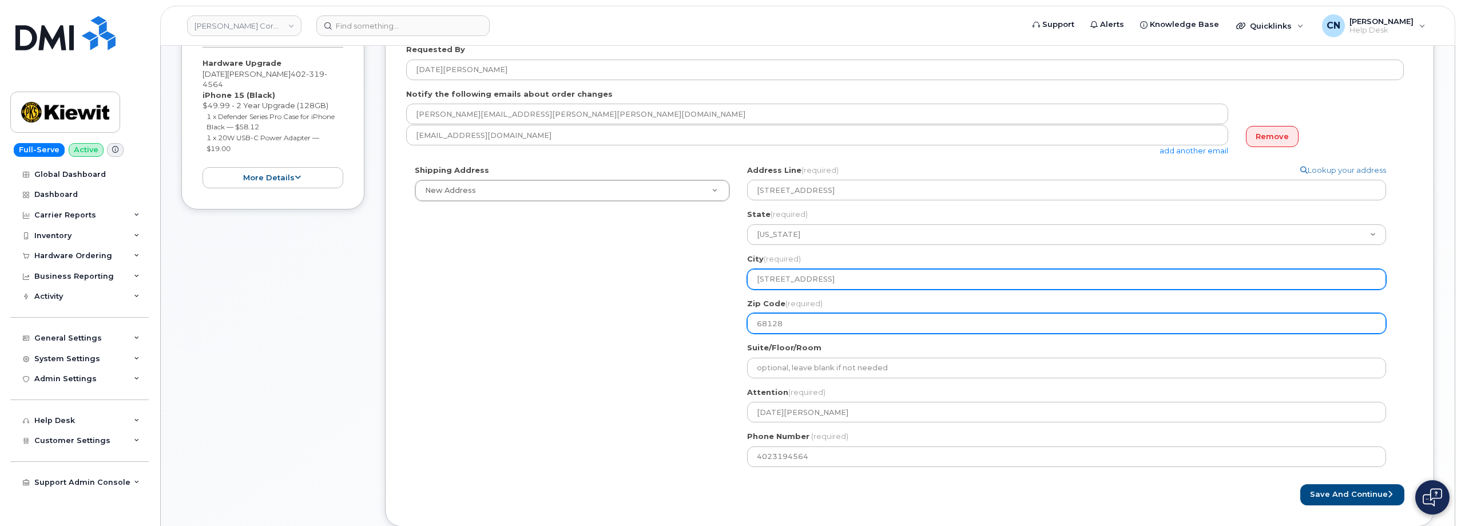
type input "68128"
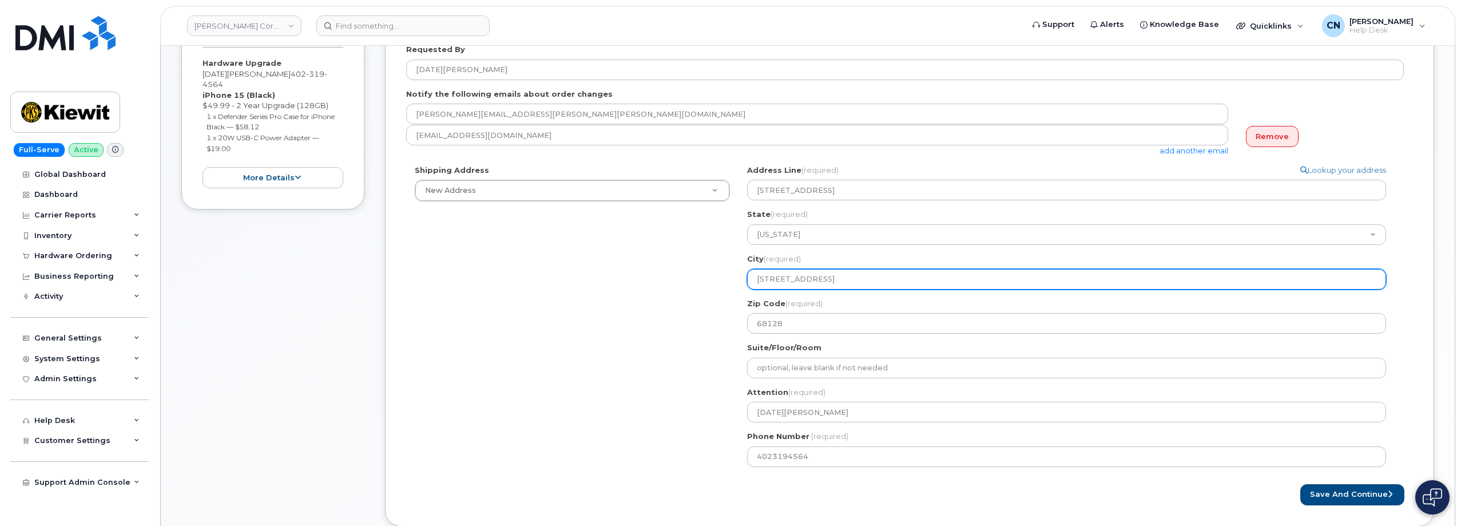
drag, startPoint x: 840, startPoint y: 280, endPoint x: 718, endPoint y: 289, distance: 121.6
click at [718, 289] on div "Shipping Address New Address New Address 801 FM 694 20251 CR 300 508 Omega Stre…" at bounding box center [905, 320] width 998 height 311
select select
type input "dLa Vista"
select select
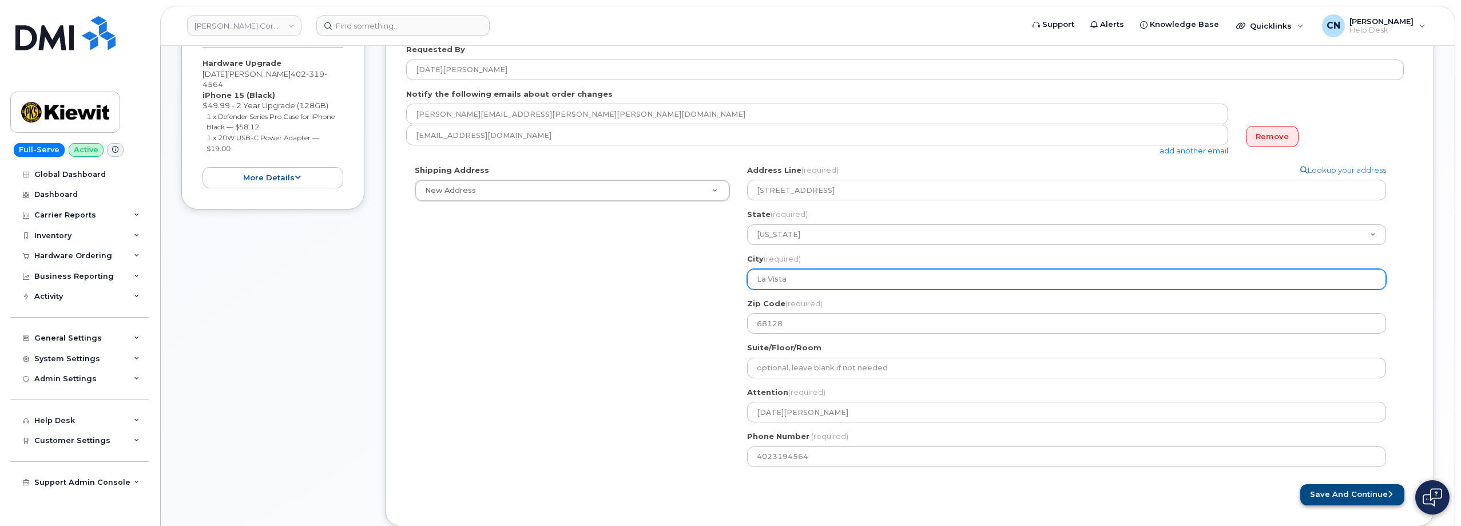
type input "La Vista"
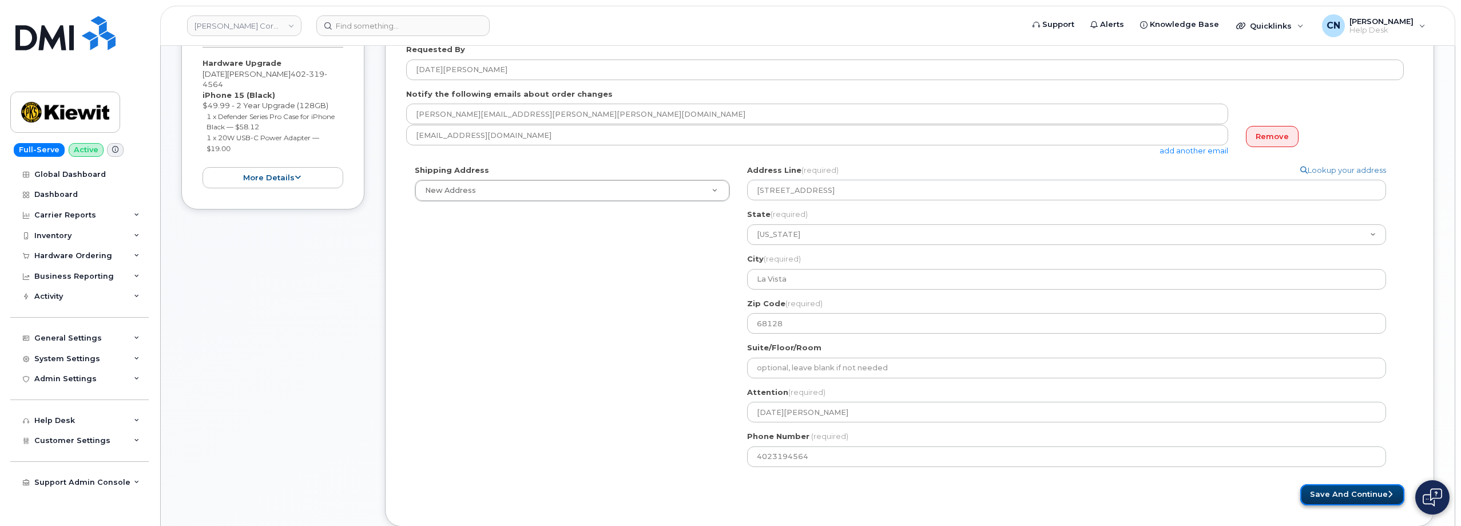
click at [1347, 498] on button "Save and Continue" at bounding box center [1352, 494] width 104 height 21
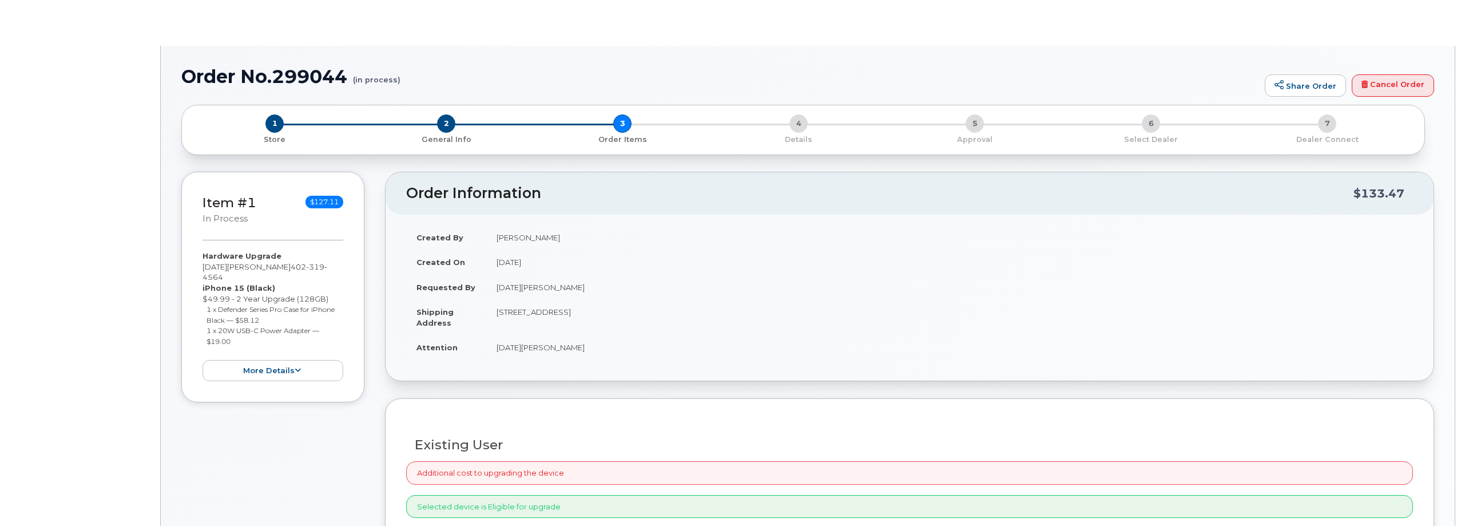
type input "[DATE][PERSON_NAME]"
radio input "true"
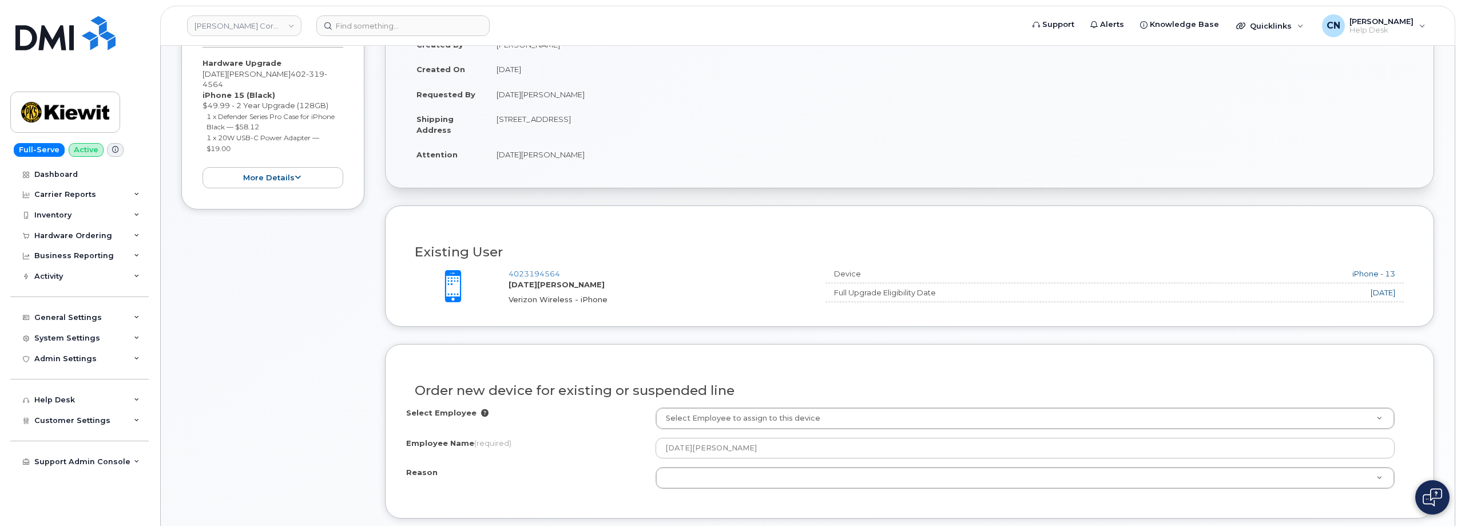
scroll to position [286, 0]
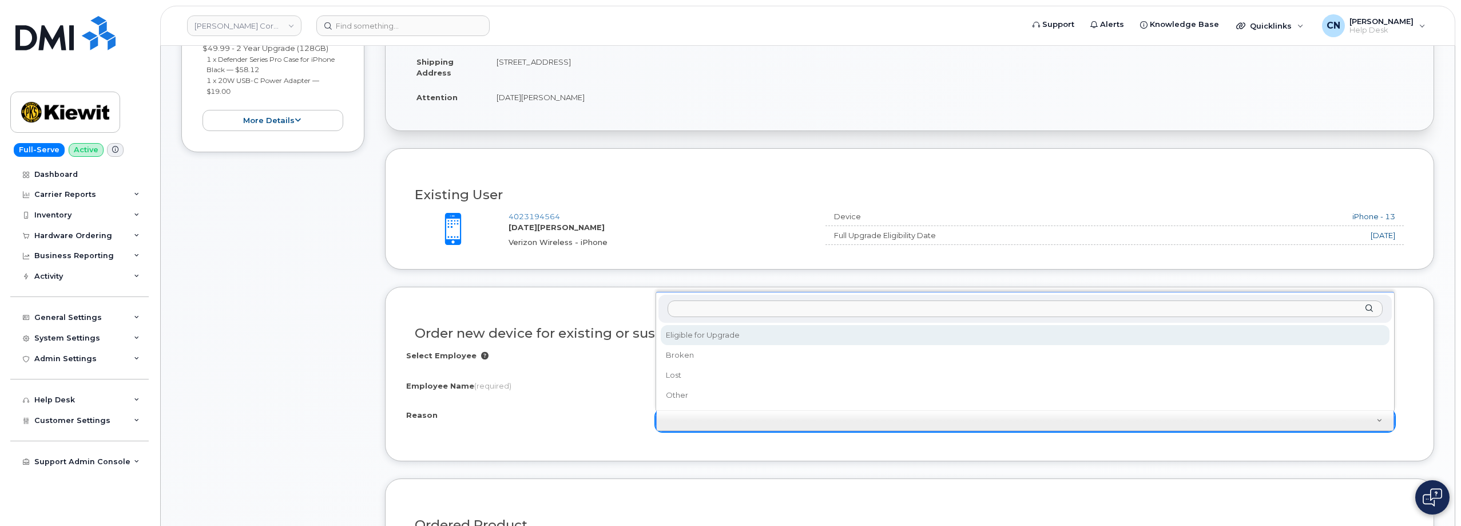
select select "eligible_for_upgrade"
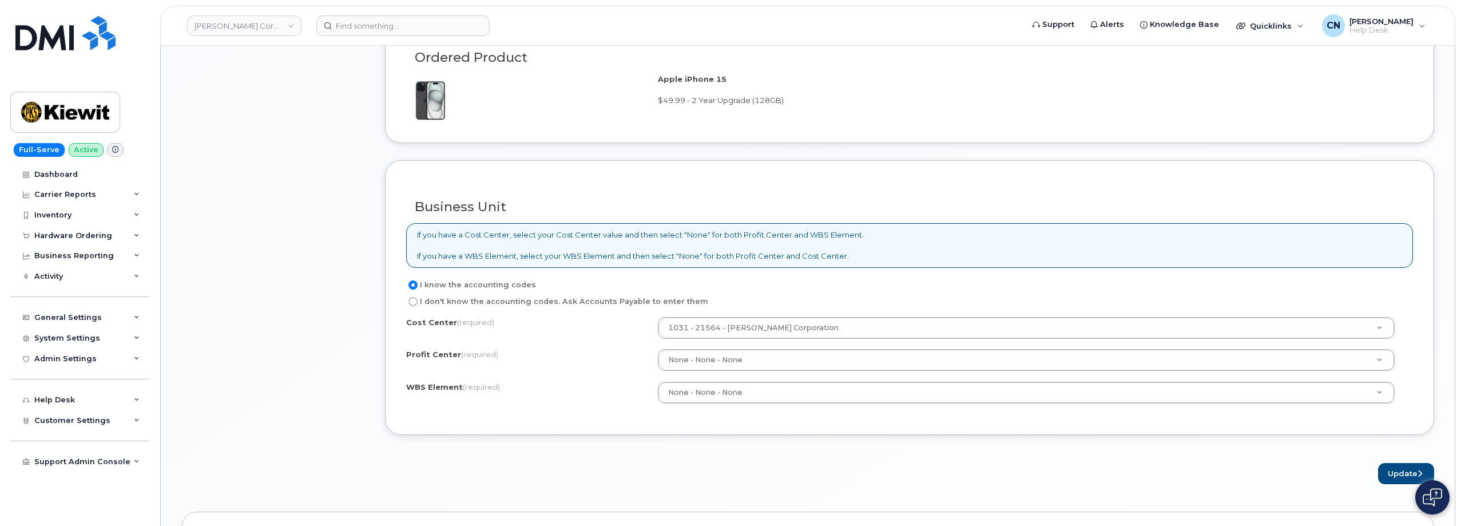
scroll to position [858, 0]
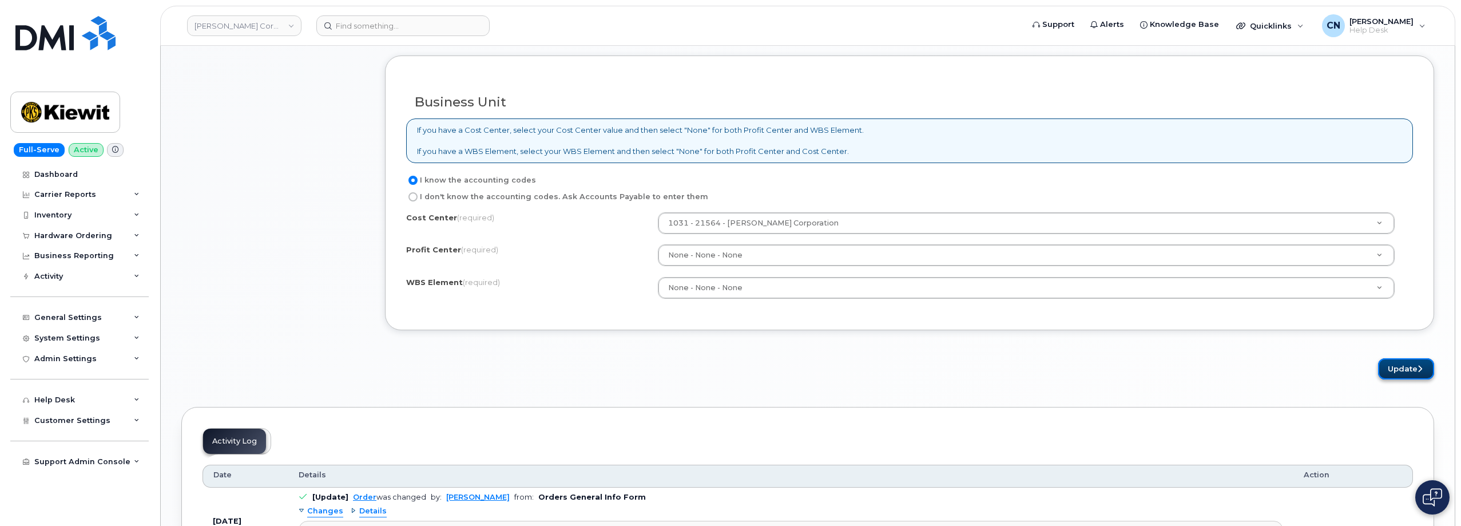
click at [1391, 367] on button "Update" at bounding box center [1406, 368] width 56 height 21
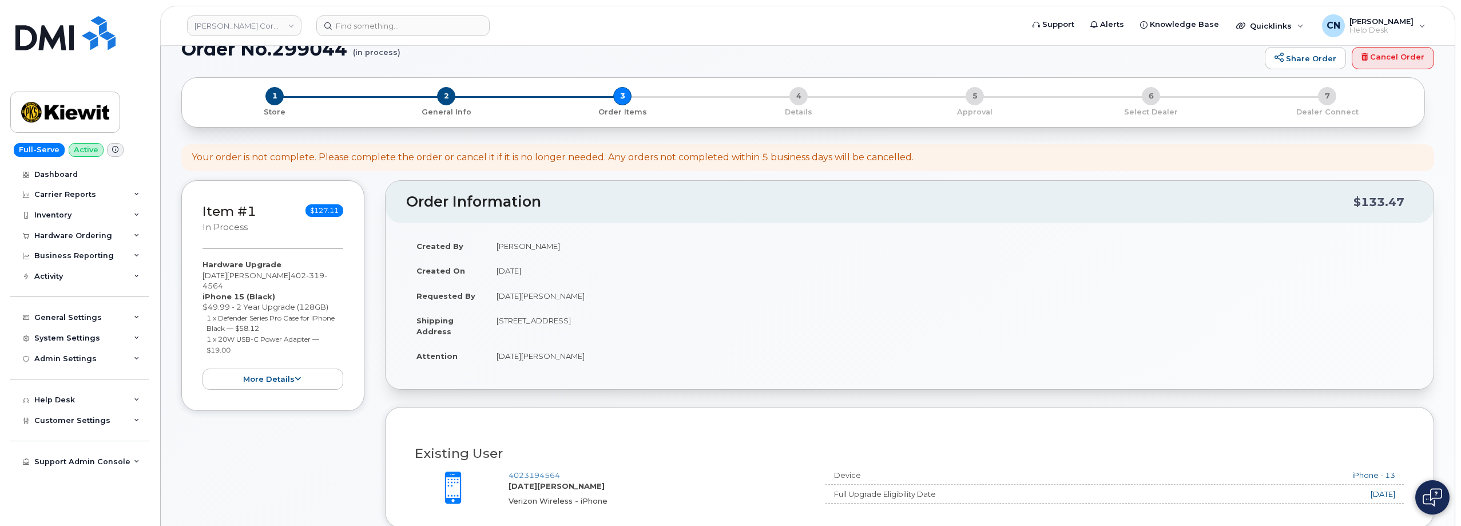
scroll to position [0, 0]
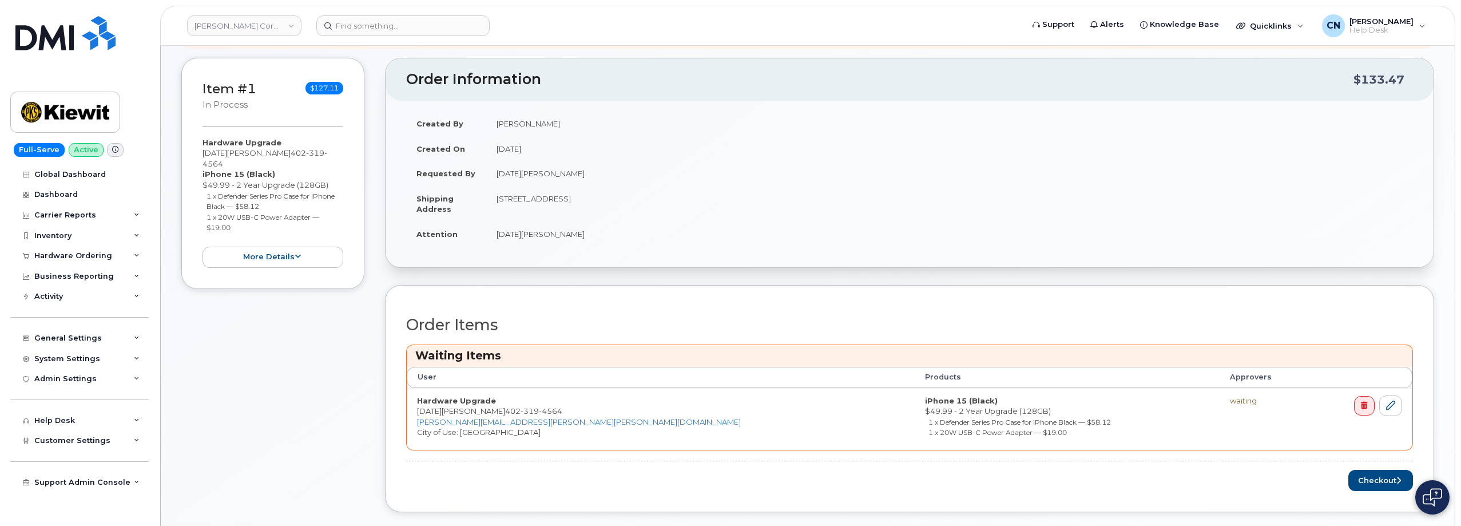
scroll to position [458, 0]
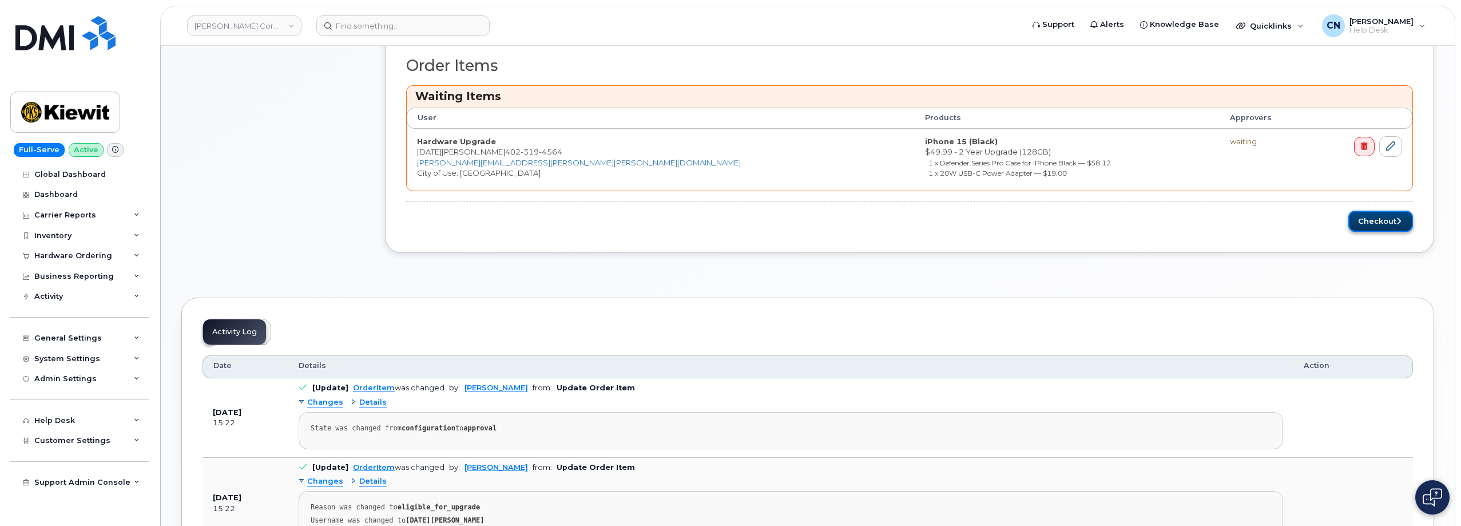
click at [1380, 218] on button "Checkout" at bounding box center [1380, 220] width 65 height 21
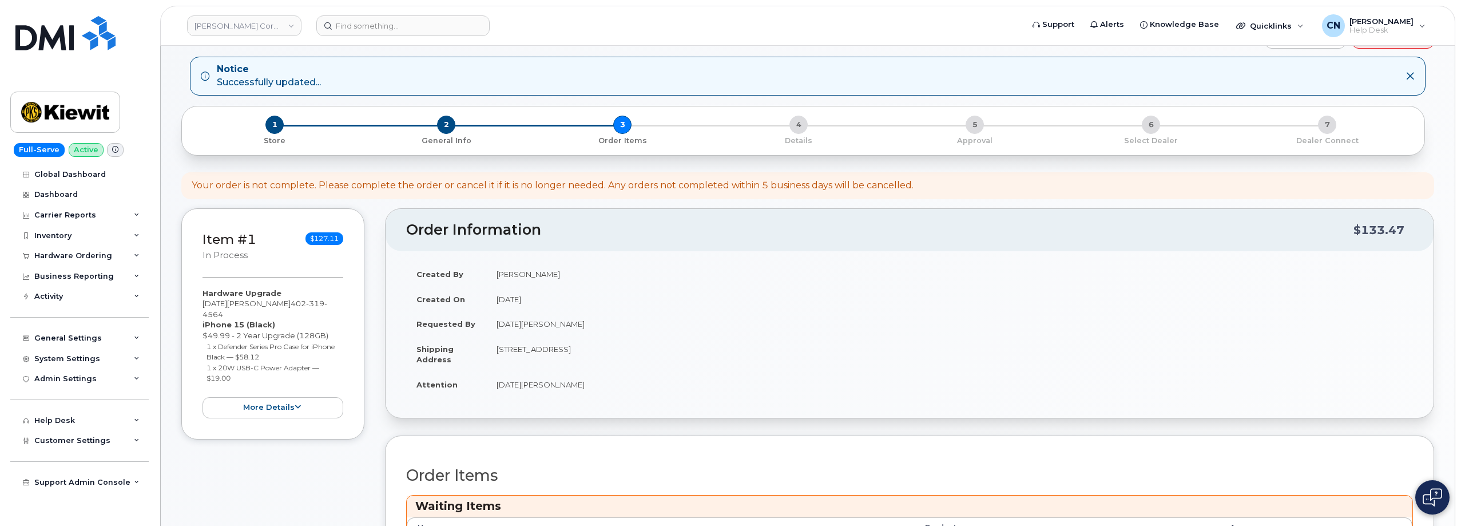
scroll to position [0, 0]
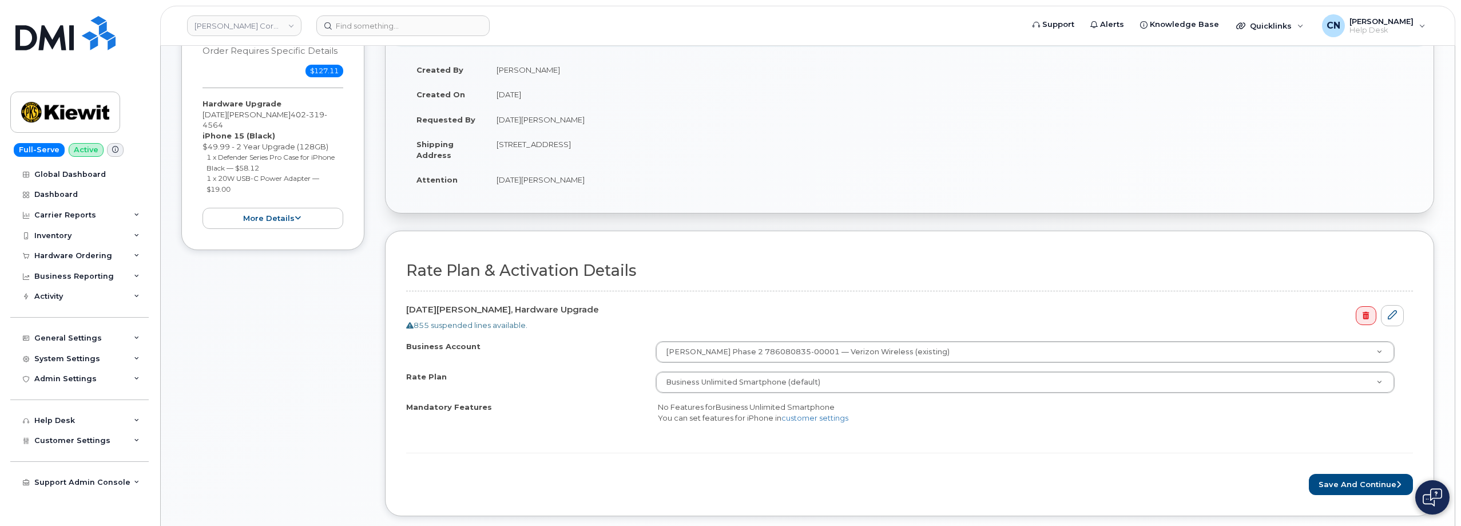
scroll to position [343, 0]
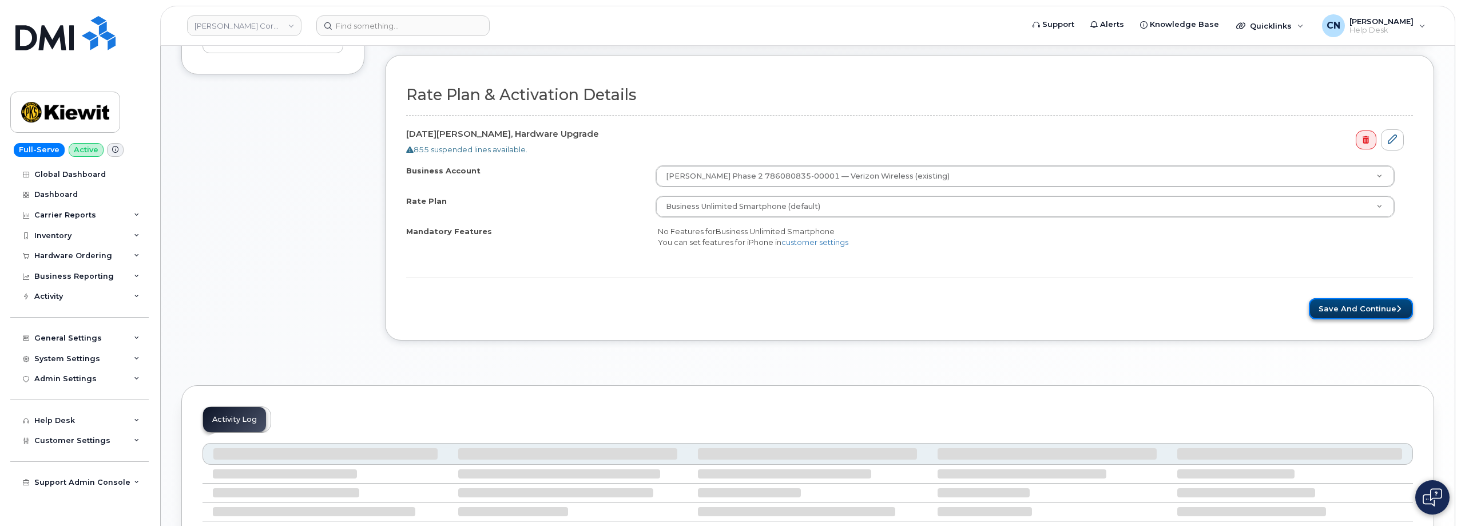
click at [1358, 315] on button "Save and Continue" at bounding box center [1361, 308] width 104 height 21
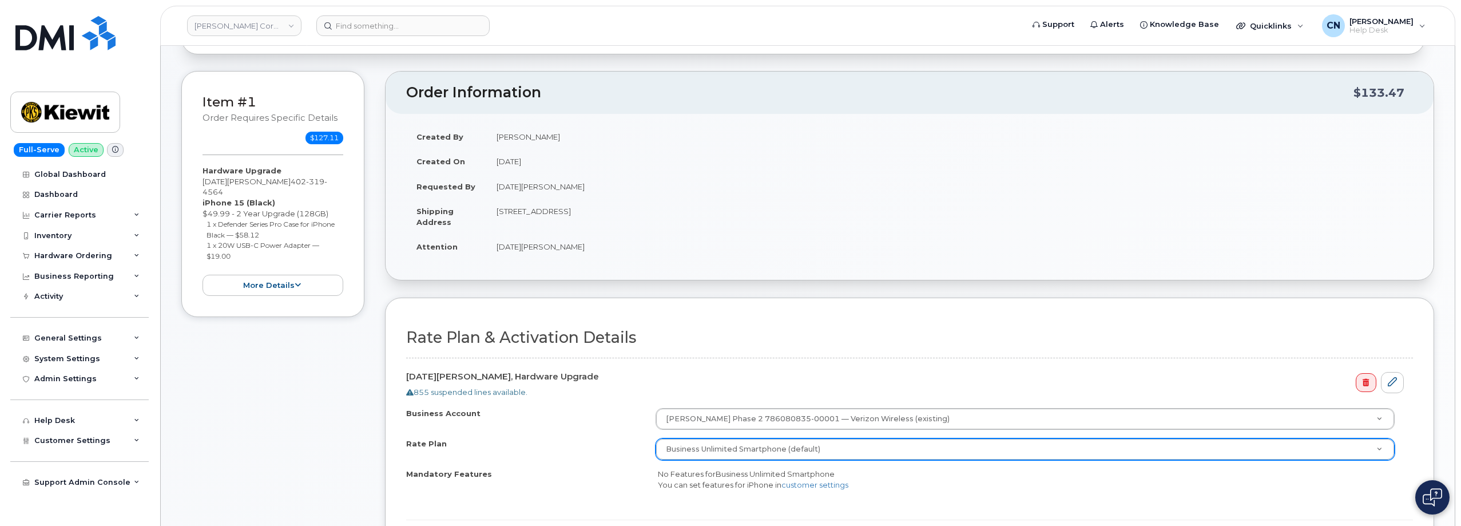
scroll to position [0, 0]
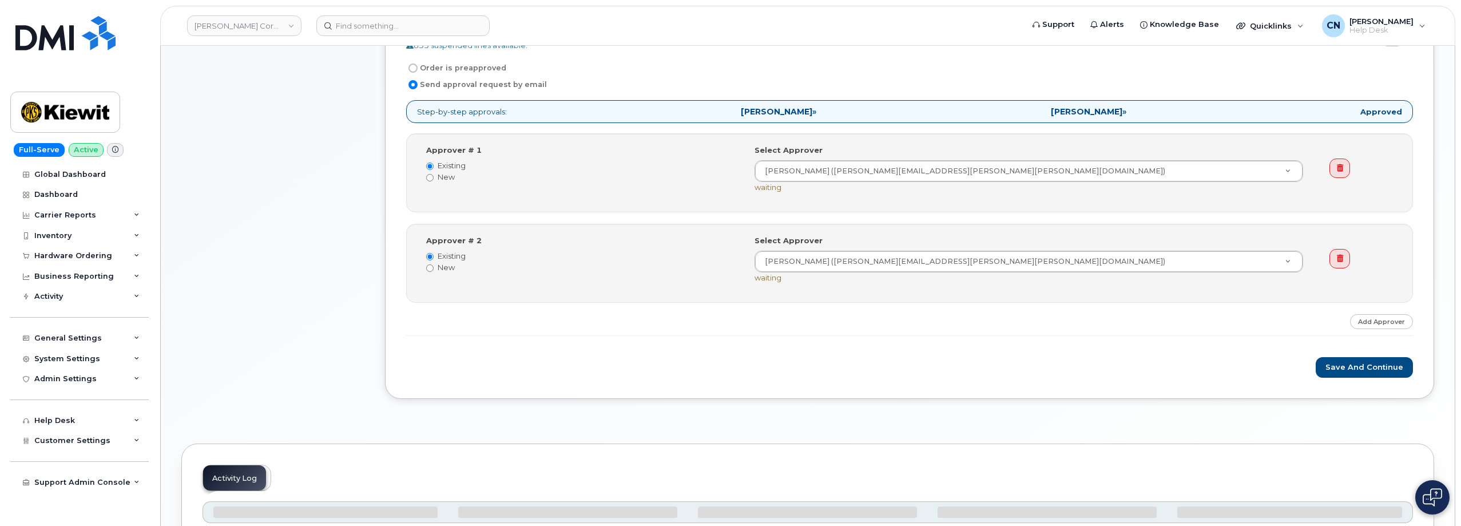
scroll to position [400, 0]
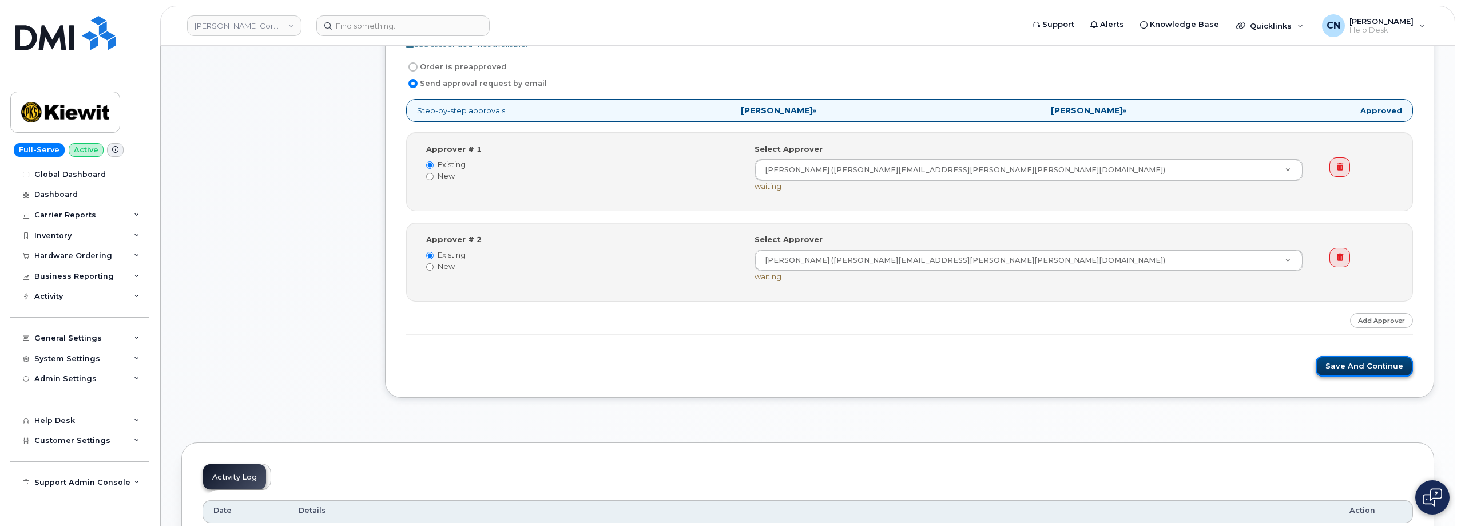
click at [1356, 364] on button "Save and Continue" at bounding box center [1364, 366] width 97 height 21
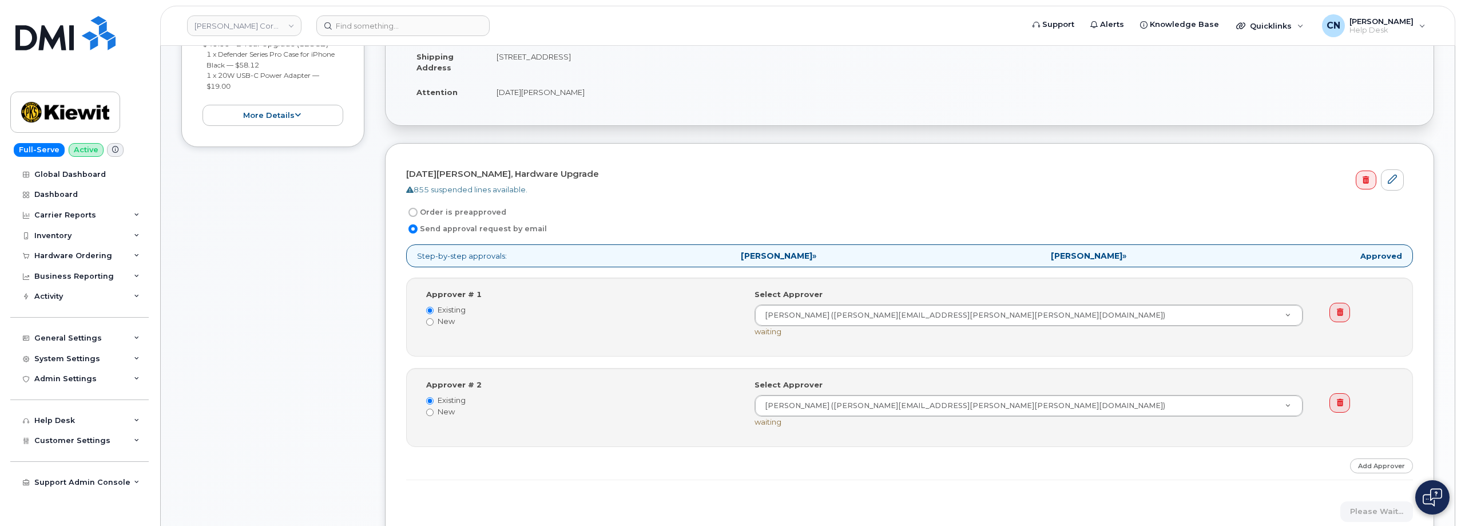
scroll to position [0, 0]
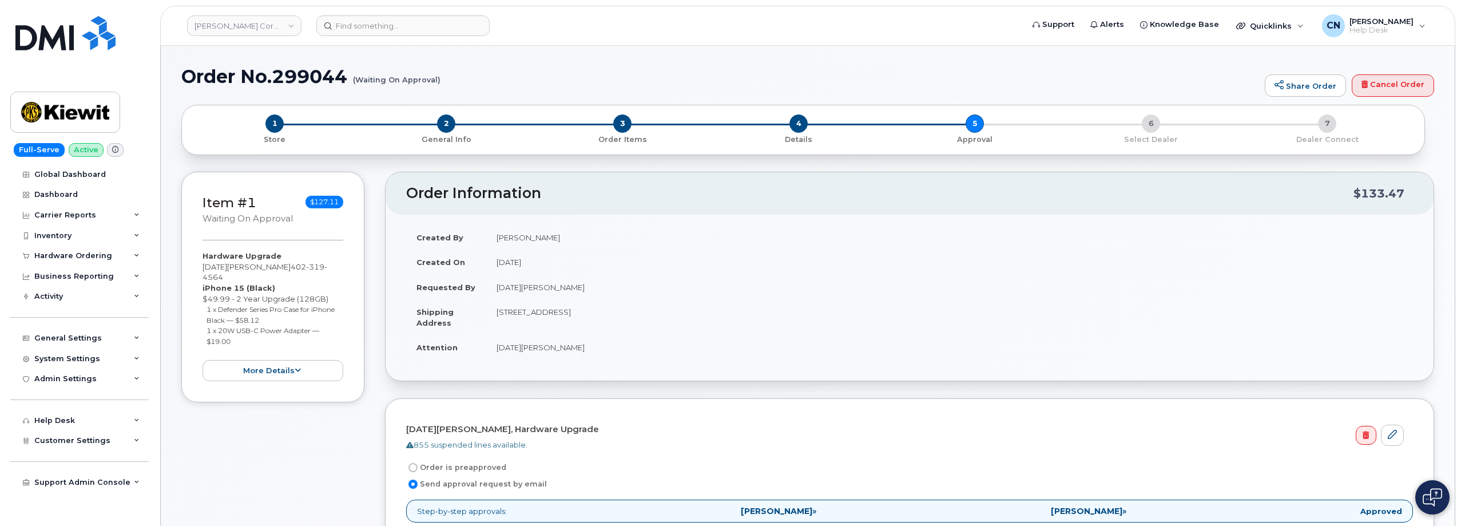
click at [448, 79] on h1 "Order No.299044 (Waiting On Approval)" at bounding box center [720, 76] width 1078 height 20
drag, startPoint x: 440, startPoint y: 77, endPoint x: 317, endPoint y: 86, distance: 123.9
click at [350, 85] on h1 "Order No.299044 (Waiting On Approval)" at bounding box center [720, 76] width 1078 height 20
drag, startPoint x: 188, startPoint y: 80, endPoint x: 439, endPoint y: 82, distance: 251.7
click at [439, 82] on h1 "Order No.299044 (Waiting On Approval)" at bounding box center [720, 76] width 1078 height 20
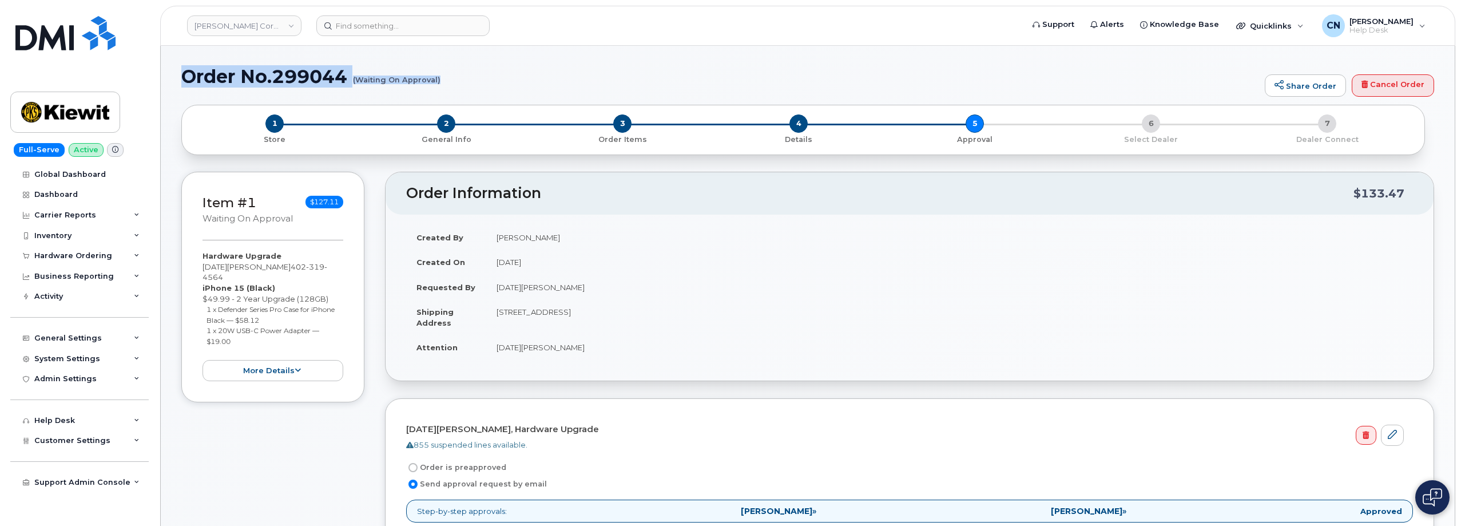
copy h1 "Order No.299044 (Waiting On Approval)"
click at [279, 360] on button "more details" at bounding box center [272, 370] width 141 height 21
